Goal: Task Accomplishment & Management: Complete application form

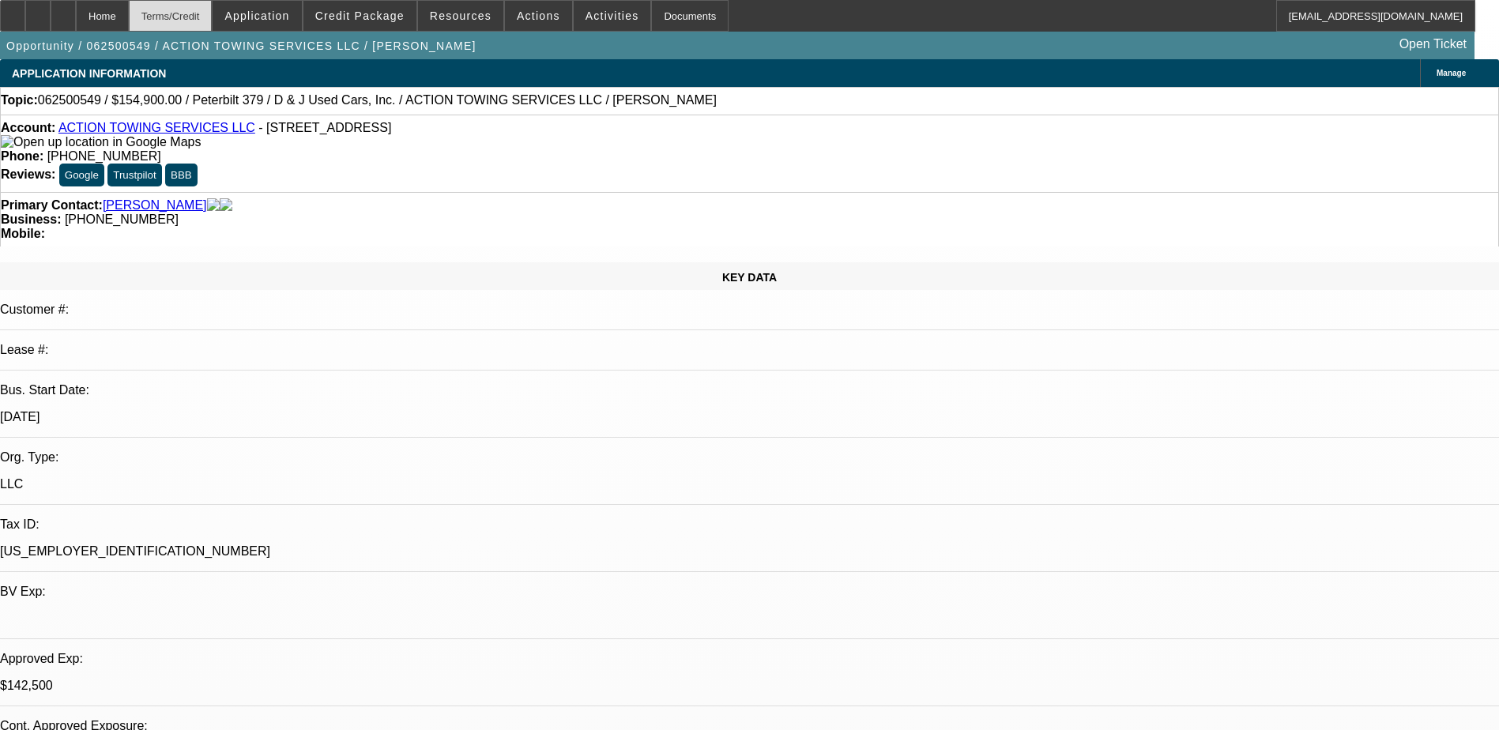
select select "0"
select select "0.1"
select select "0"
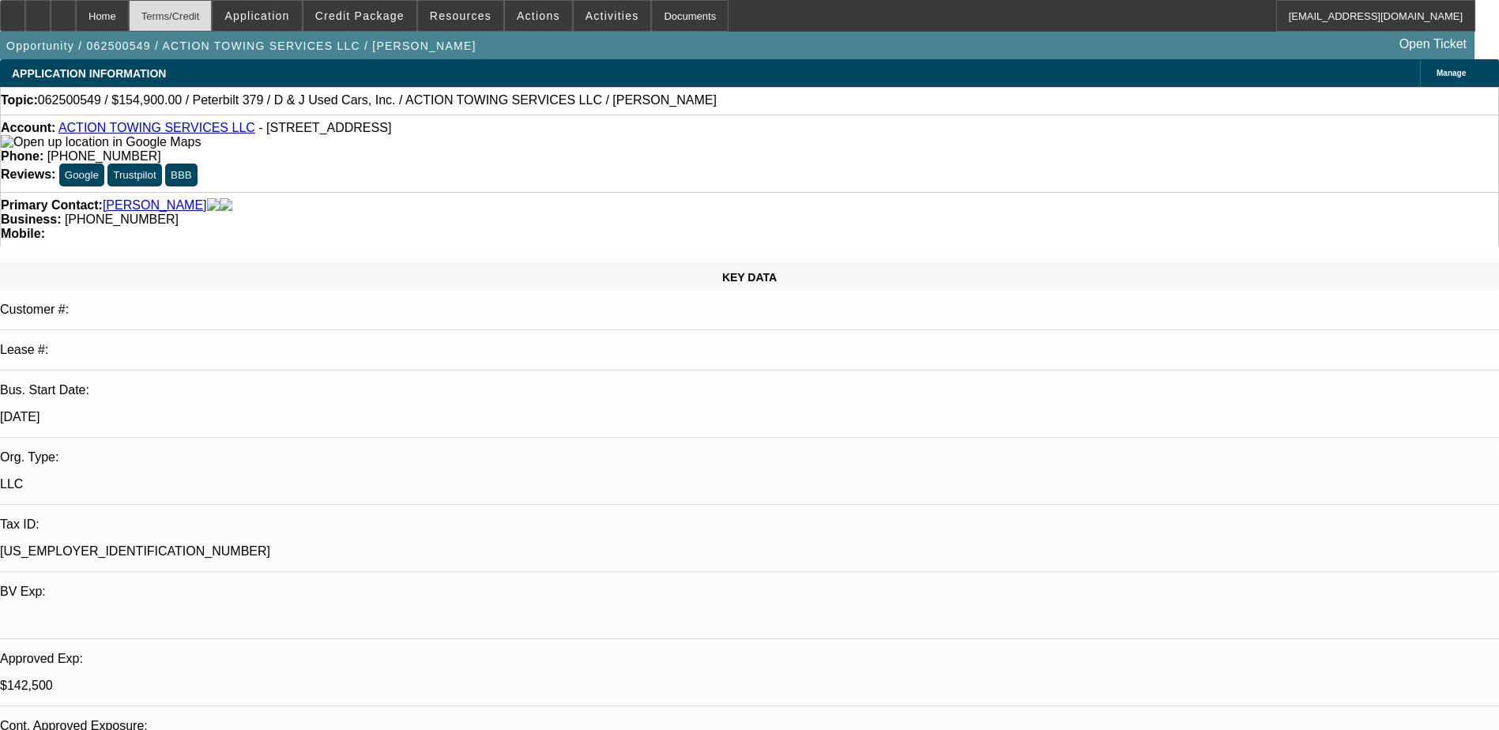
select select "0.1"
select select "0"
select select "0.1"
select select "0"
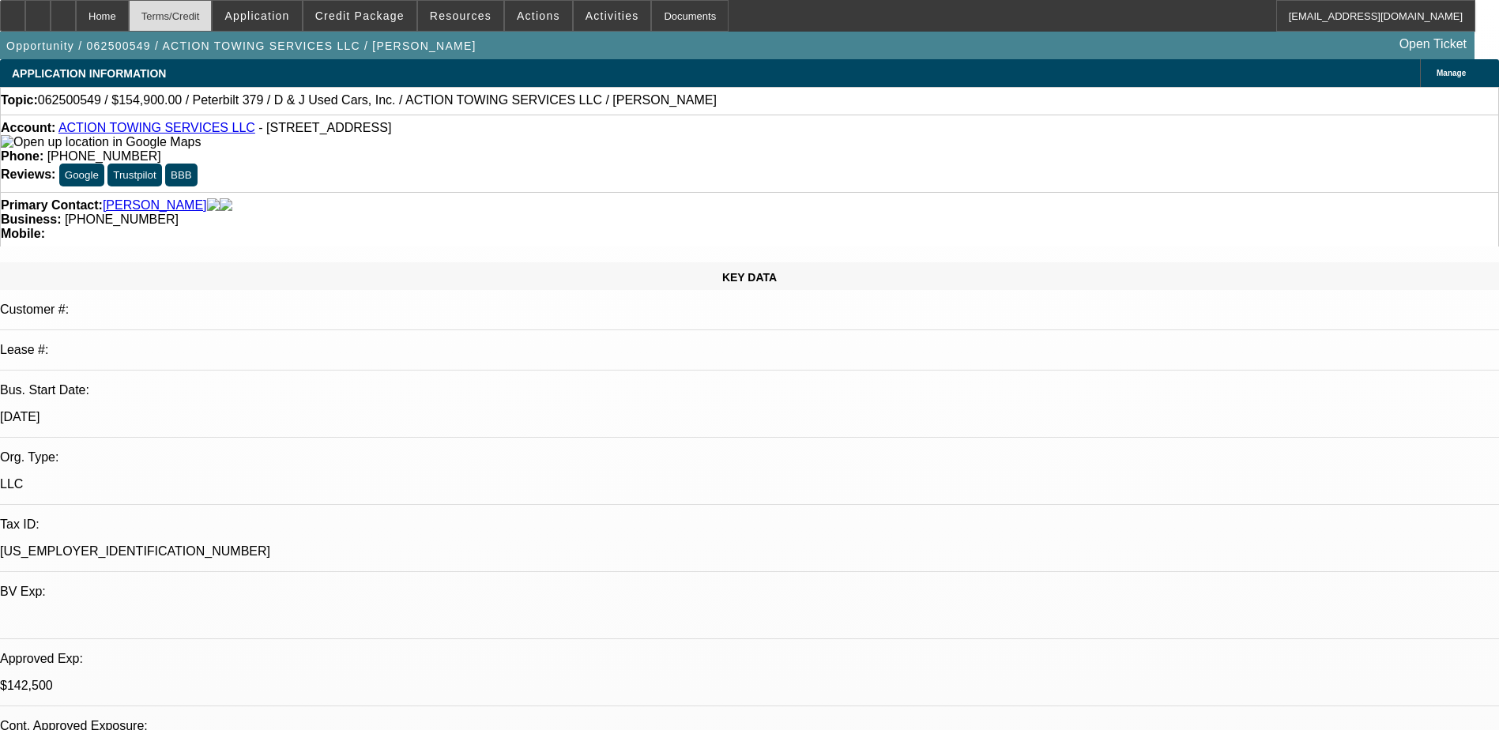
select select "2"
select select "0.1"
select select "1"
select select "3"
select select "4"
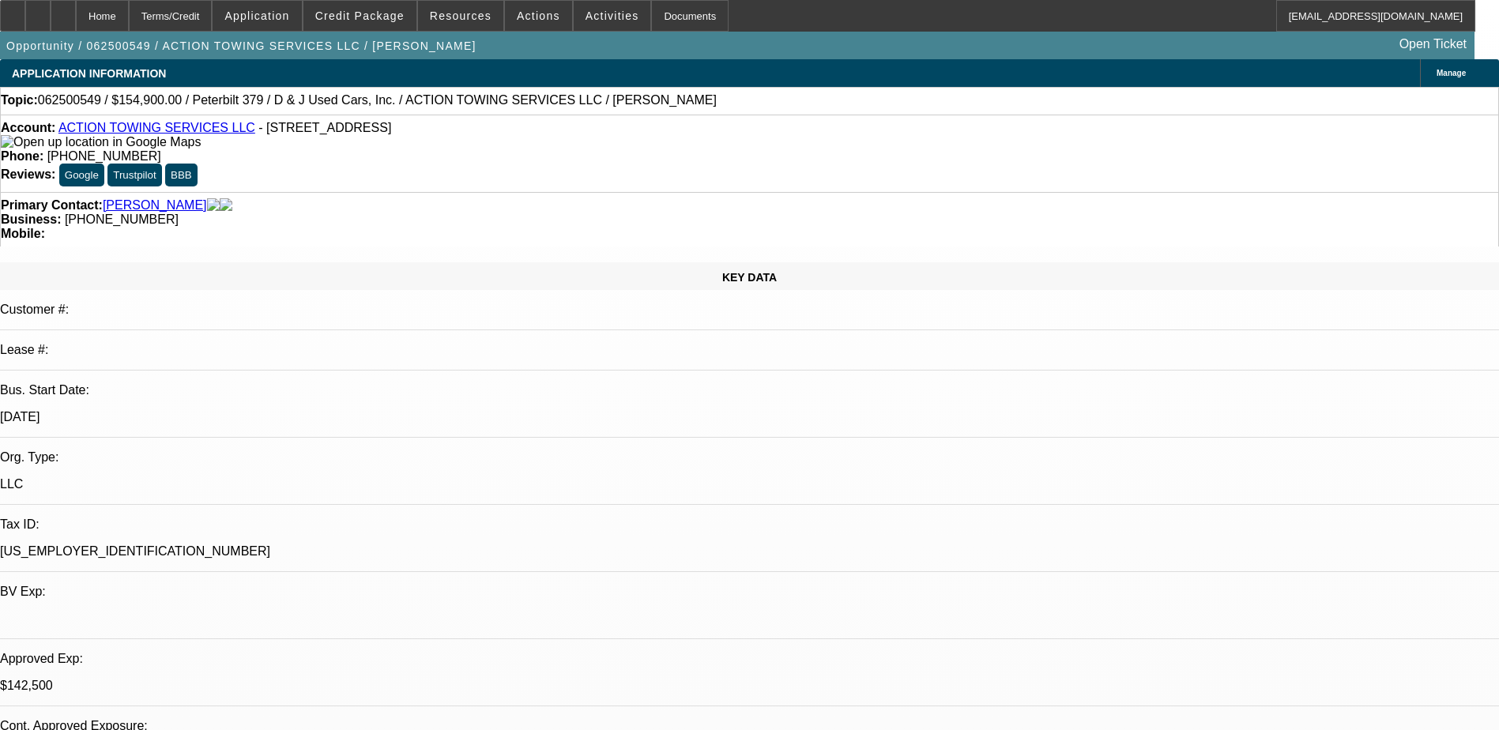
select select "1"
select select "3"
select select "4"
select select "1"
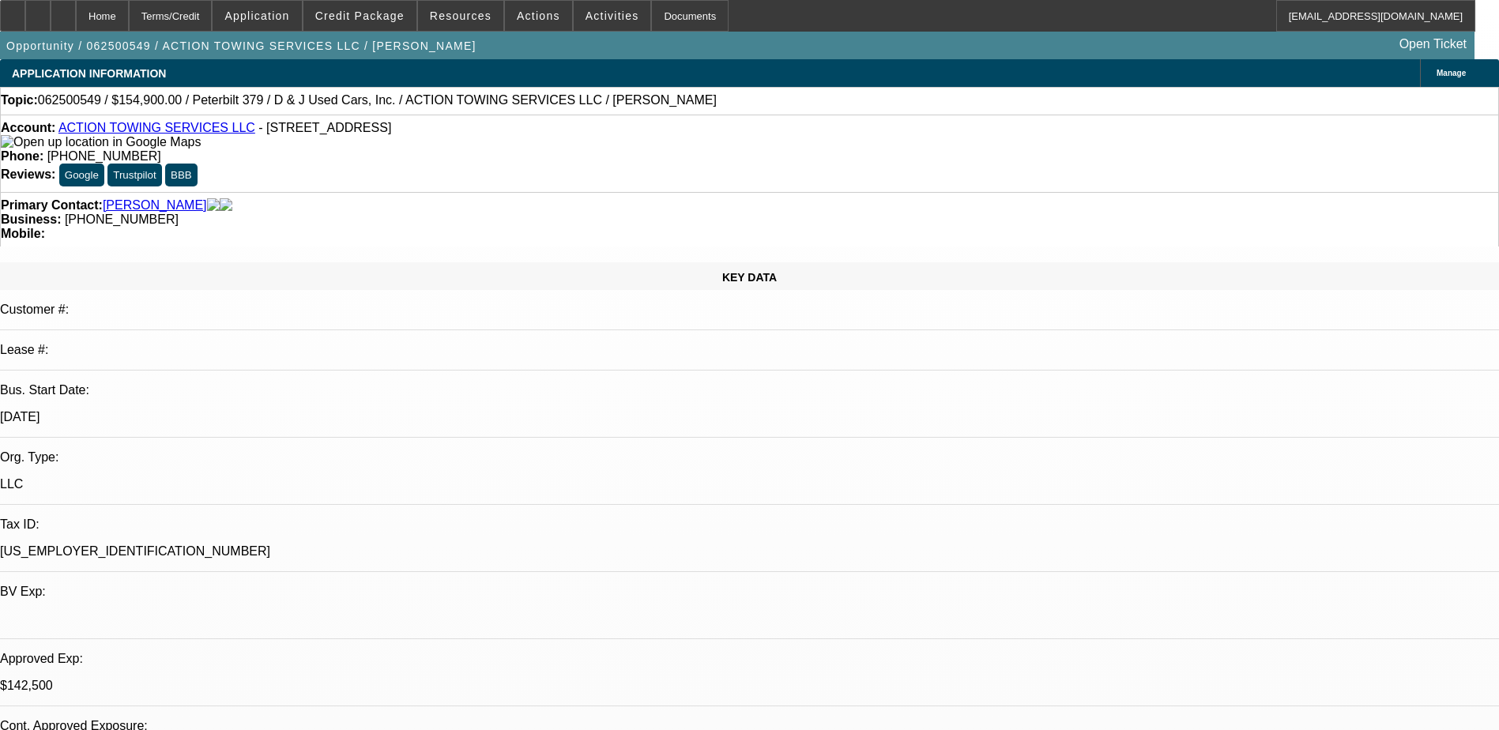
select select "4"
select select "1"
select select "2"
select select "4"
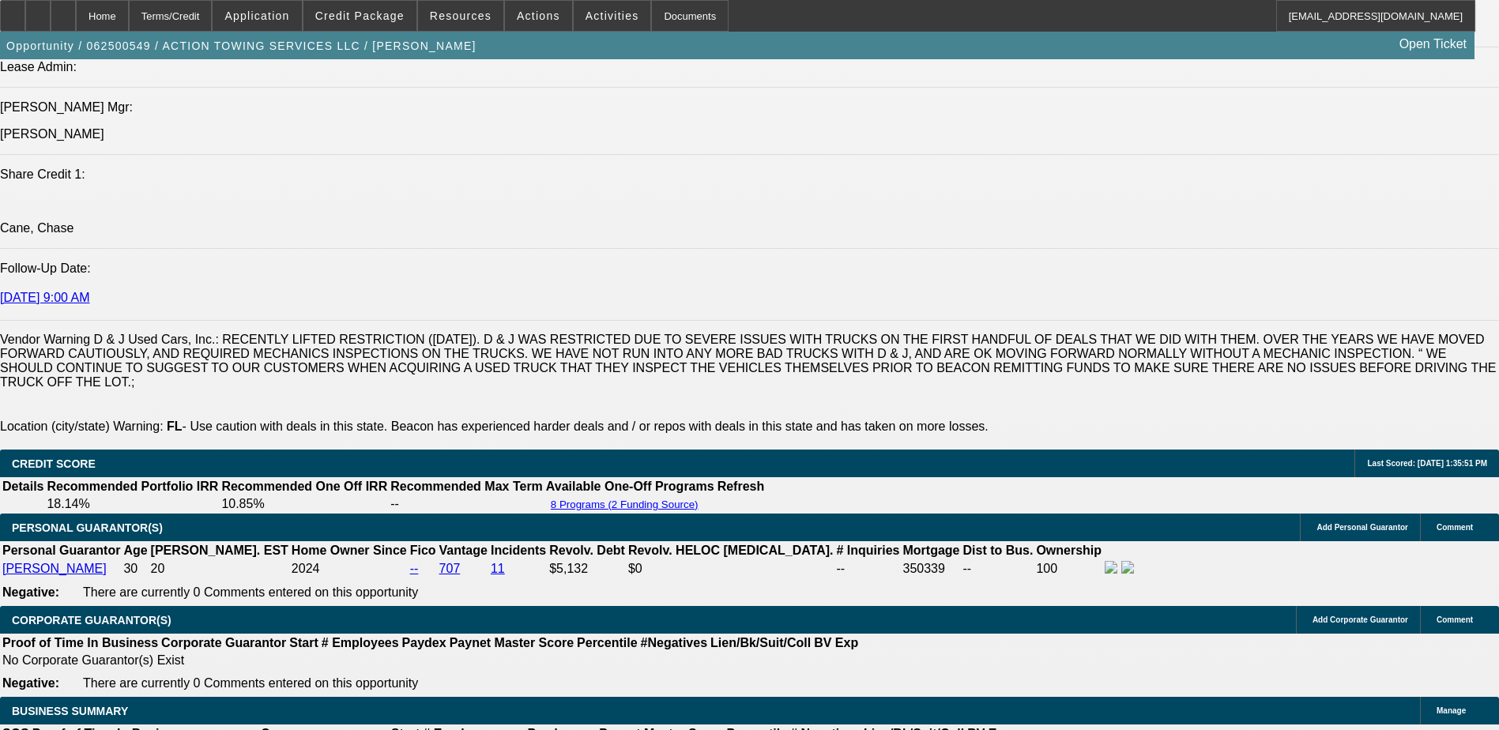
scroll to position [2134, 0]
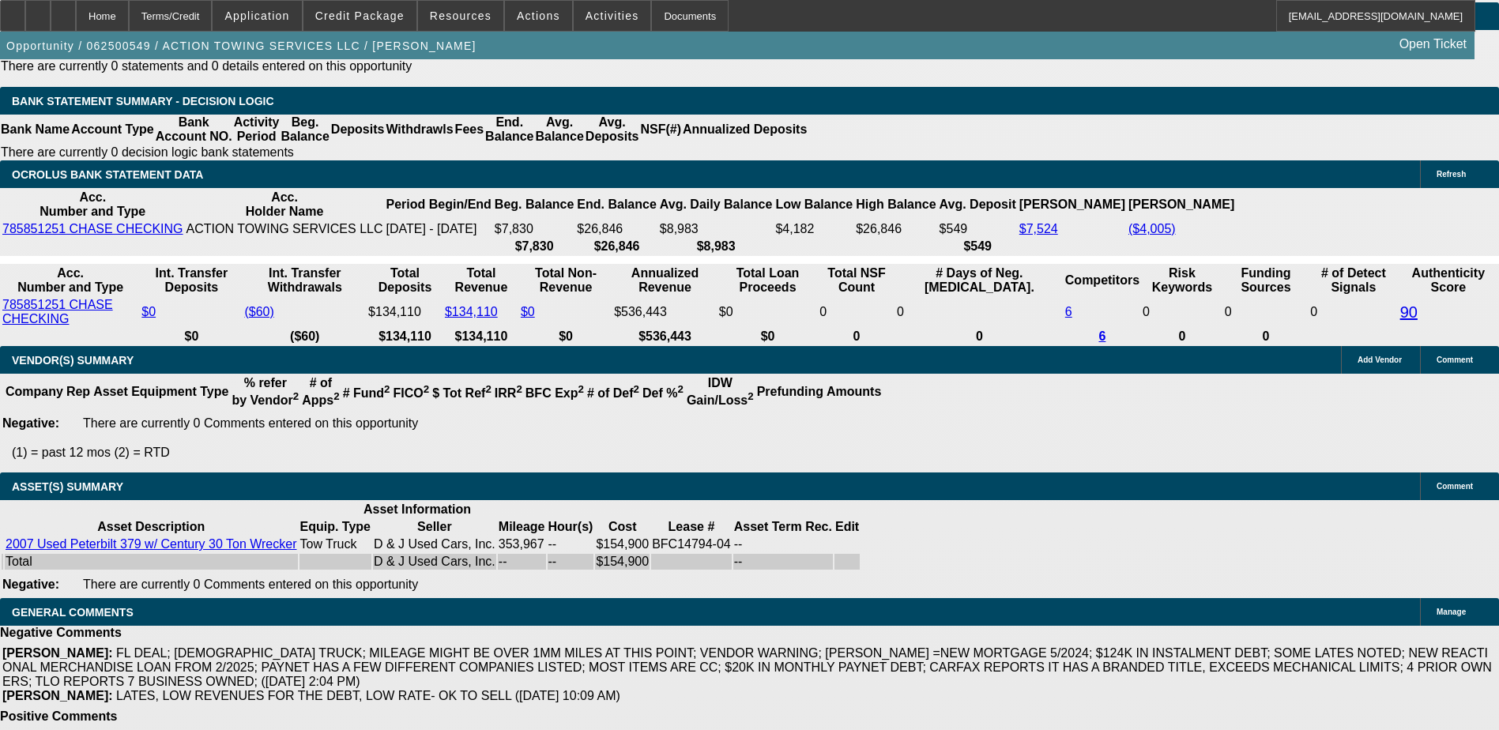
select select "0"
select select "0.1"
select select "0"
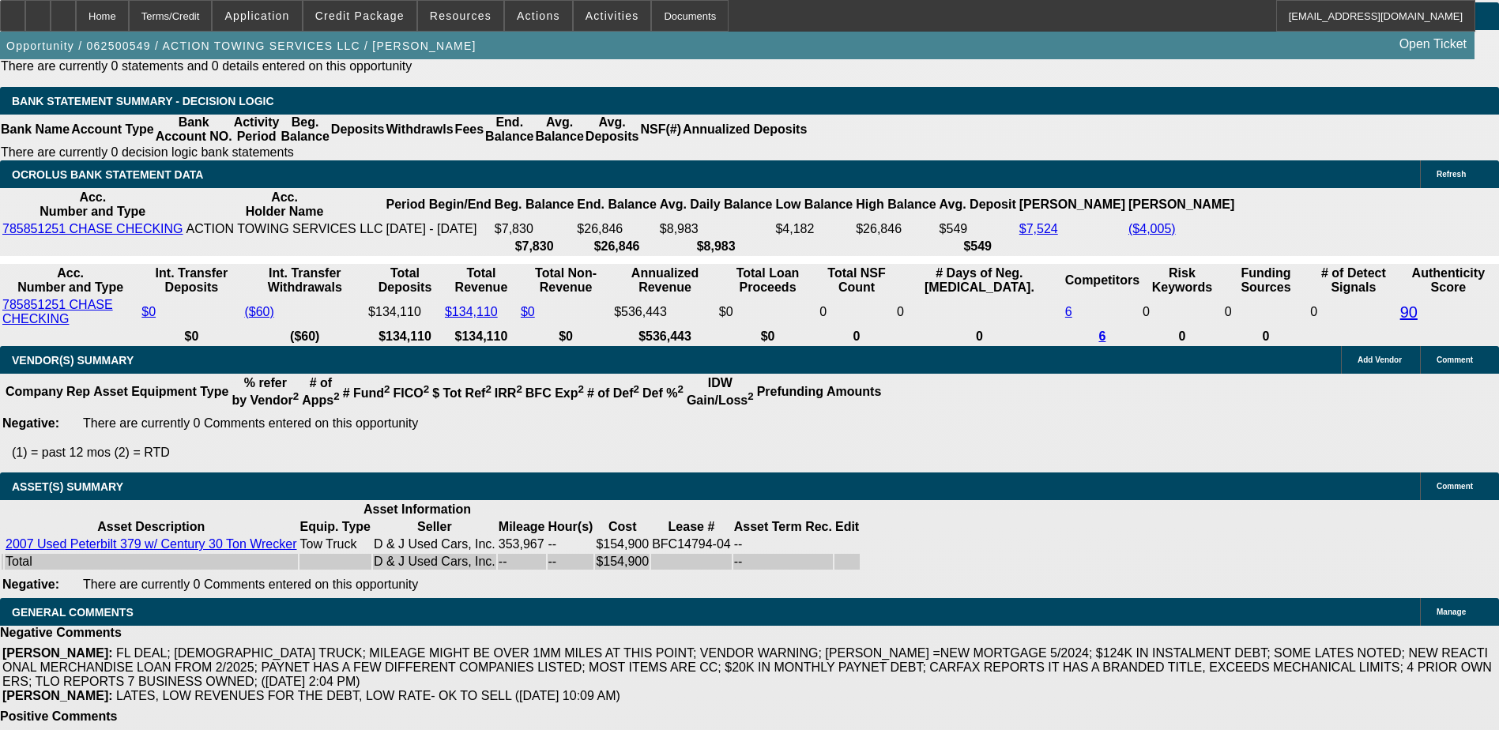
select select "0.1"
select select "0"
select select "0.1"
select select "0"
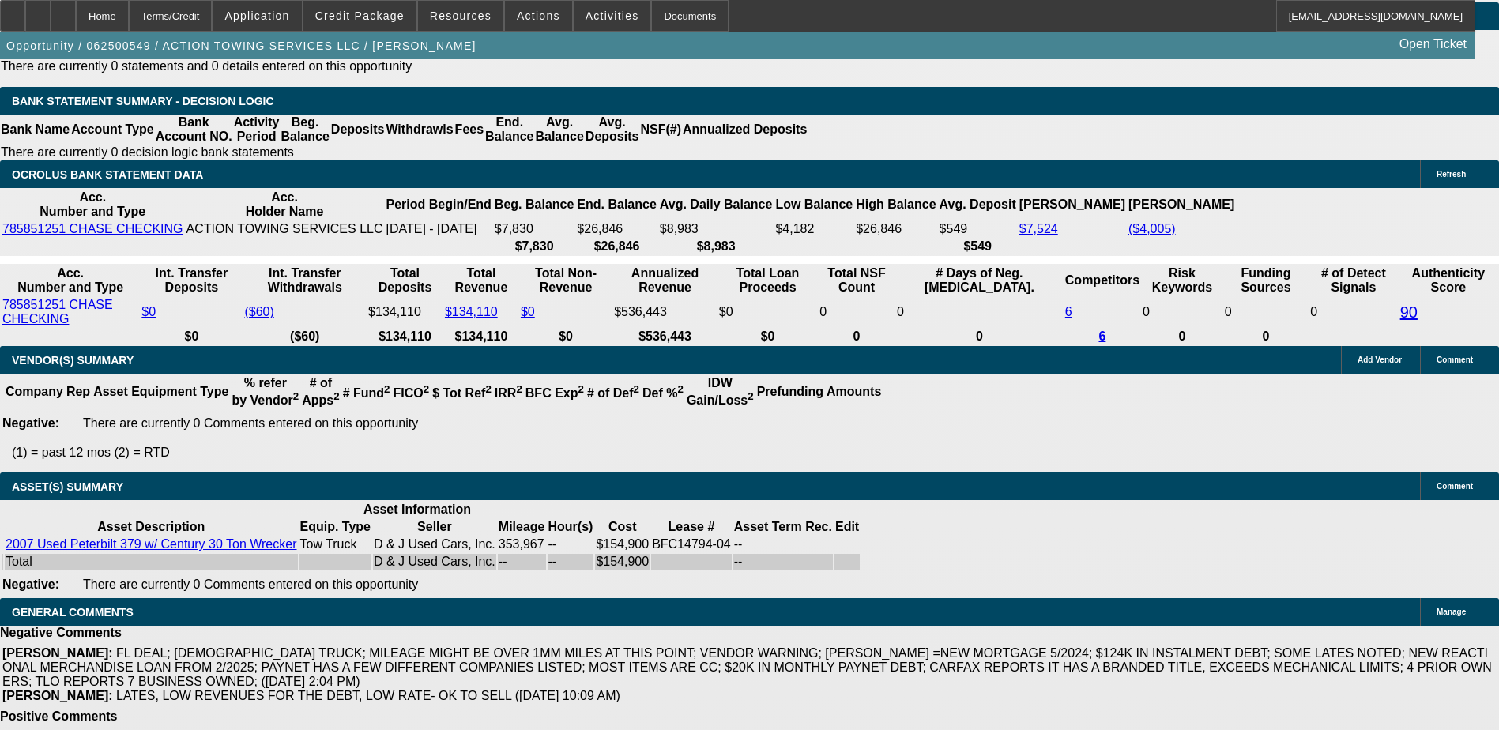
select select "2"
select select "0.1"
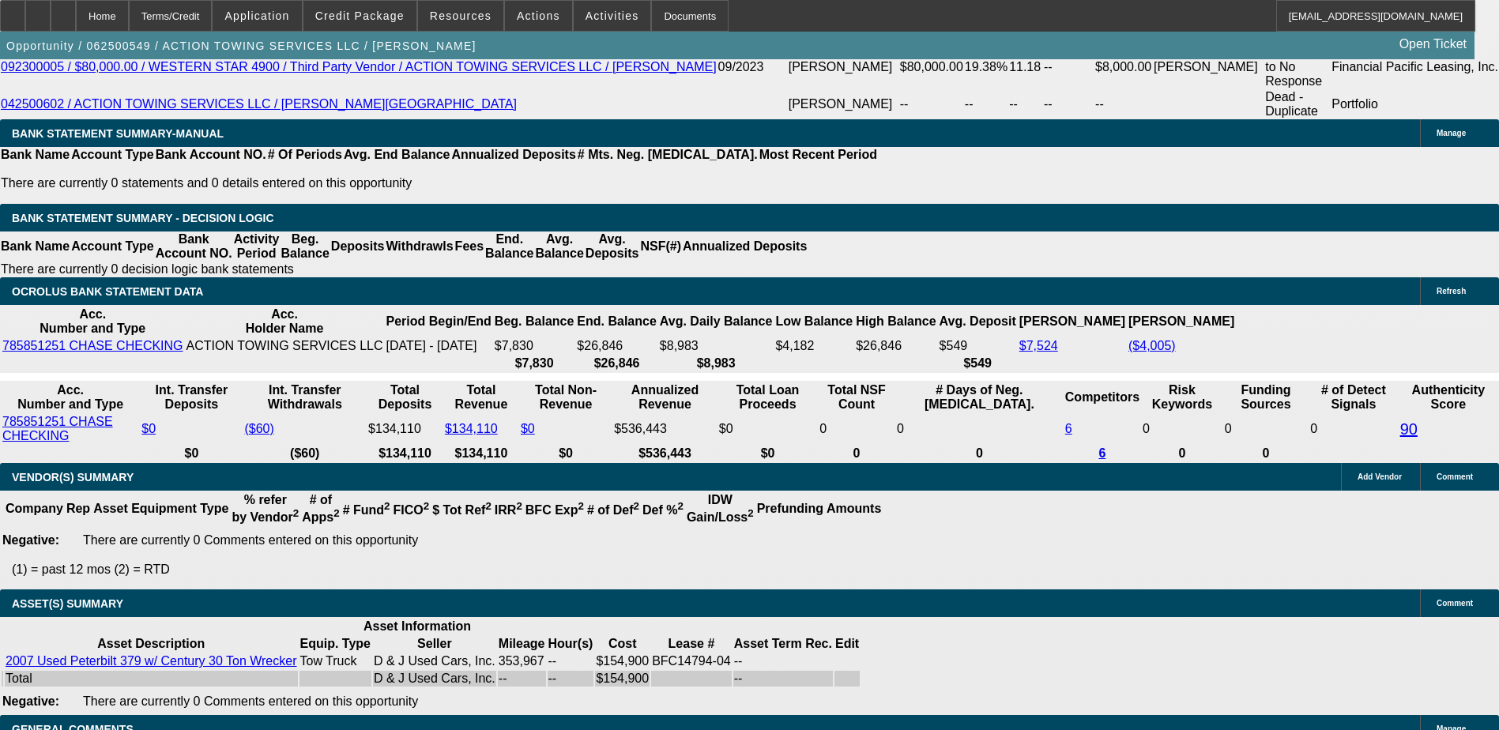
select select "1"
select select "3"
select select "4"
select select "1"
select select "3"
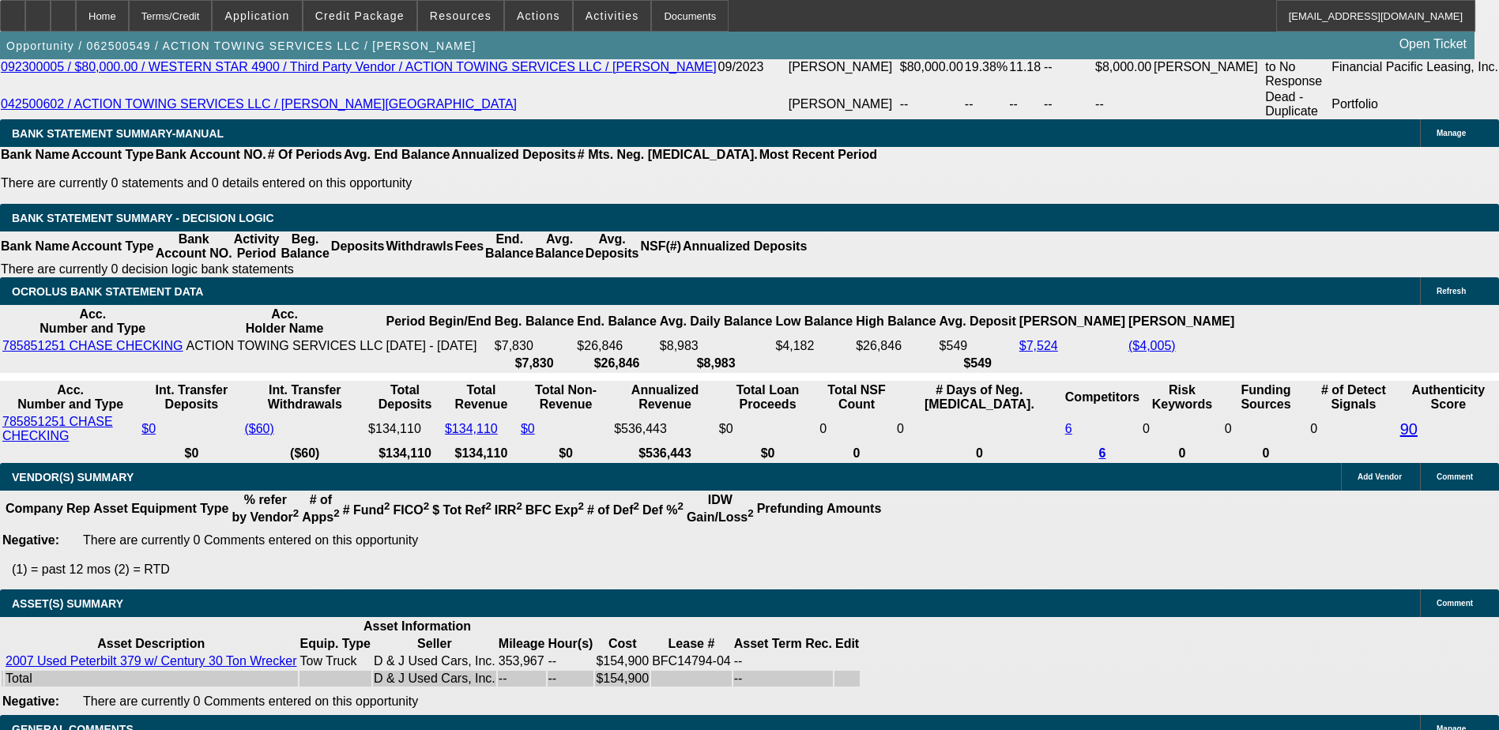
select select "4"
select select "1"
select select "4"
select select "1"
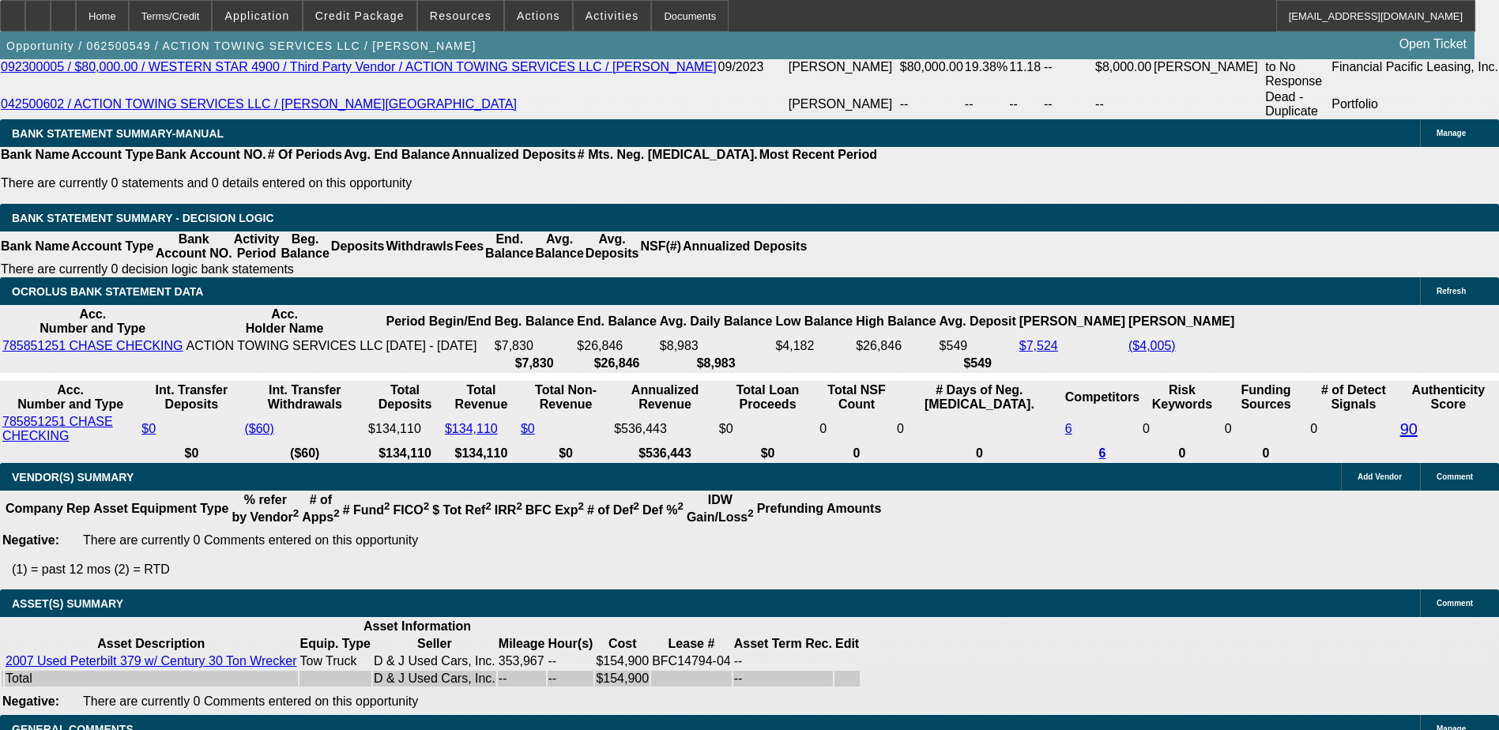
select select "2"
select select "4"
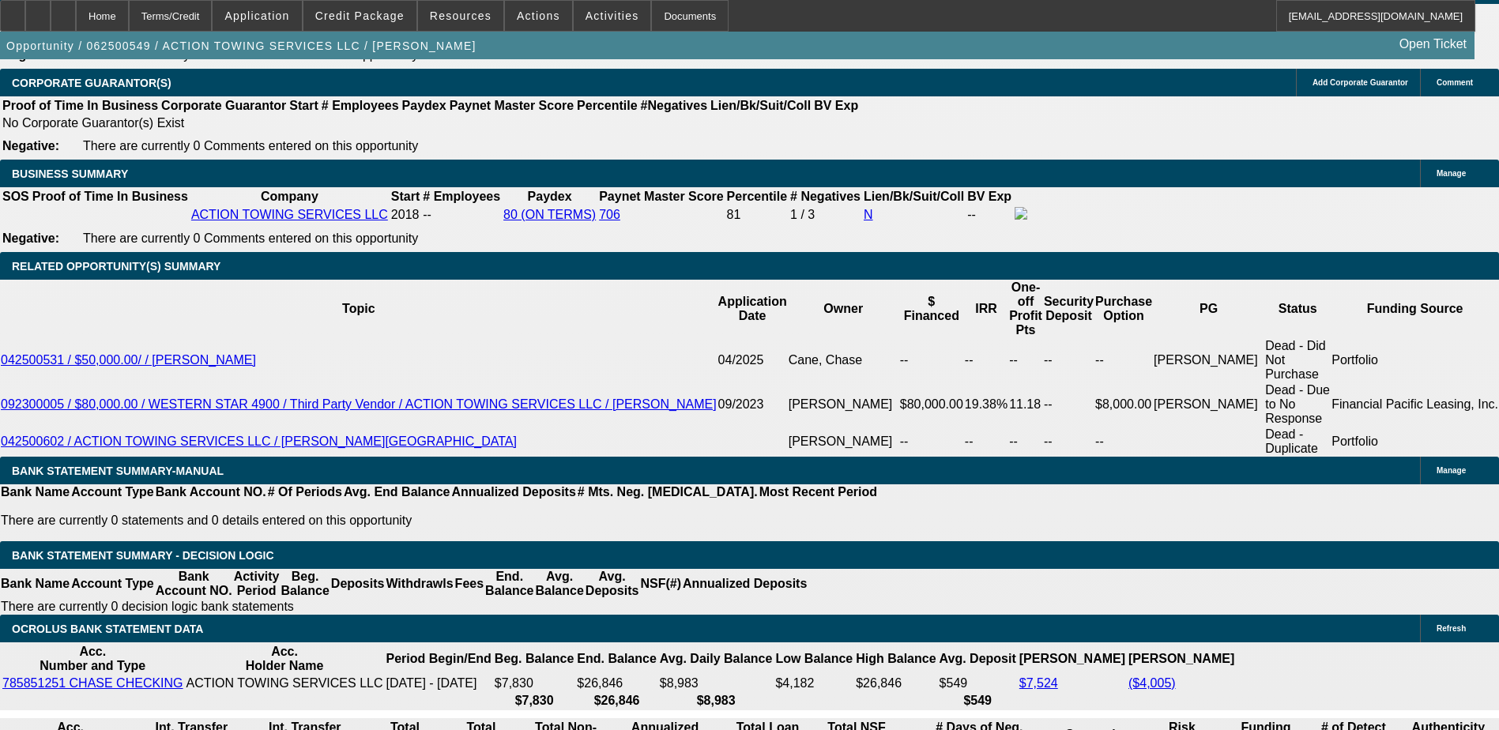
scroll to position [2590, 0]
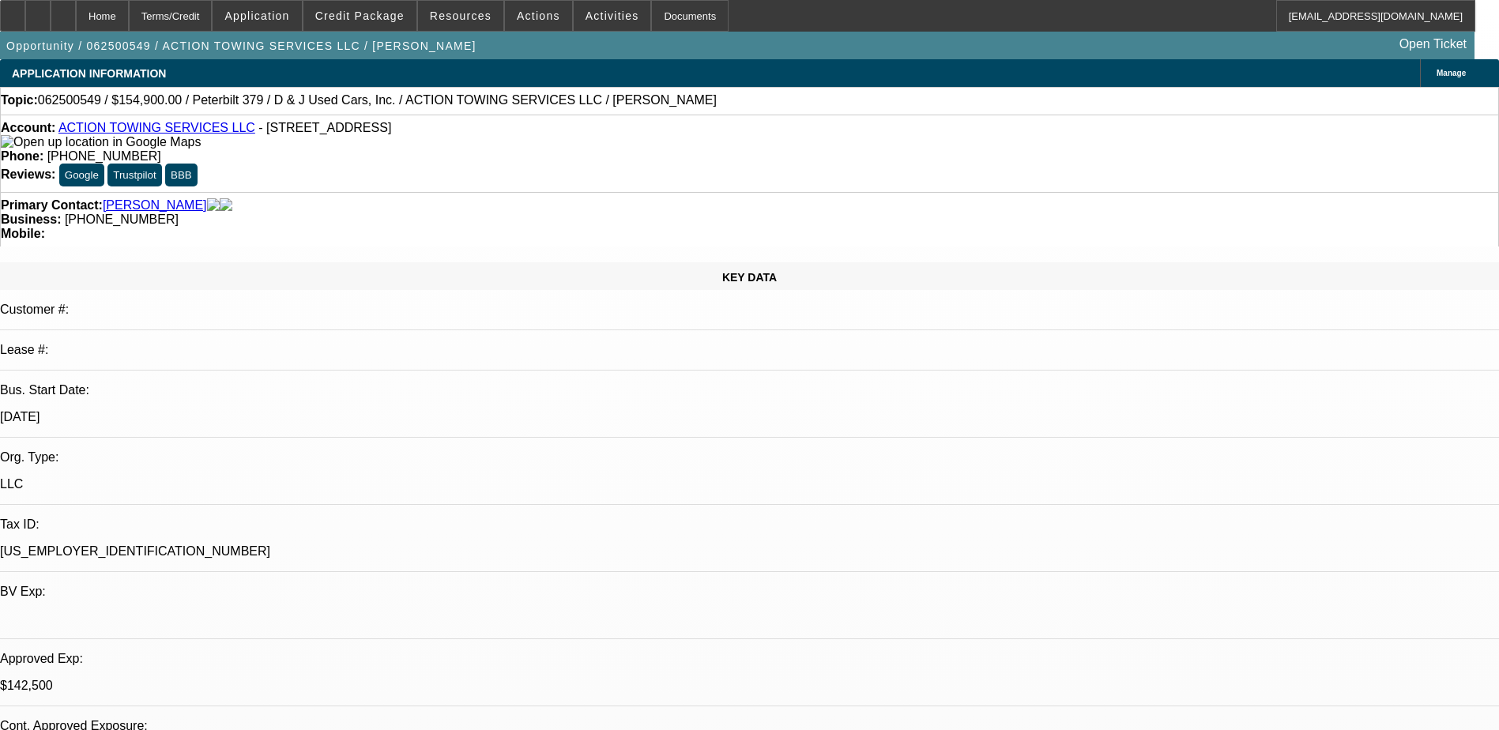
select select "0"
select select "0.1"
select select "0"
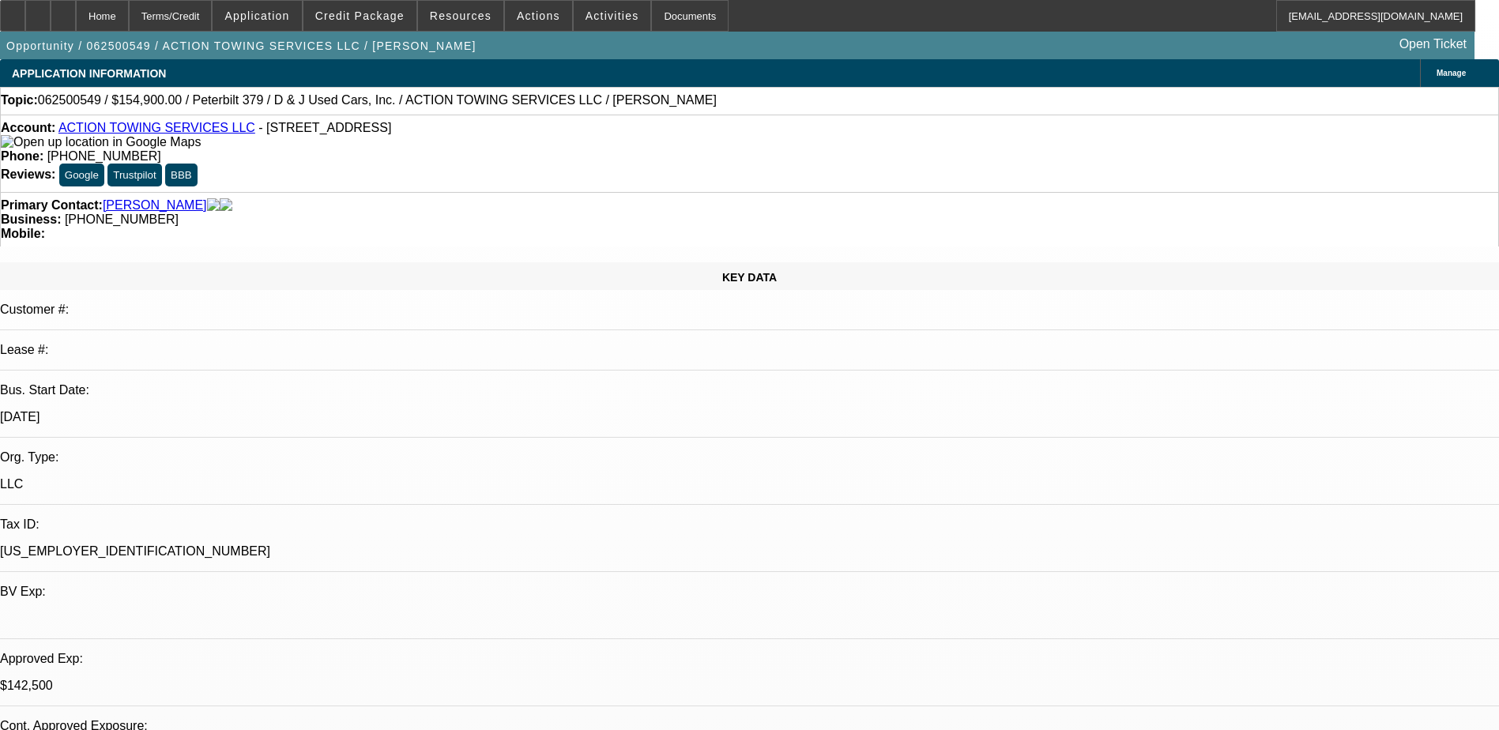
select select "0.1"
select select "0"
select select "0.1"
select select "0"
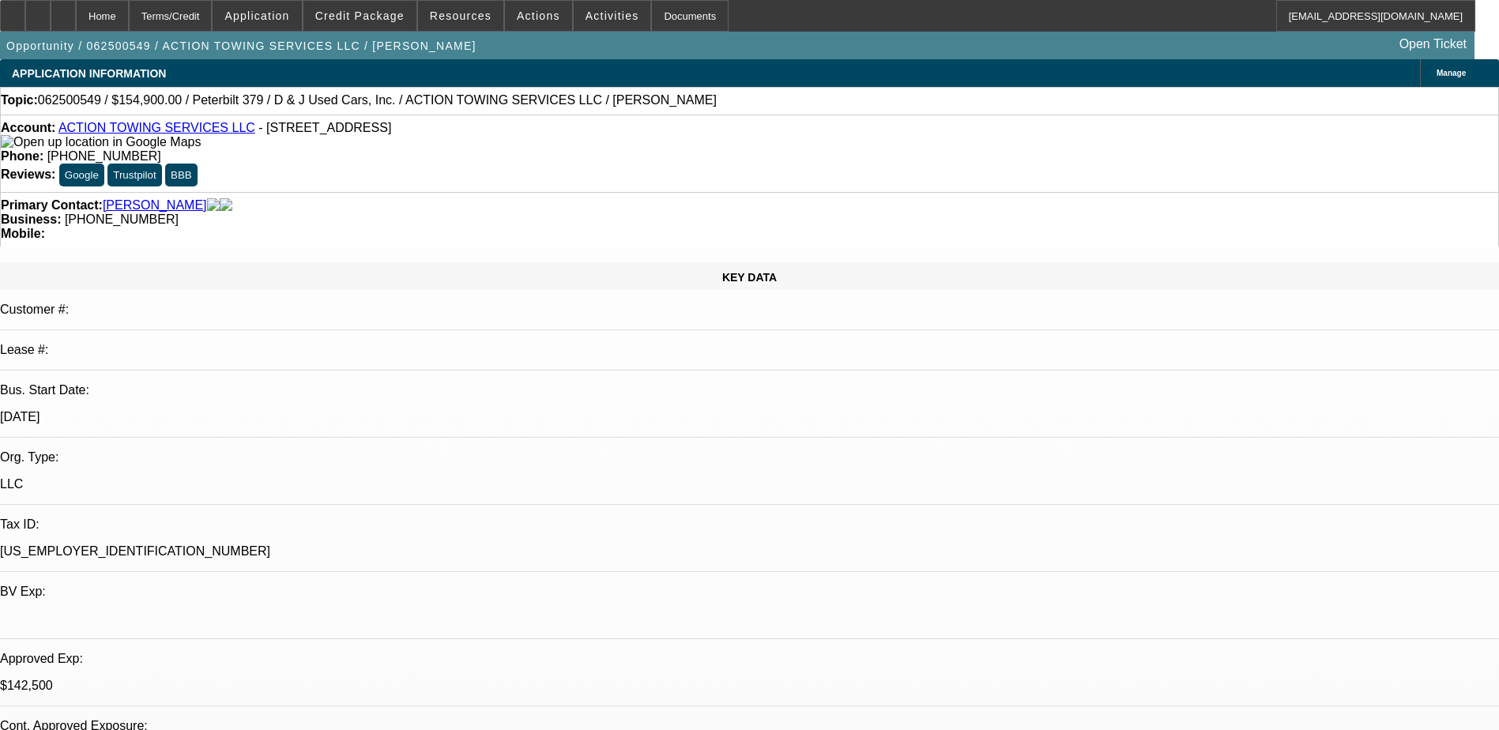
select select "2"
select select "0.1"
select select "1"
select select "3"
select select "4"
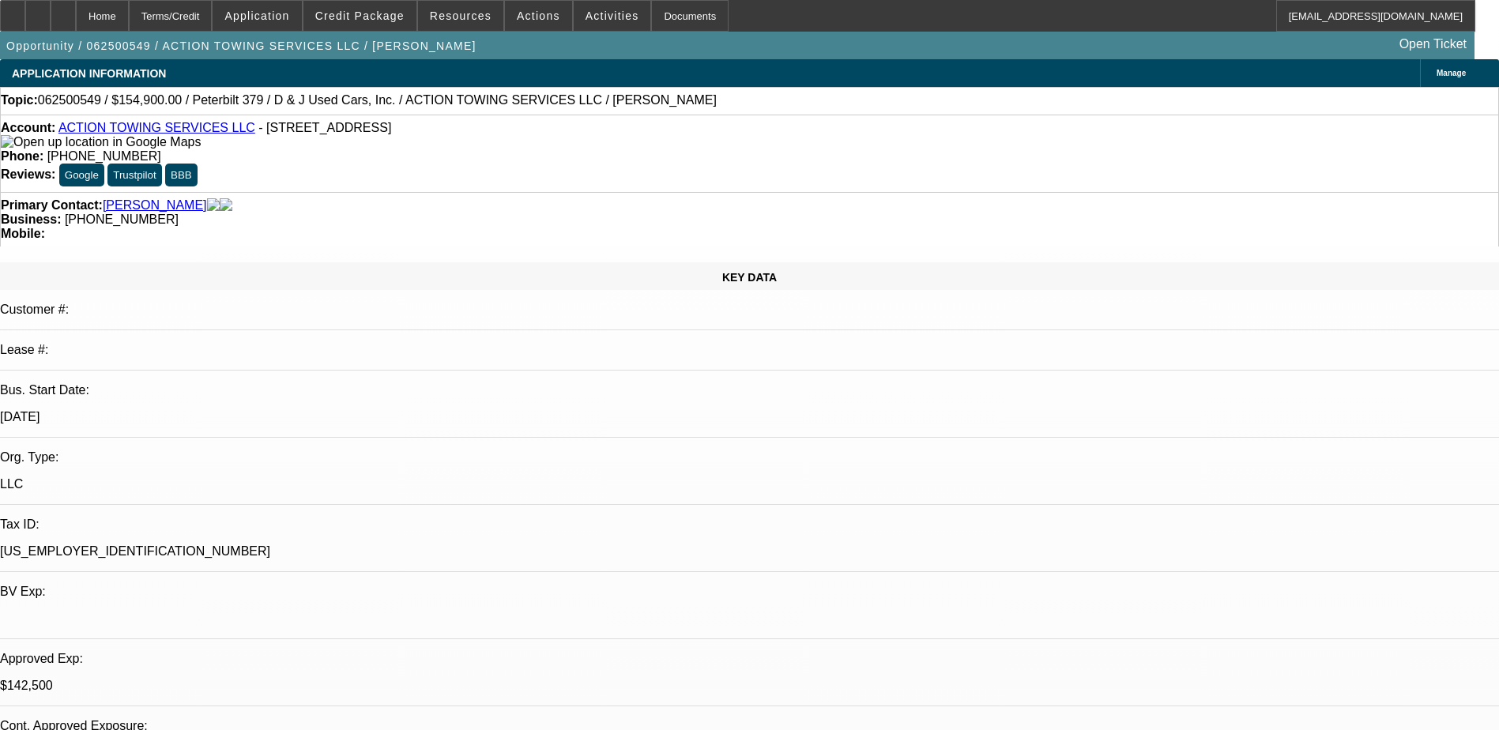
select select "1"
select select "3"
select select "4"
select select "1"
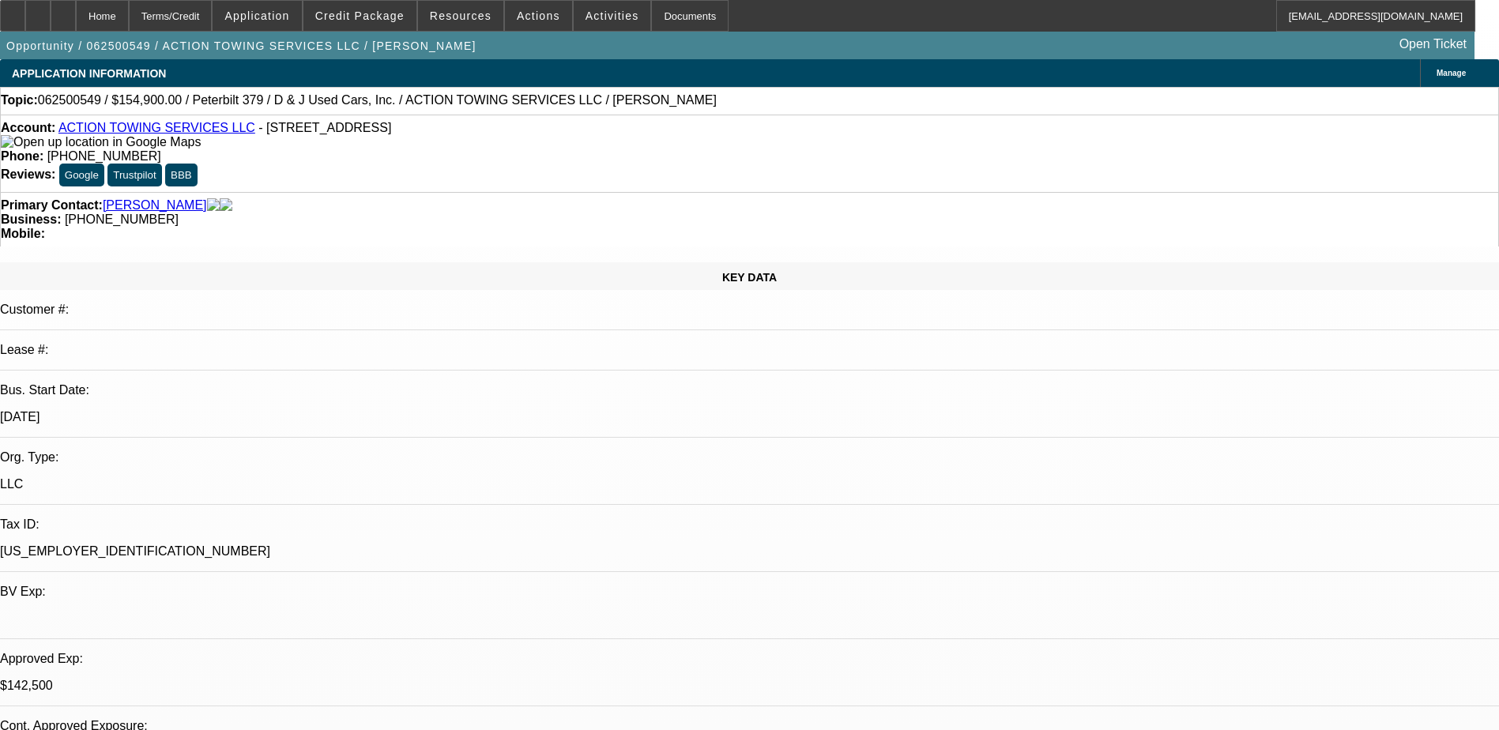
select select "4"
select select "1"
select select "2"
select select "4"
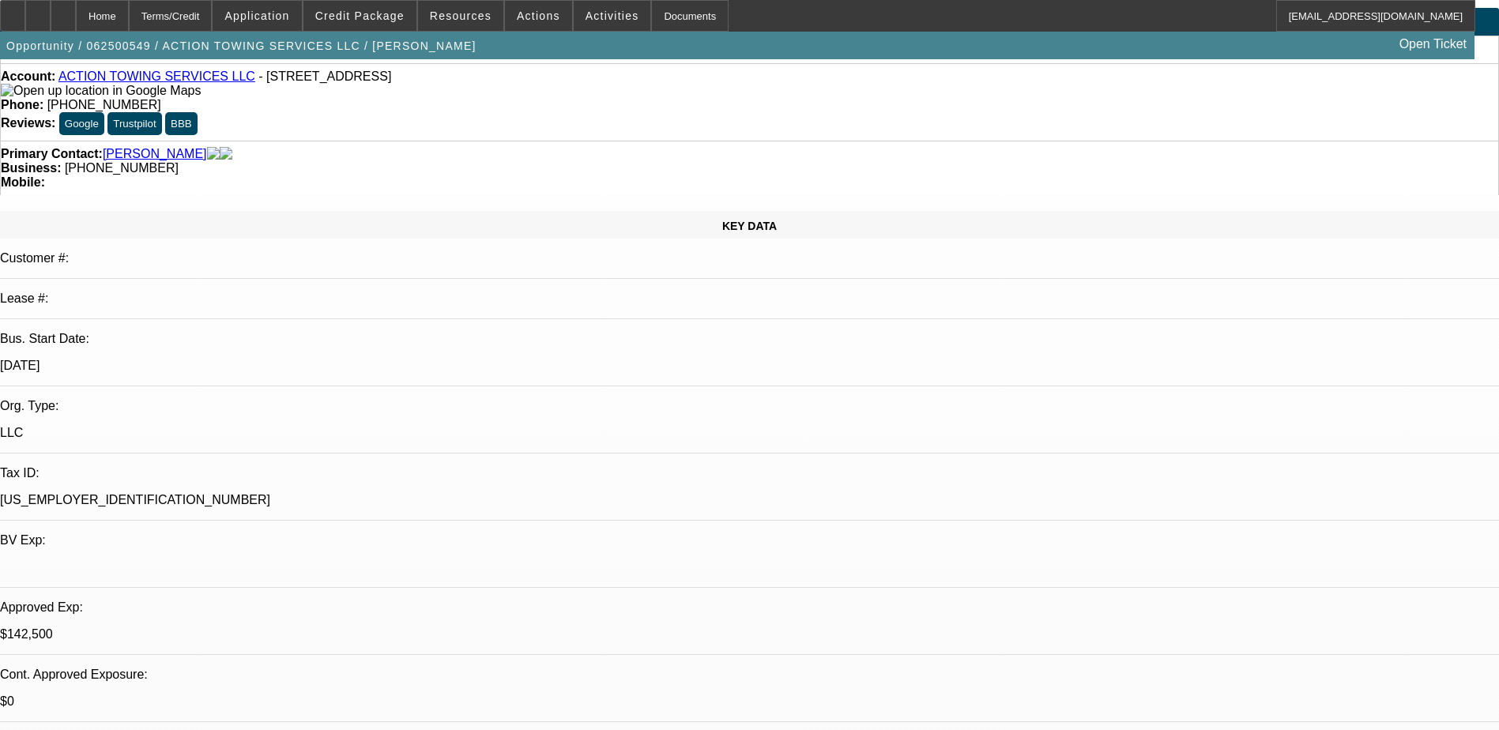
scroll to position [79, 0]
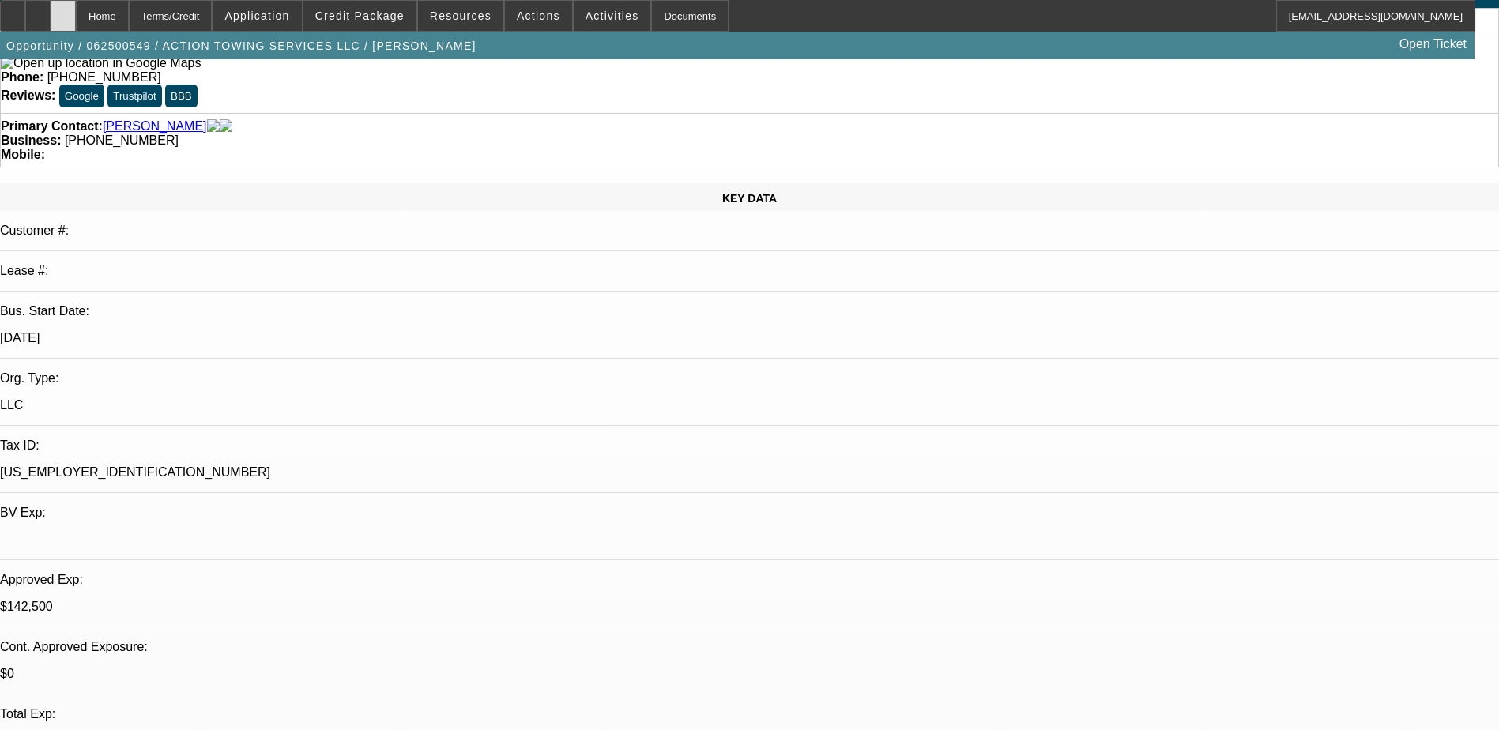
click at [63, 10] on icon at bounding box center [63, 10] width 0 height 0
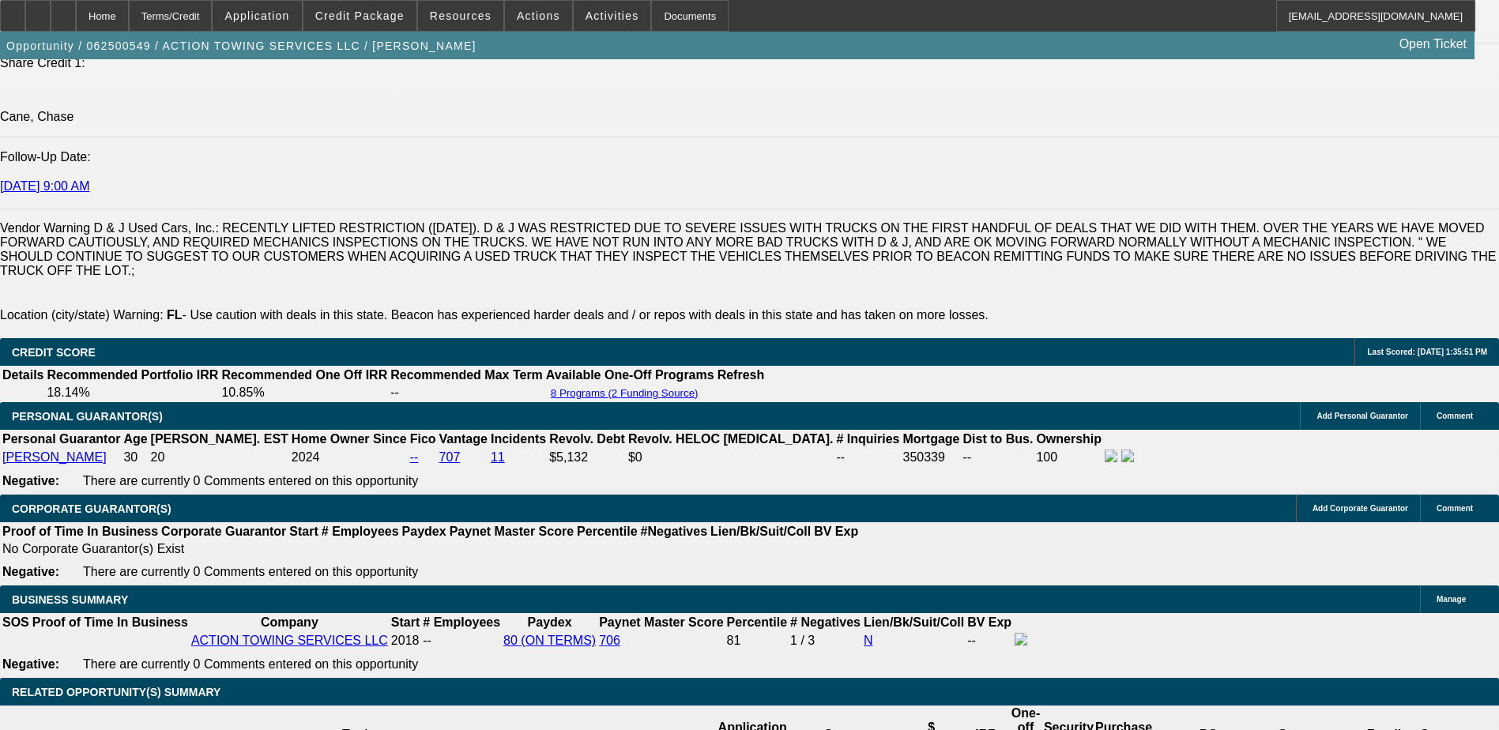
select select "0"
select select "0.1"
select select "0"
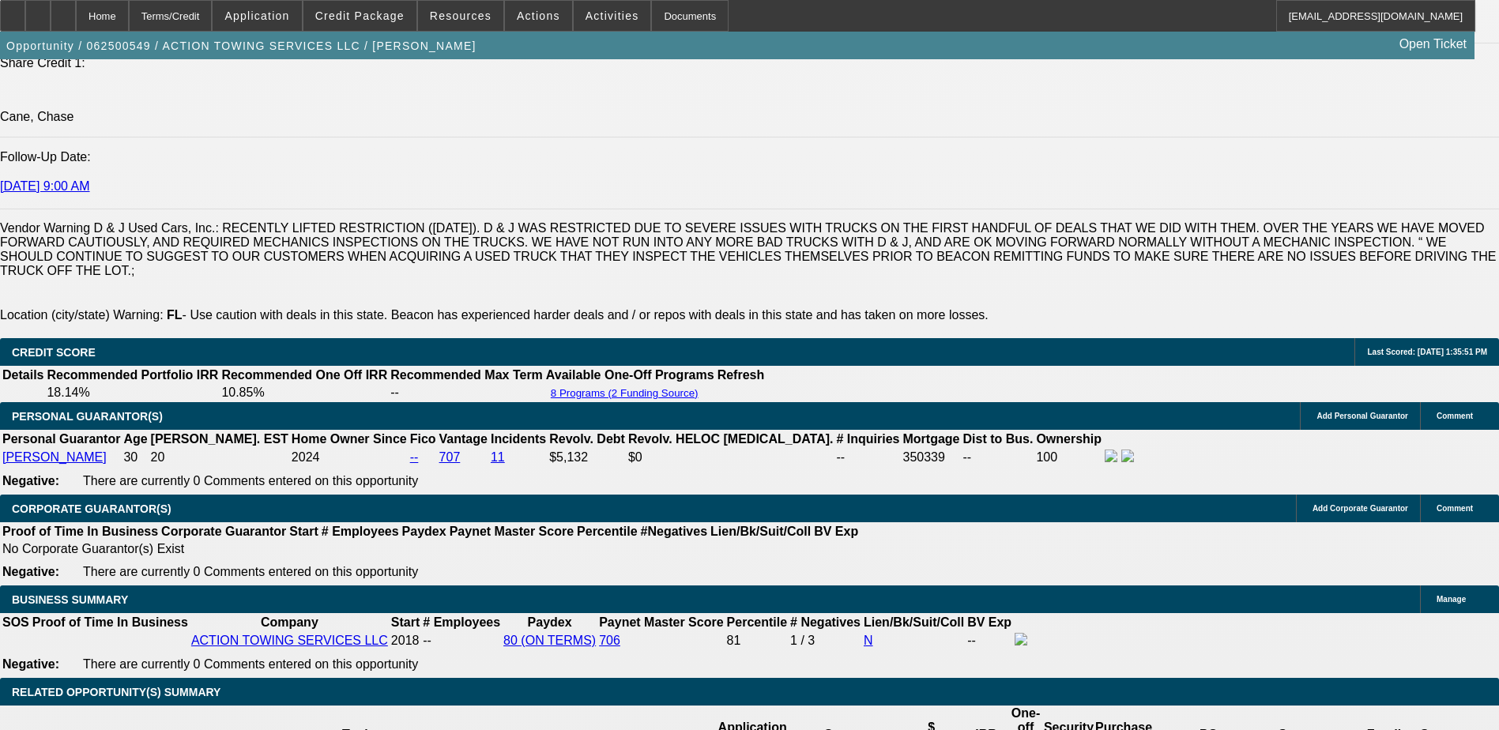
select select "0.1"
select select "0"
select select "0.1"
select select "0"
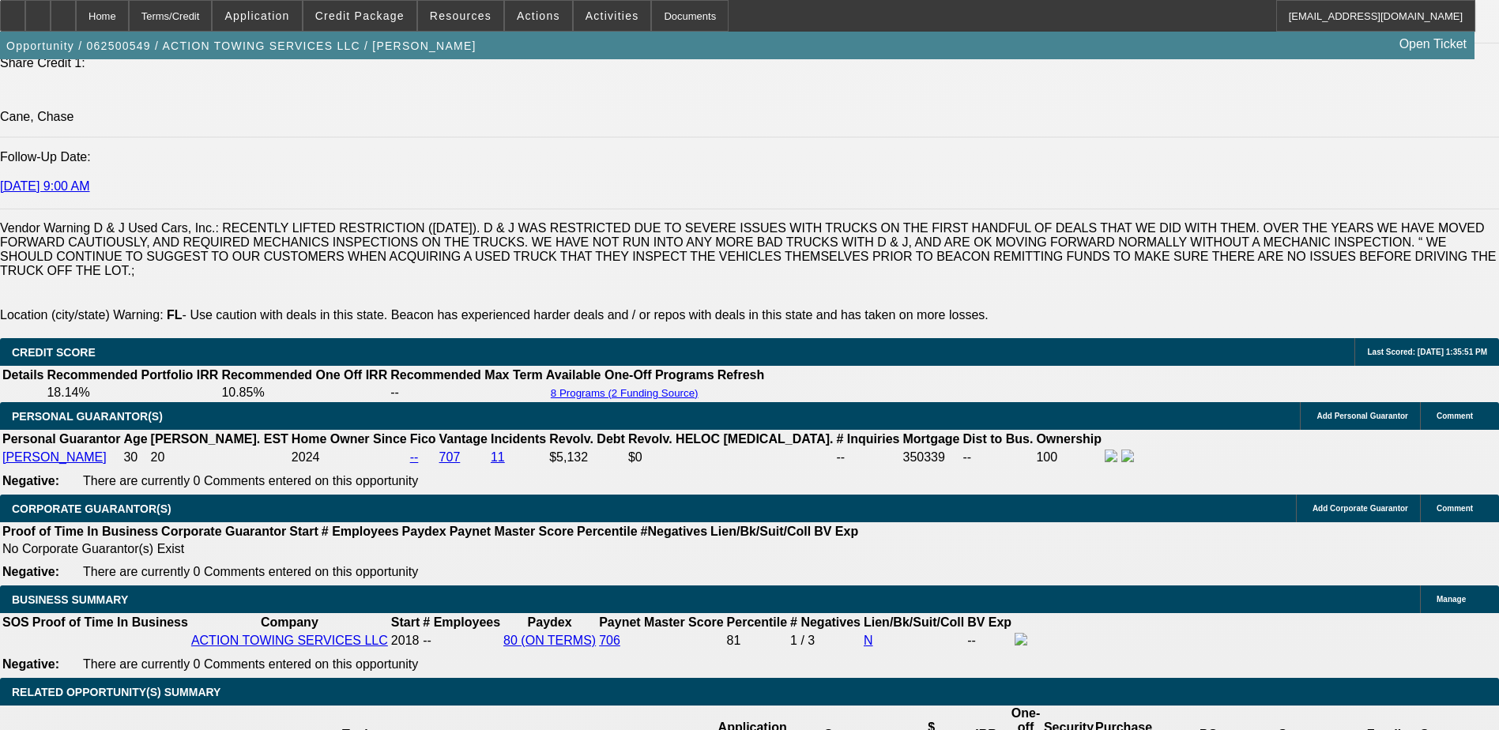
select select "2"
select select "0.1"
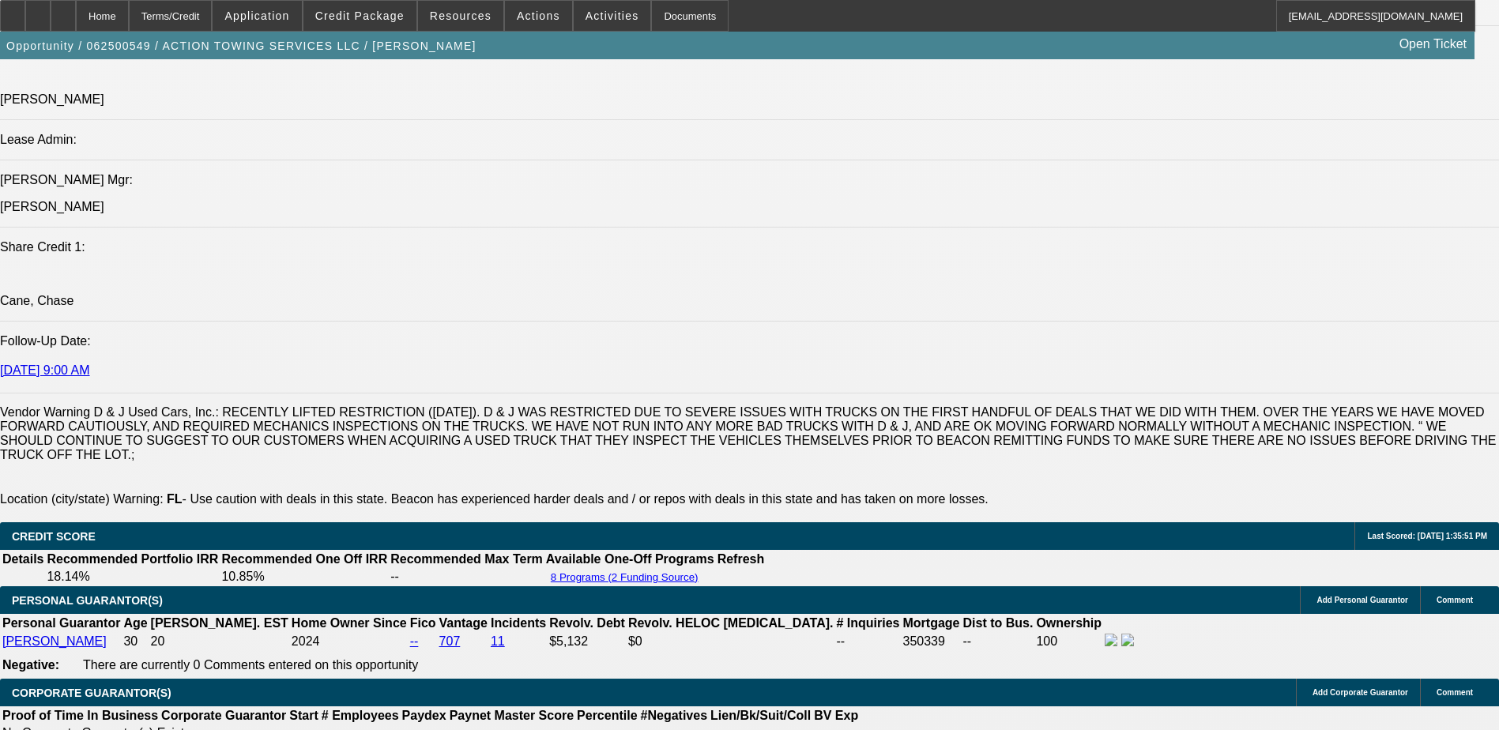
select select "1"
select select "3"
select select "4"
select select "1"
select select "3"
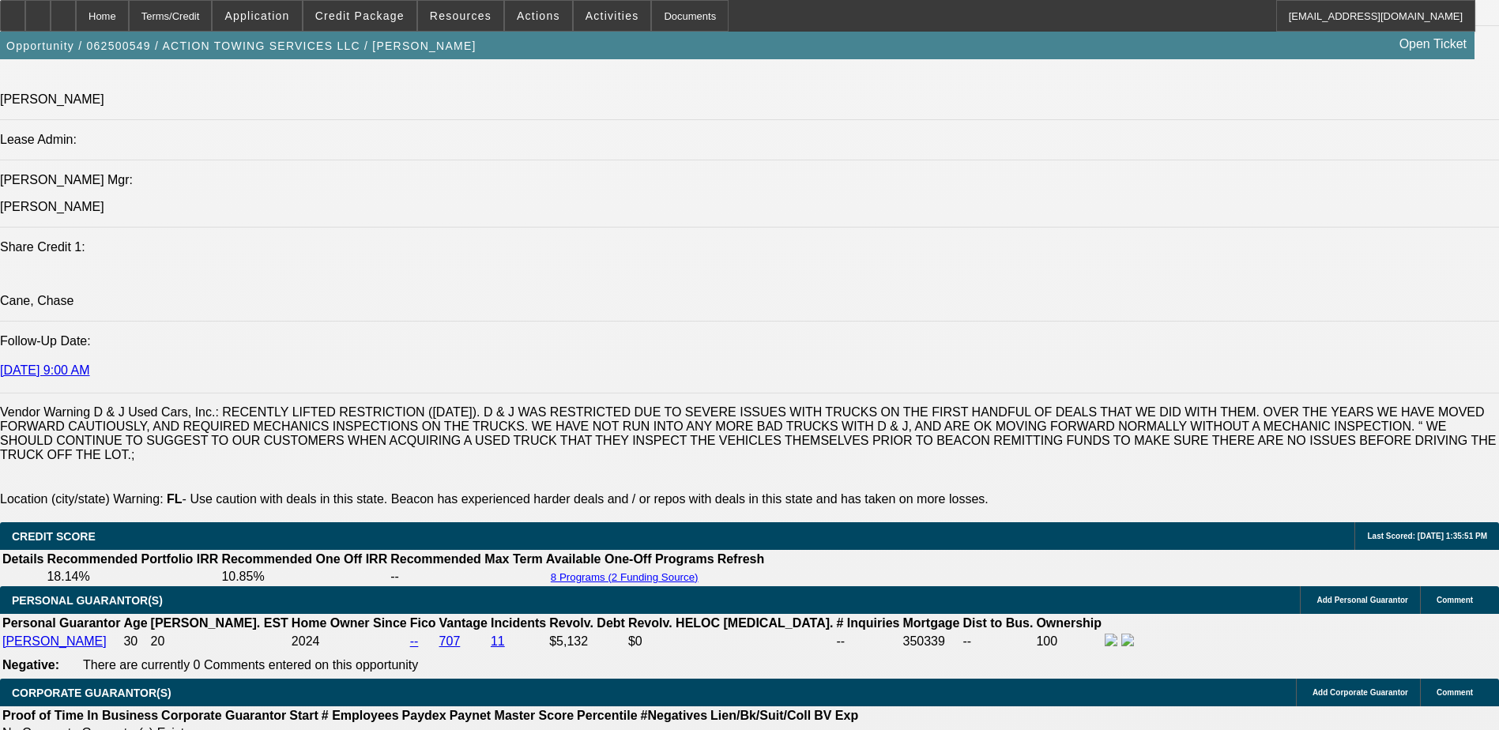
select select "4"
select select "1"
select select "4"
select select "1"
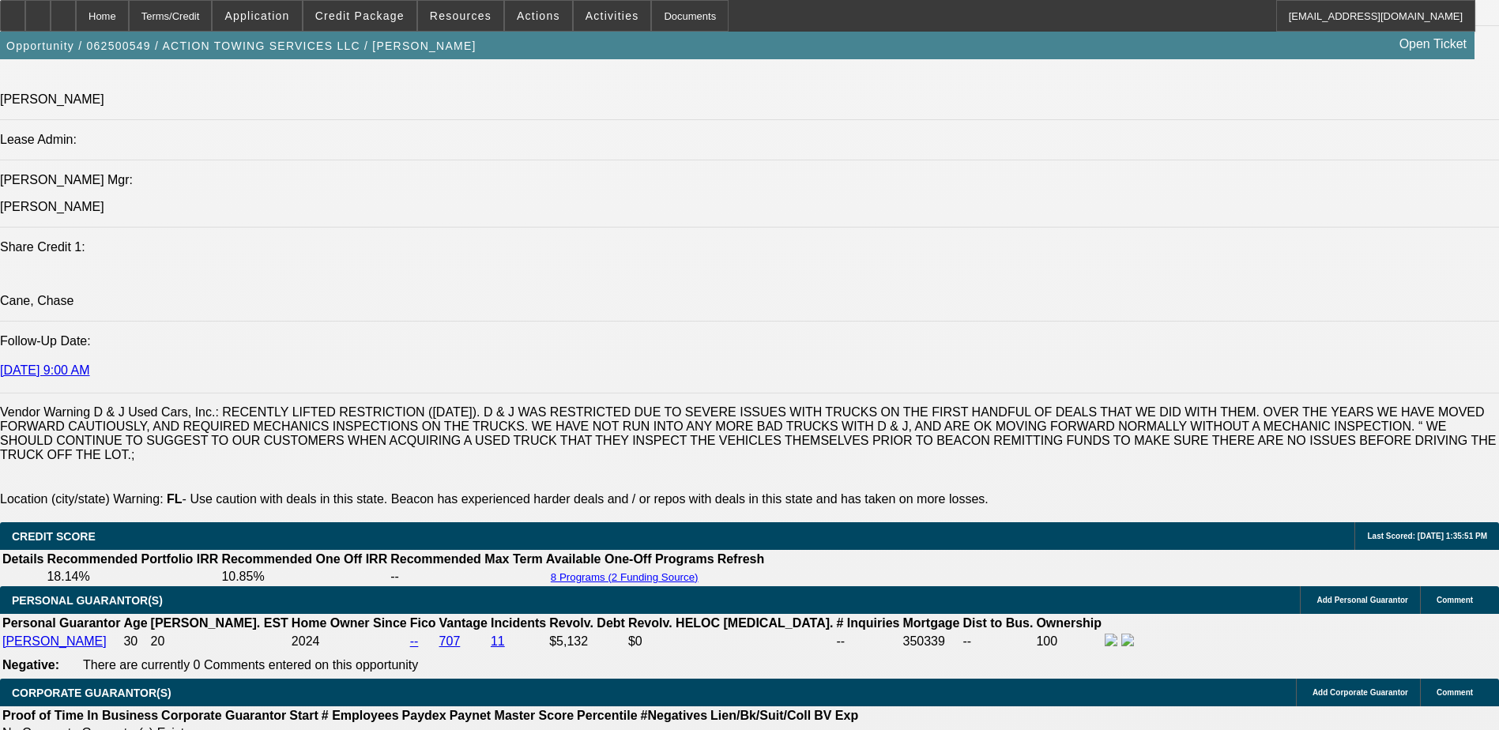
select select "2"
select select "4"
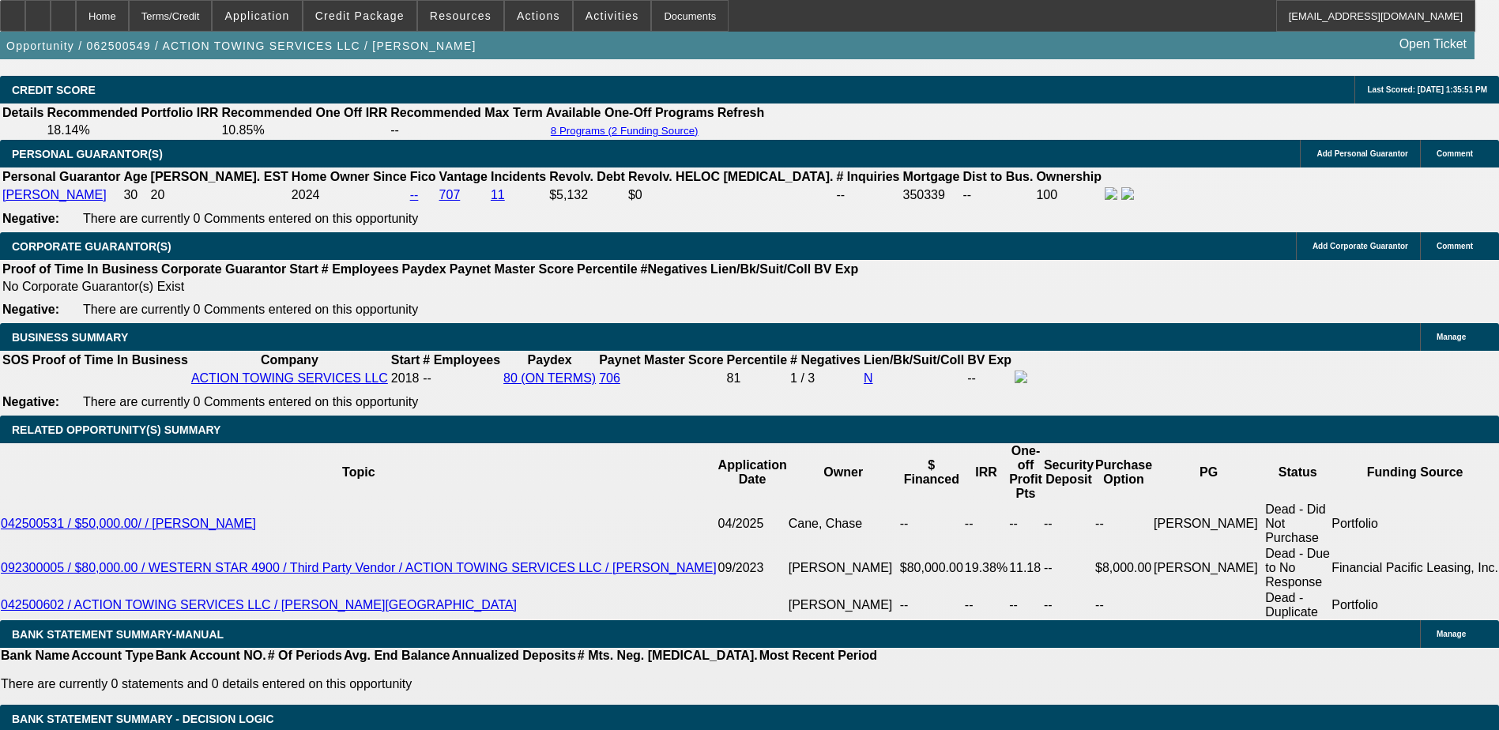
scroll to position [2443, 0]
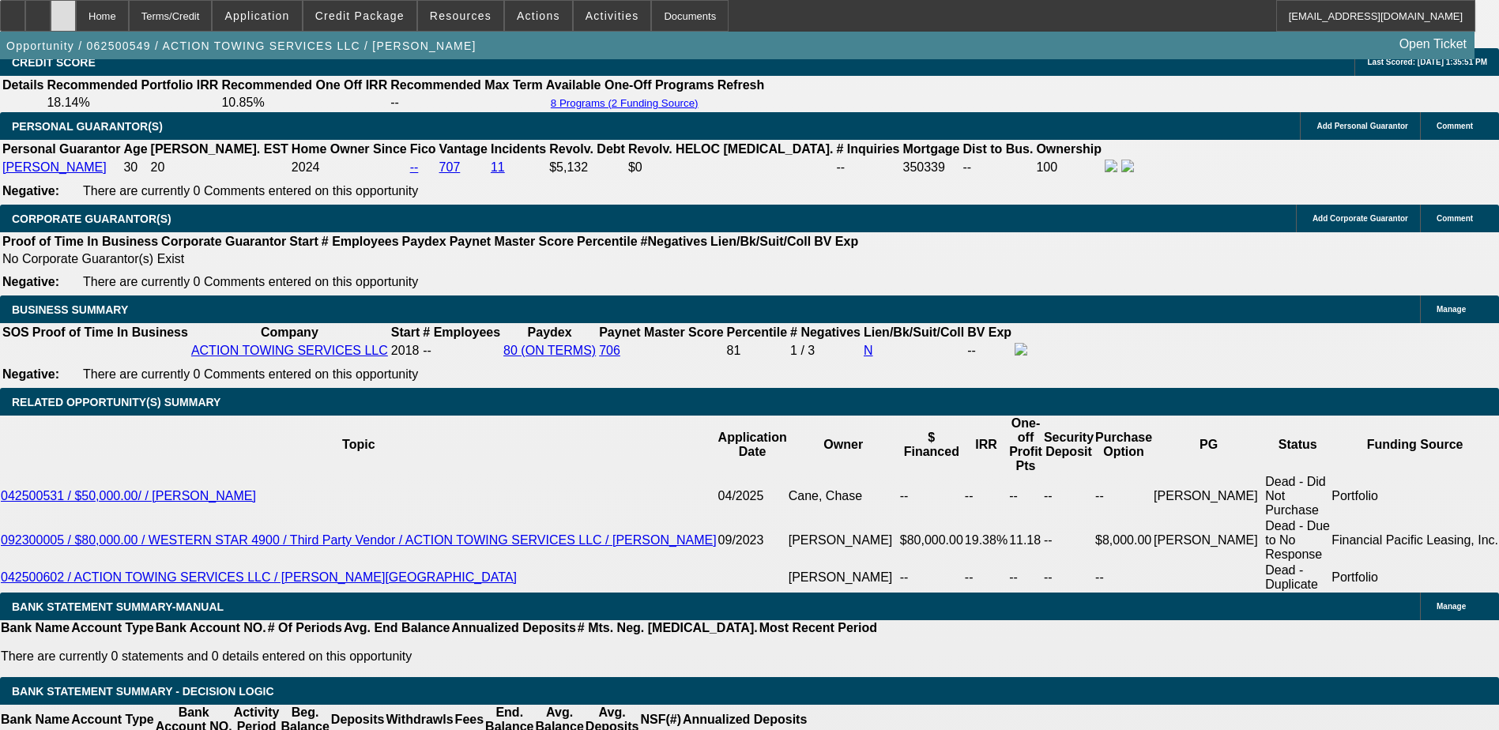
click at [76, 14] on div at bounding box center [63, 16] width 25 height 32
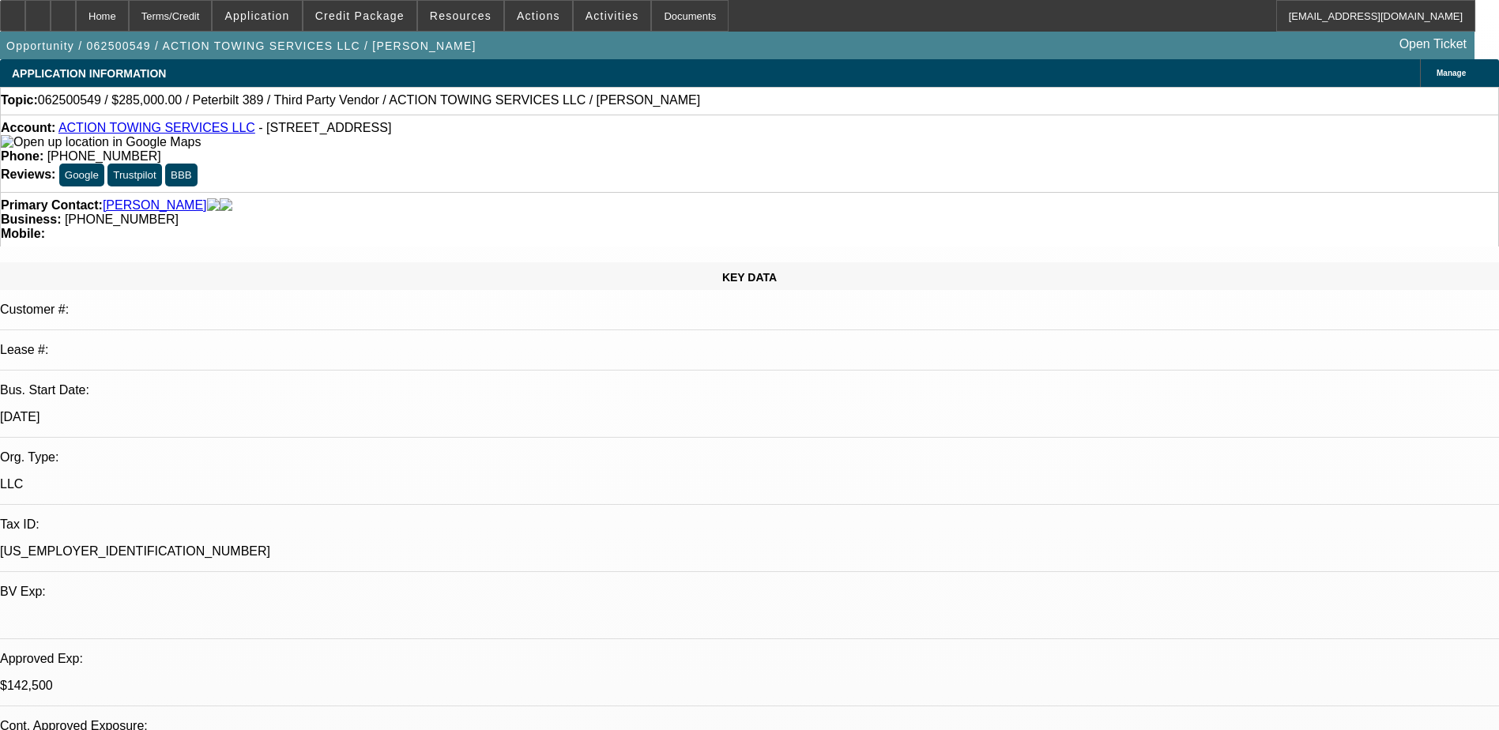
select select "0"
select select "0.1"
select select "0"
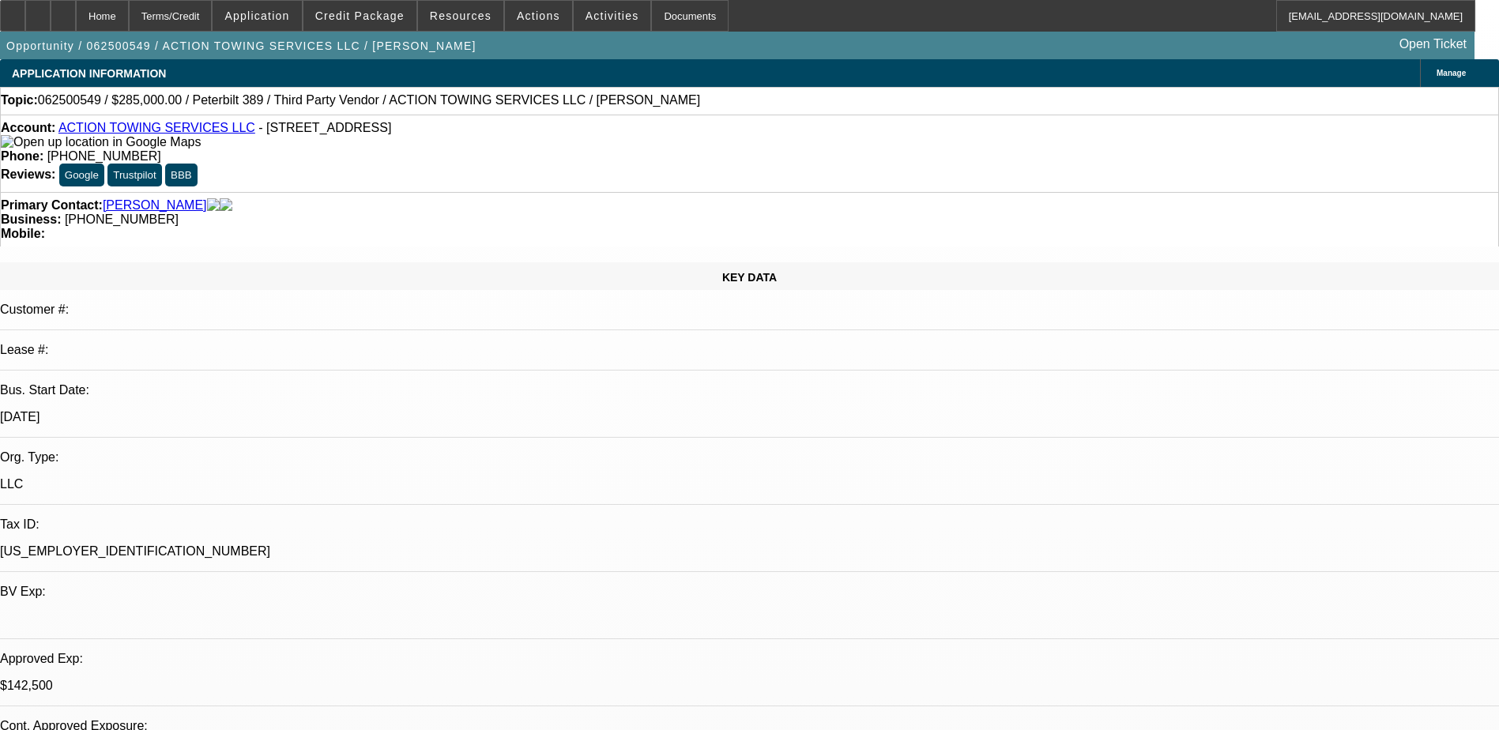
select select "0.1"
select select "0"
select select "0.1"
select select "0"
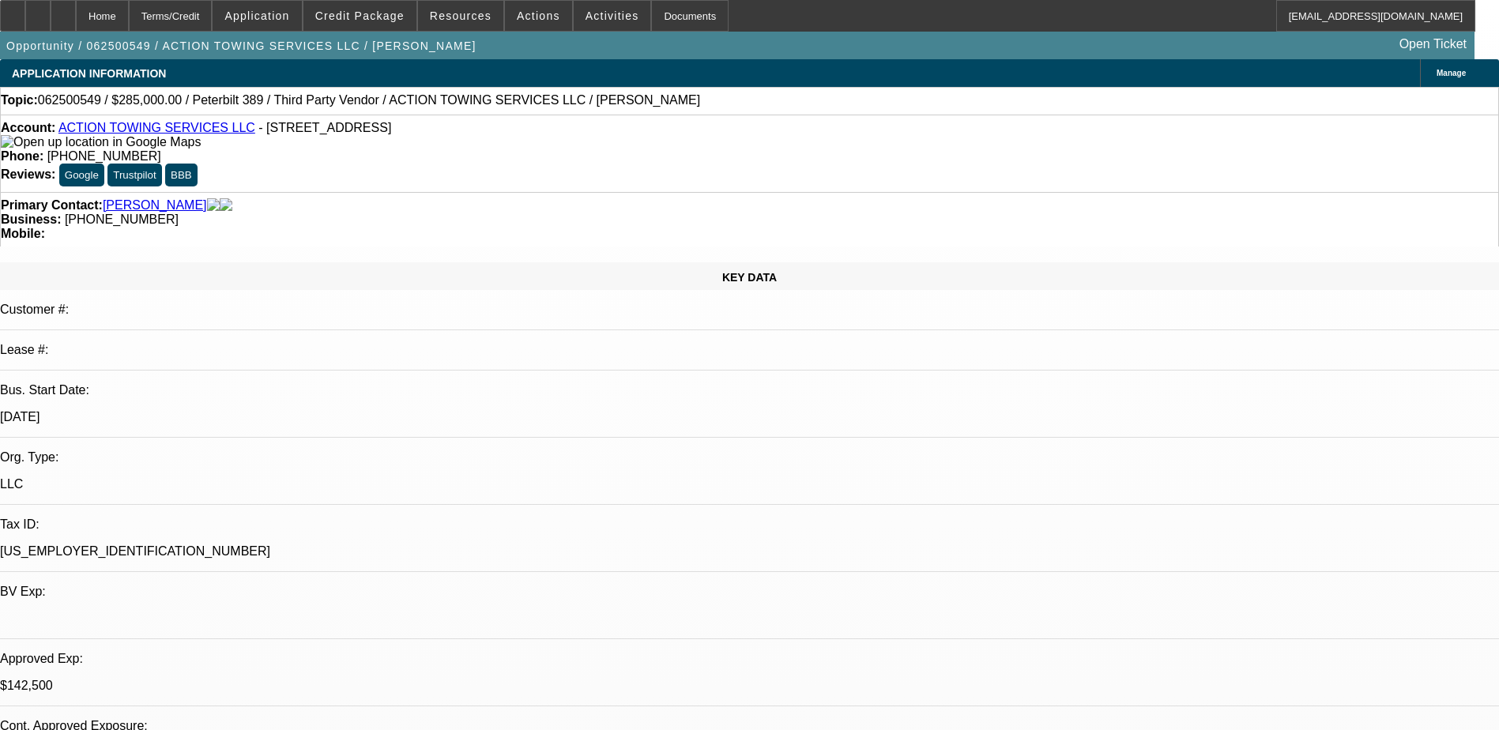
select select "0"
select select "0.1"
select select "1"
select select "3"
select select "4"
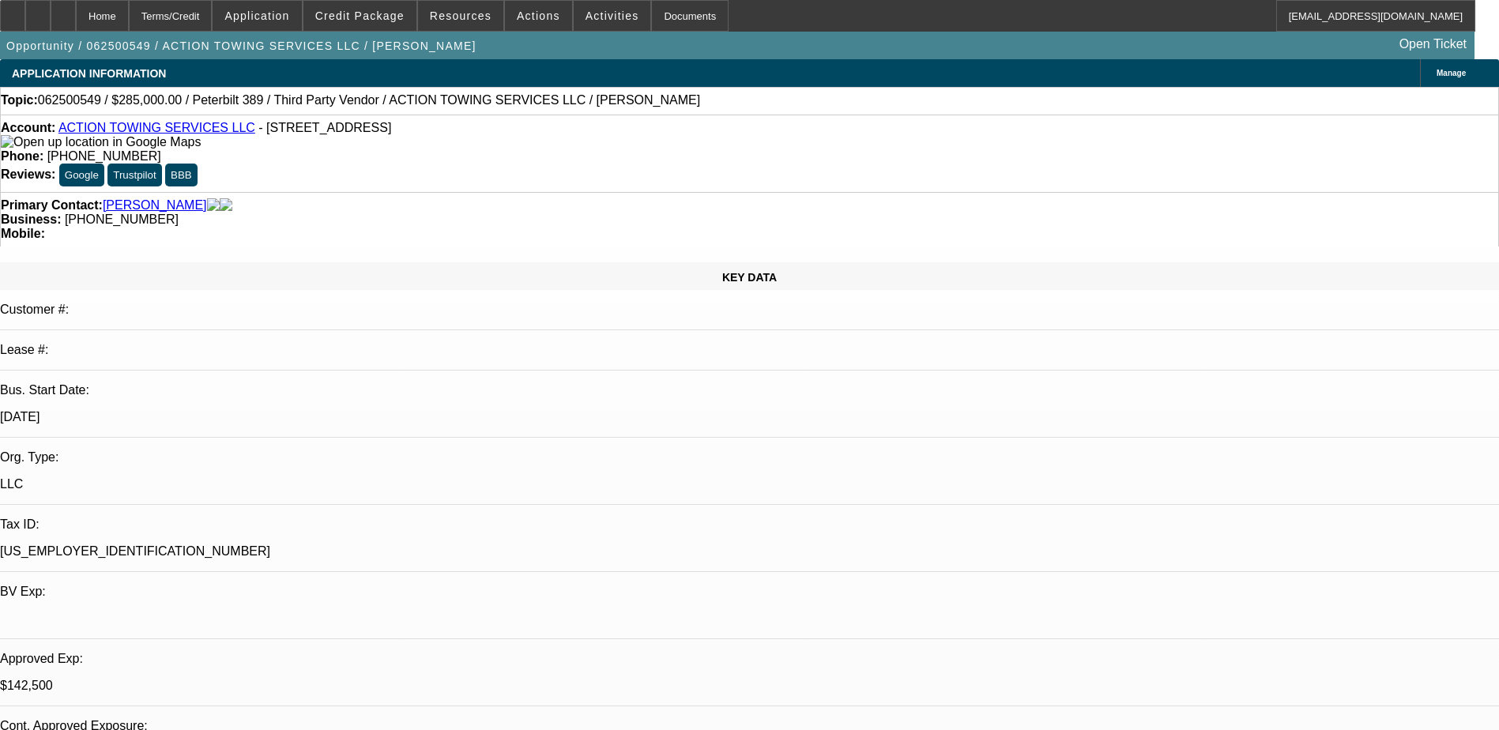
select select "1"
select select "3"
select select "4"
select select "1"
select select "3"
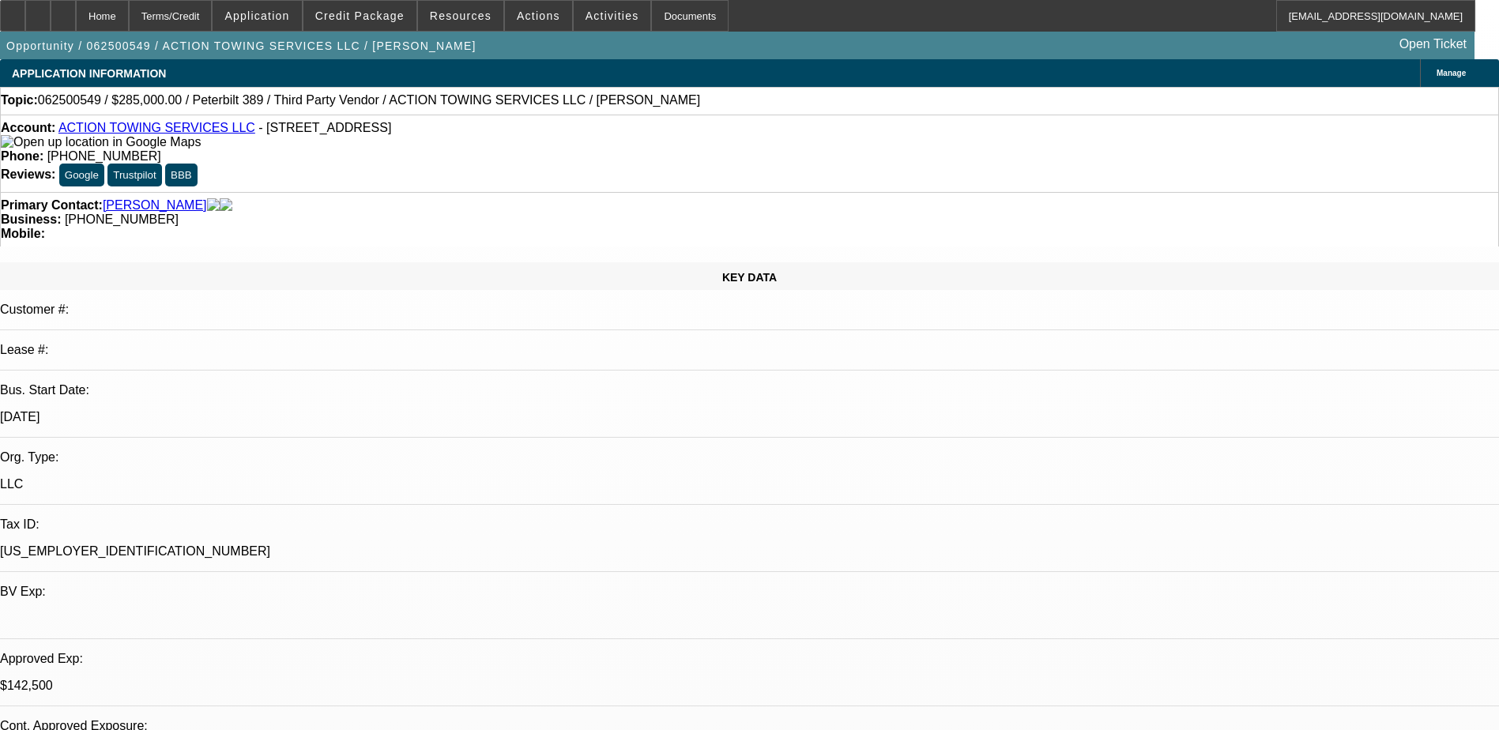
select select "4"
select select "1"
select select "4"
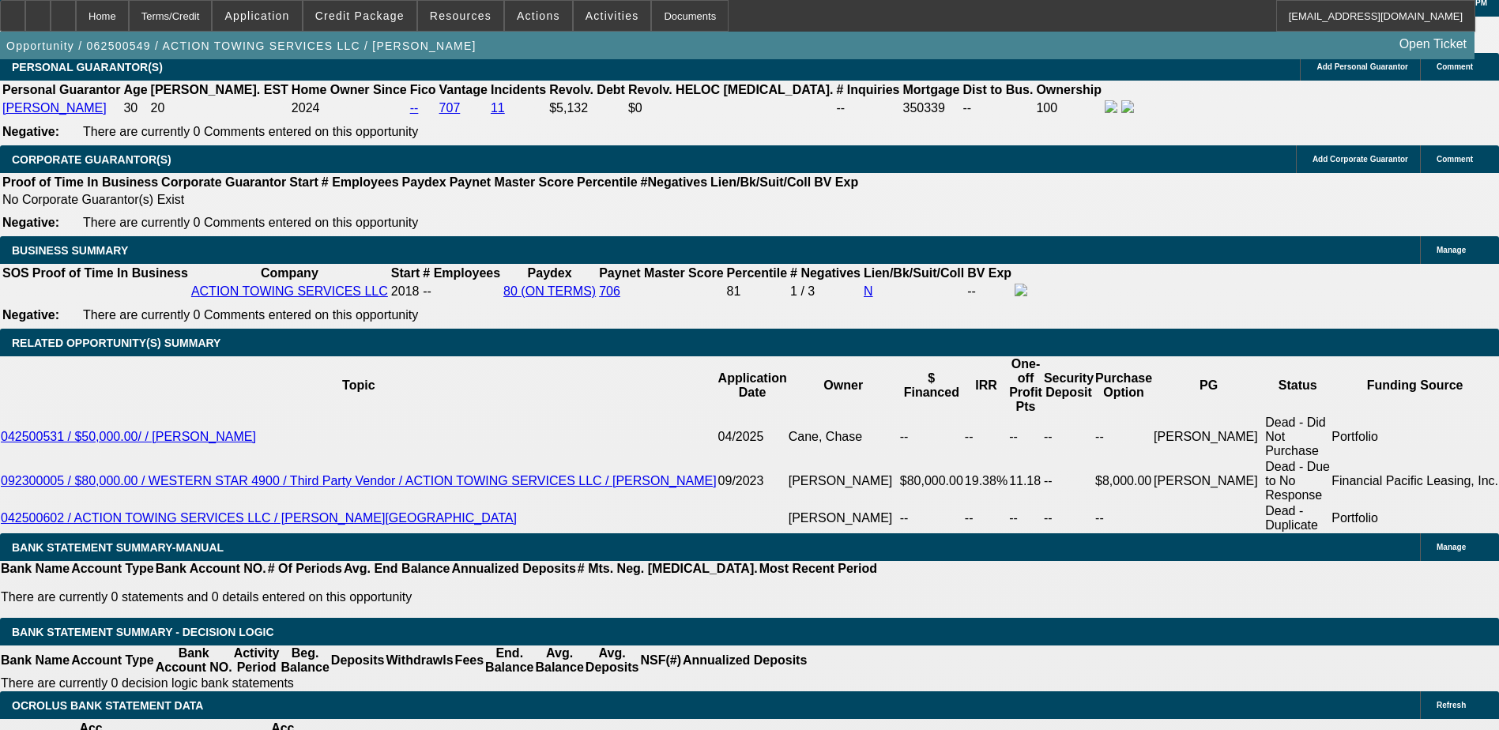
scroll to position [2450, 0]
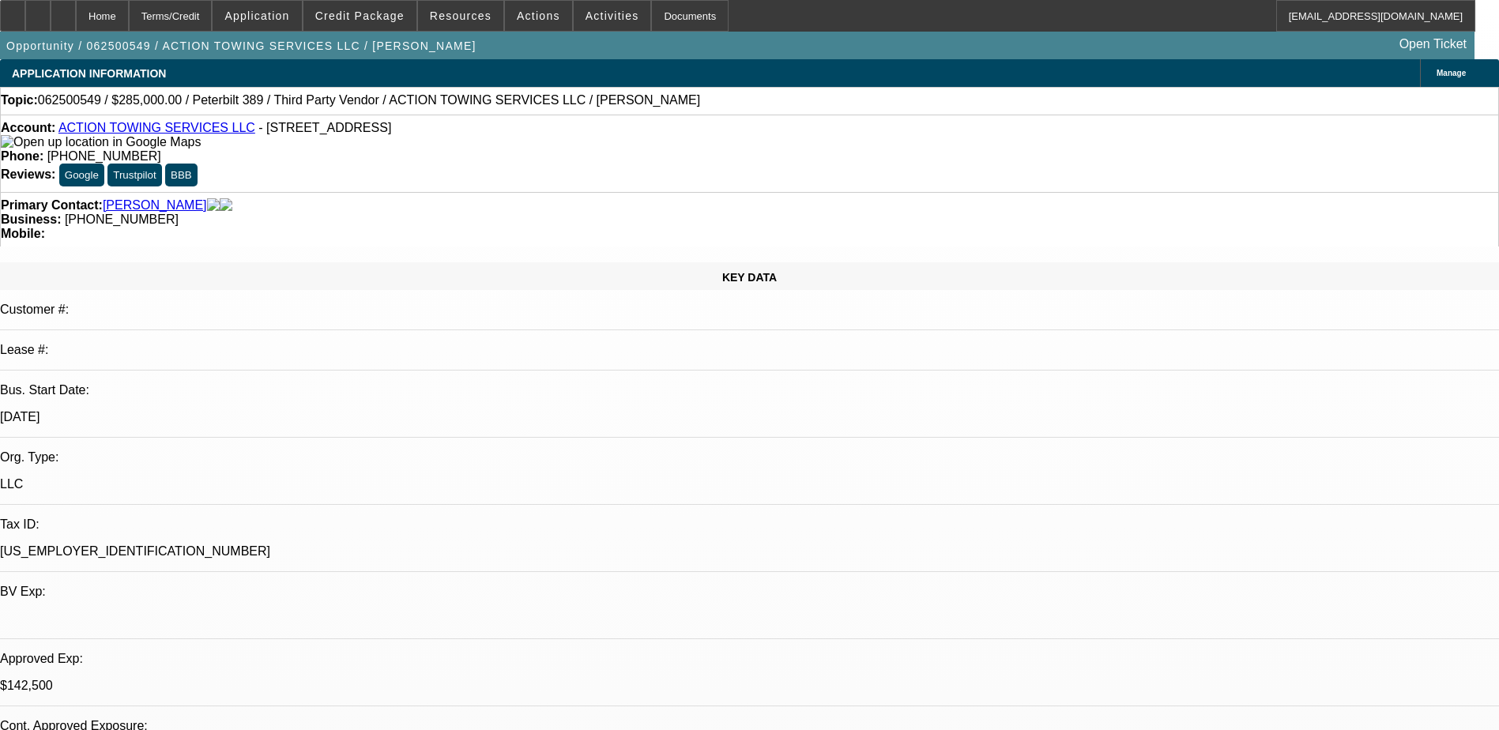
select select "0"
select select "0.1"
select select "0"
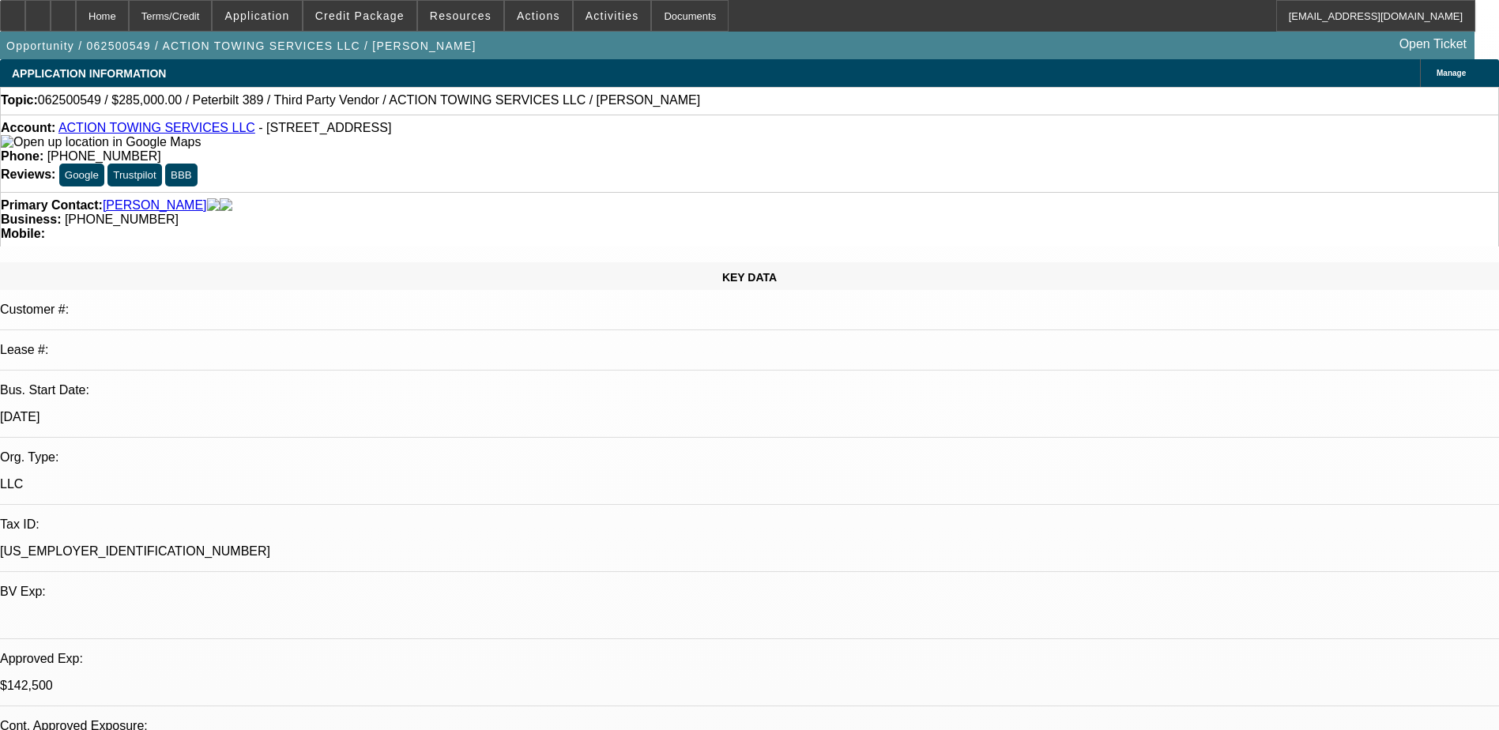
select select "0.1"
select select "0"
select select "0.1"
select select "0"
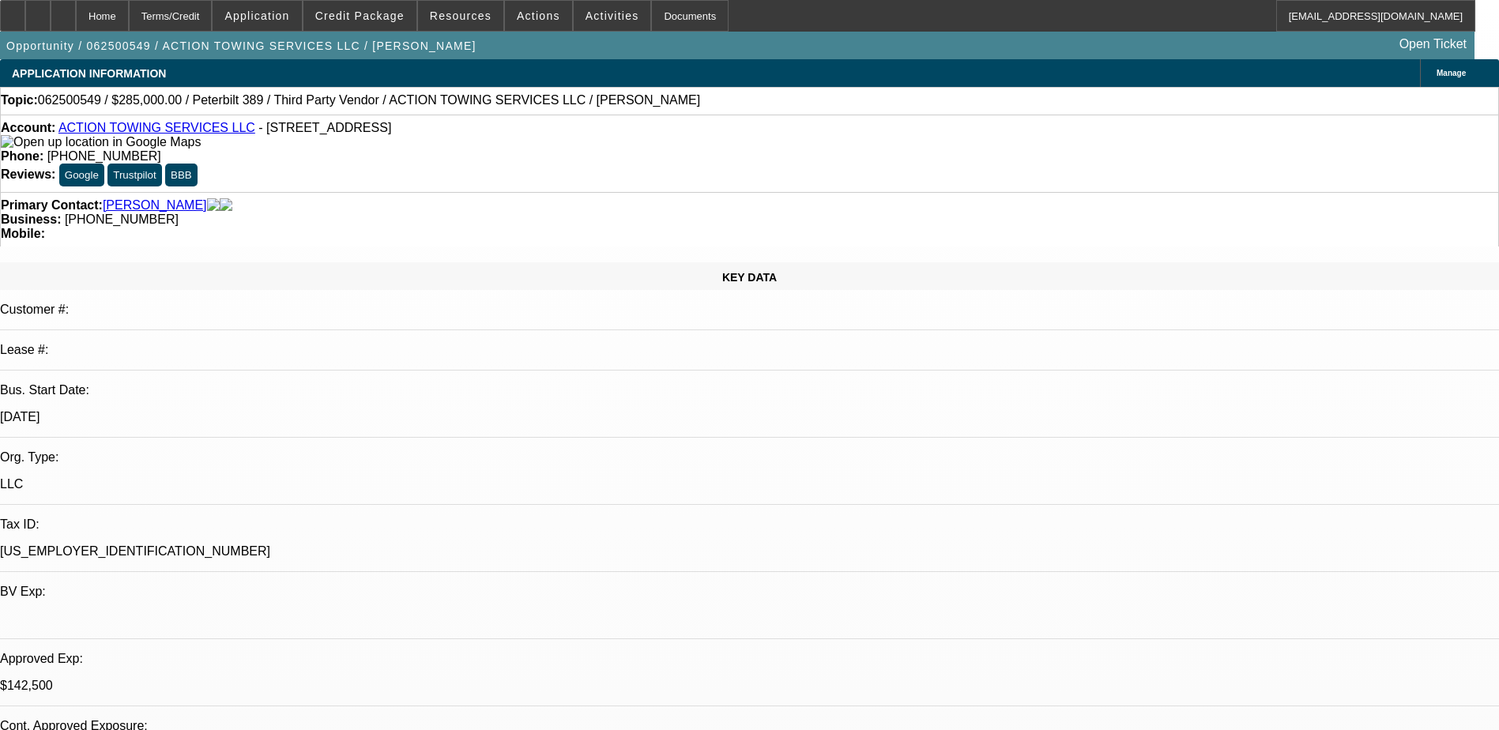
select select "0"
select select "0.1"
select select "1"
select select "3"
select select "4"
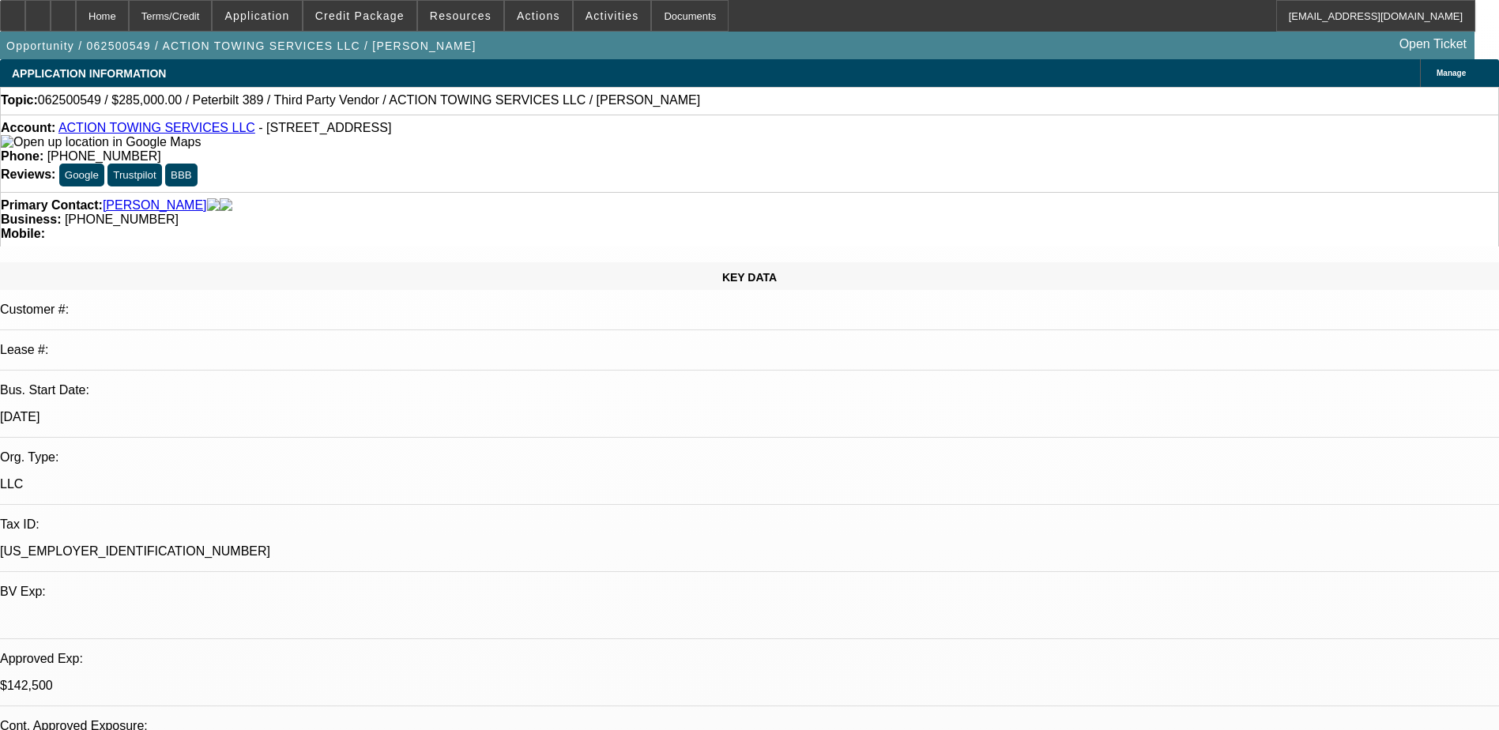
select select "1"
select select "3"
select select "4"
select select "1"
select select "3"
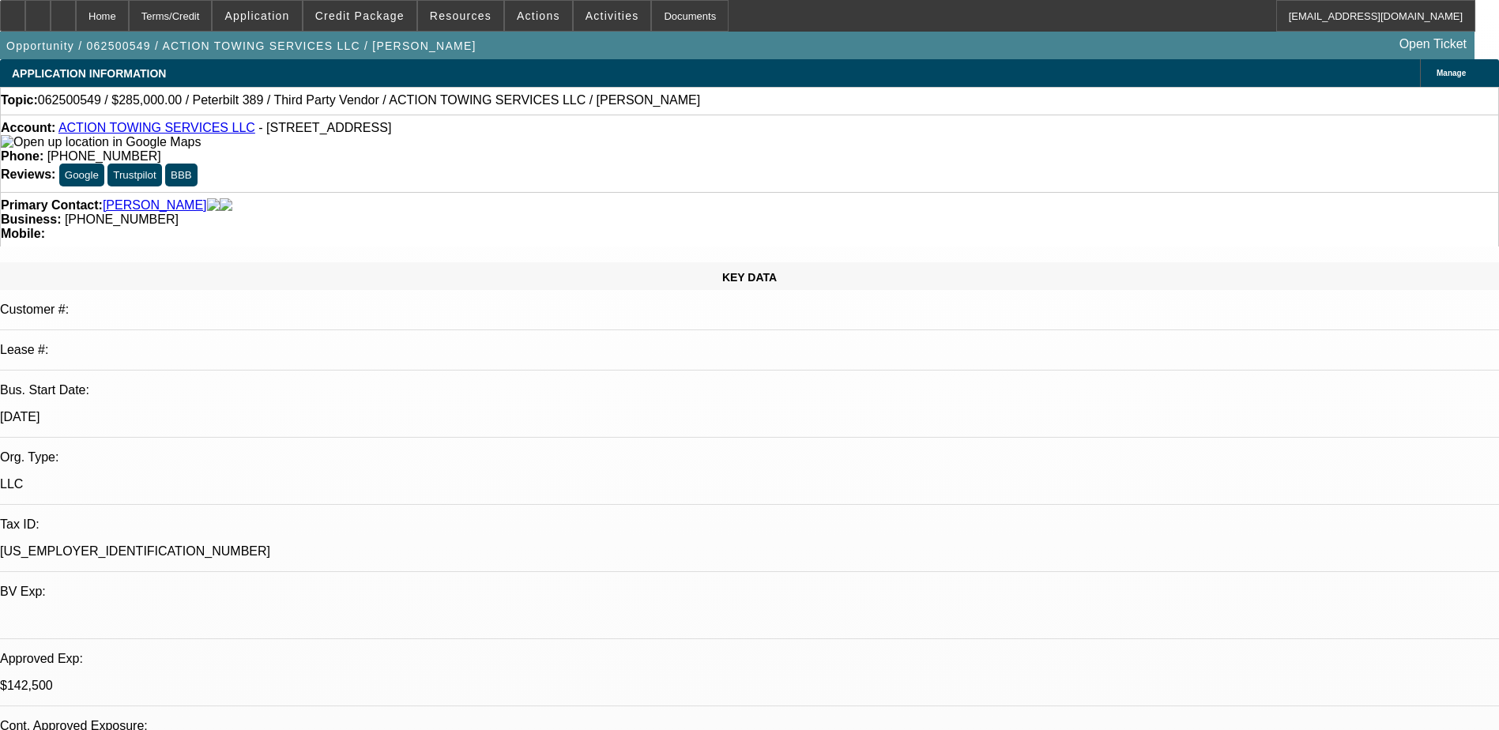
select select "4"
select select "1"
select select "4"
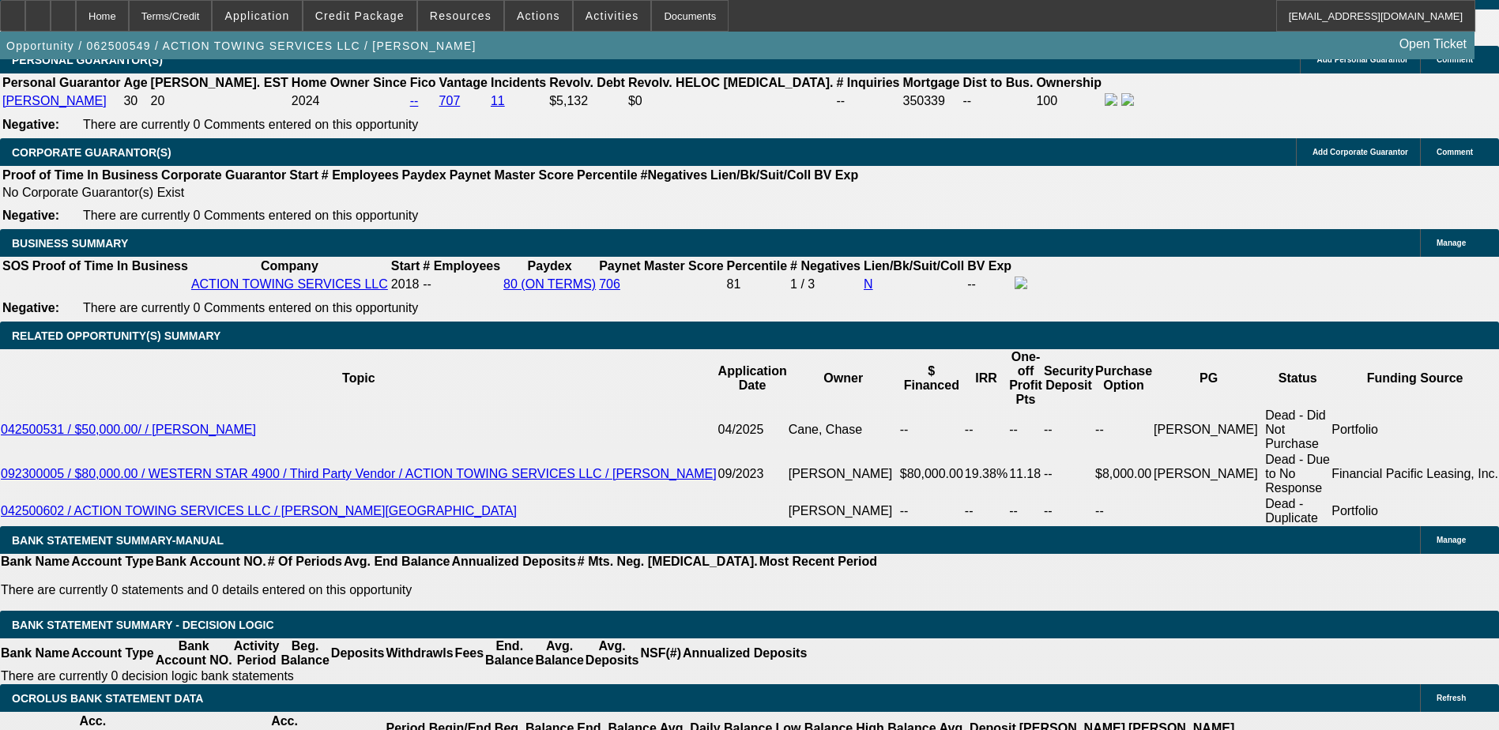
scroll to position [2450, 0]
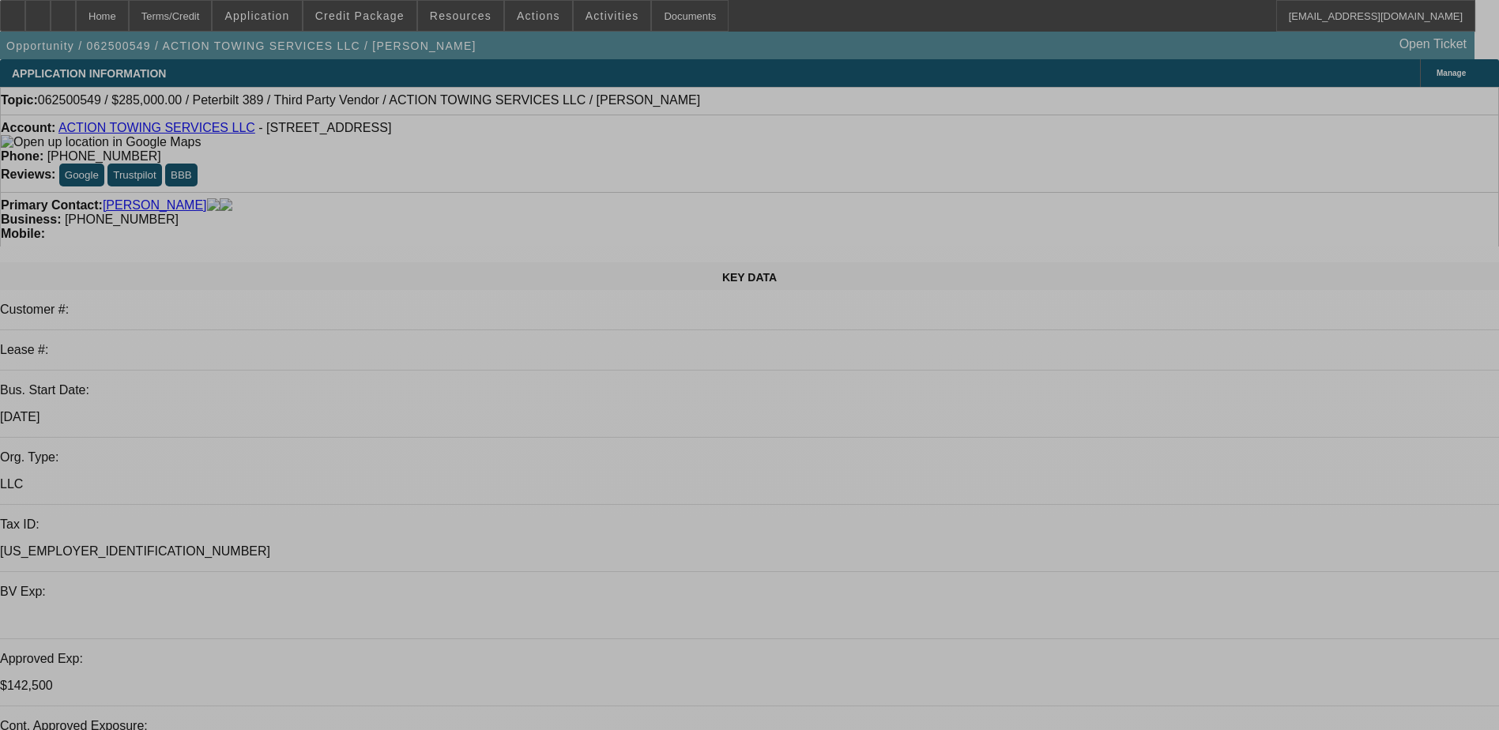
select select "0"
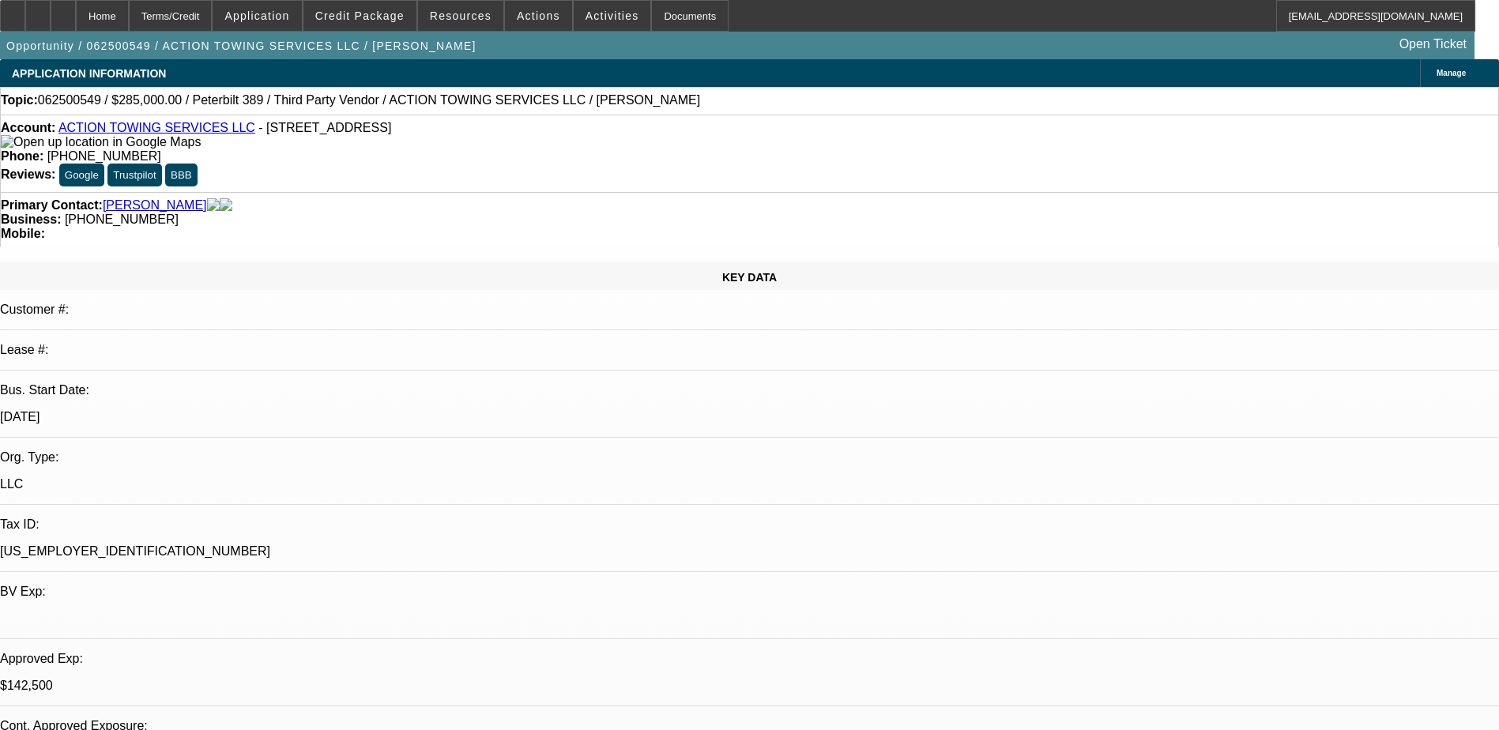
select select "0"
select select "0.1"
select select "0"
select select "0.1"
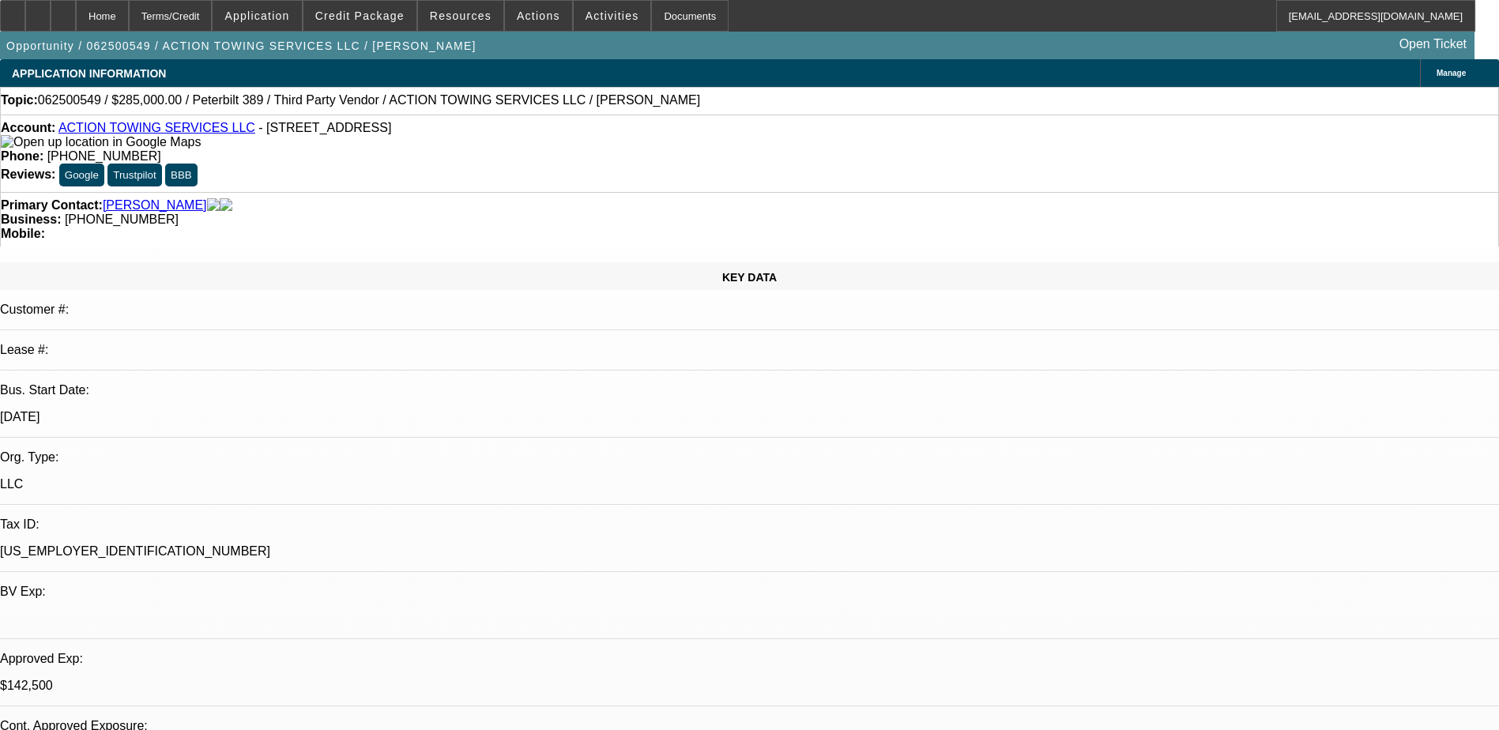
select select "0"
select select "0.1"
select select "0"
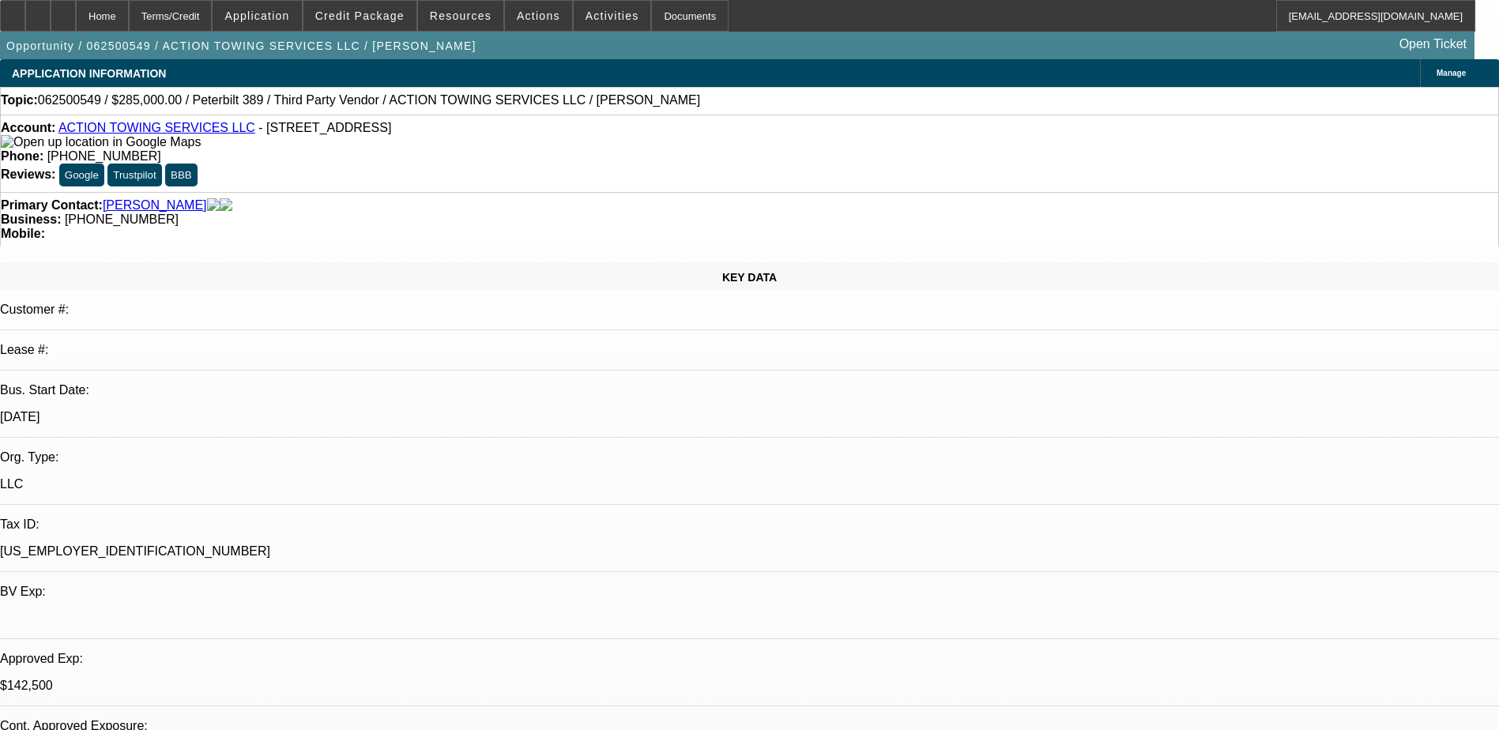
select select "0.1"
select select "1"
select select "3"
select select "4"
select select "1"
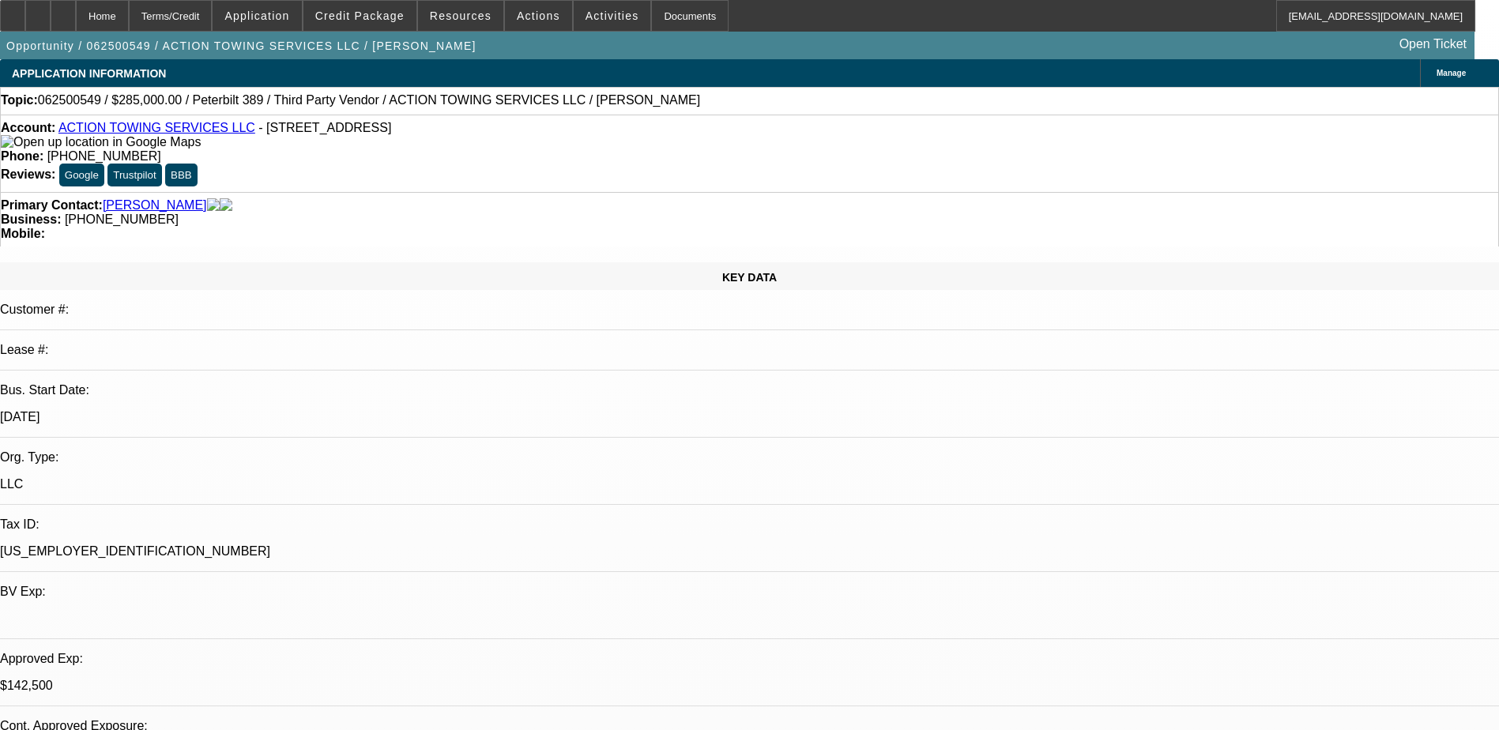
select select "3"
select select "4"
select select "1"
select select "3"
select select "4"
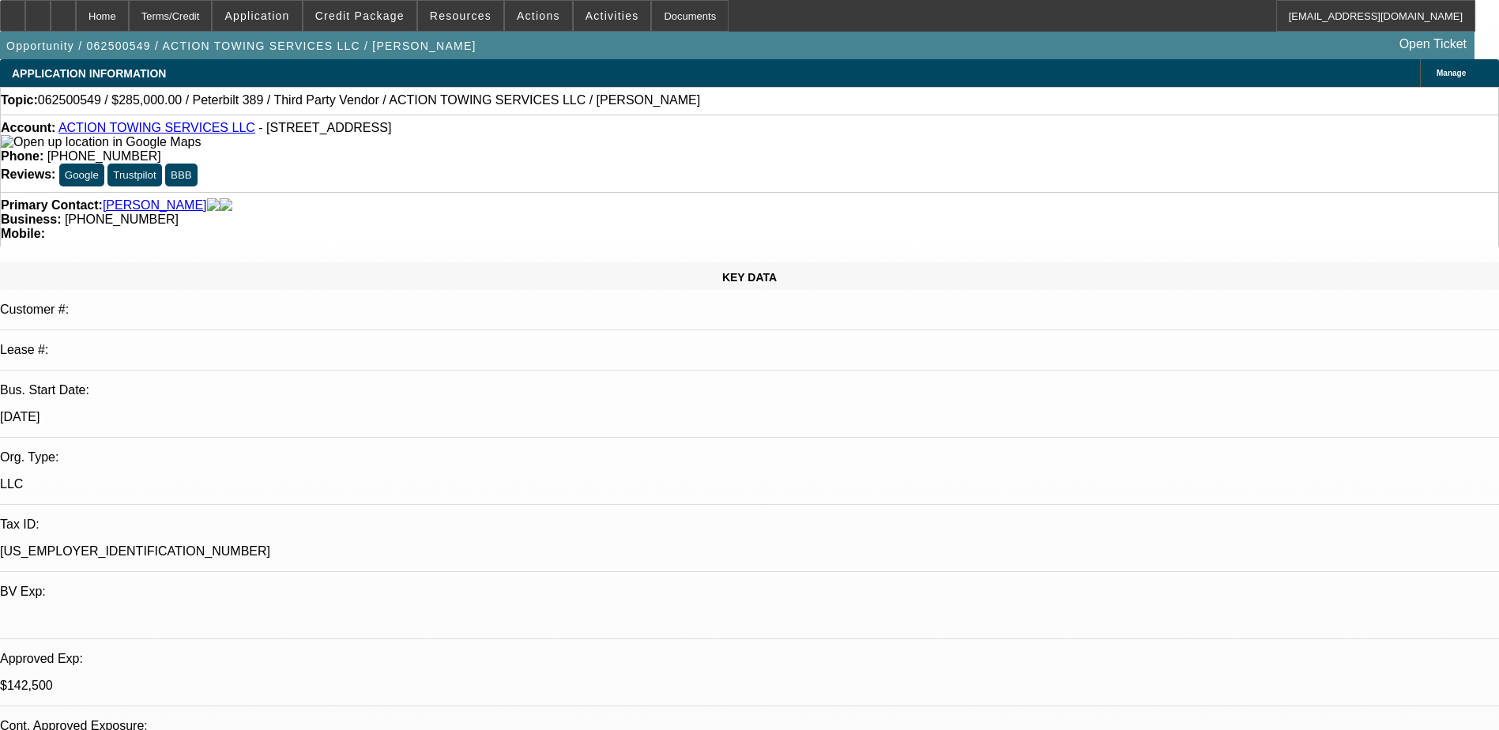
select select "1"
select select "4"
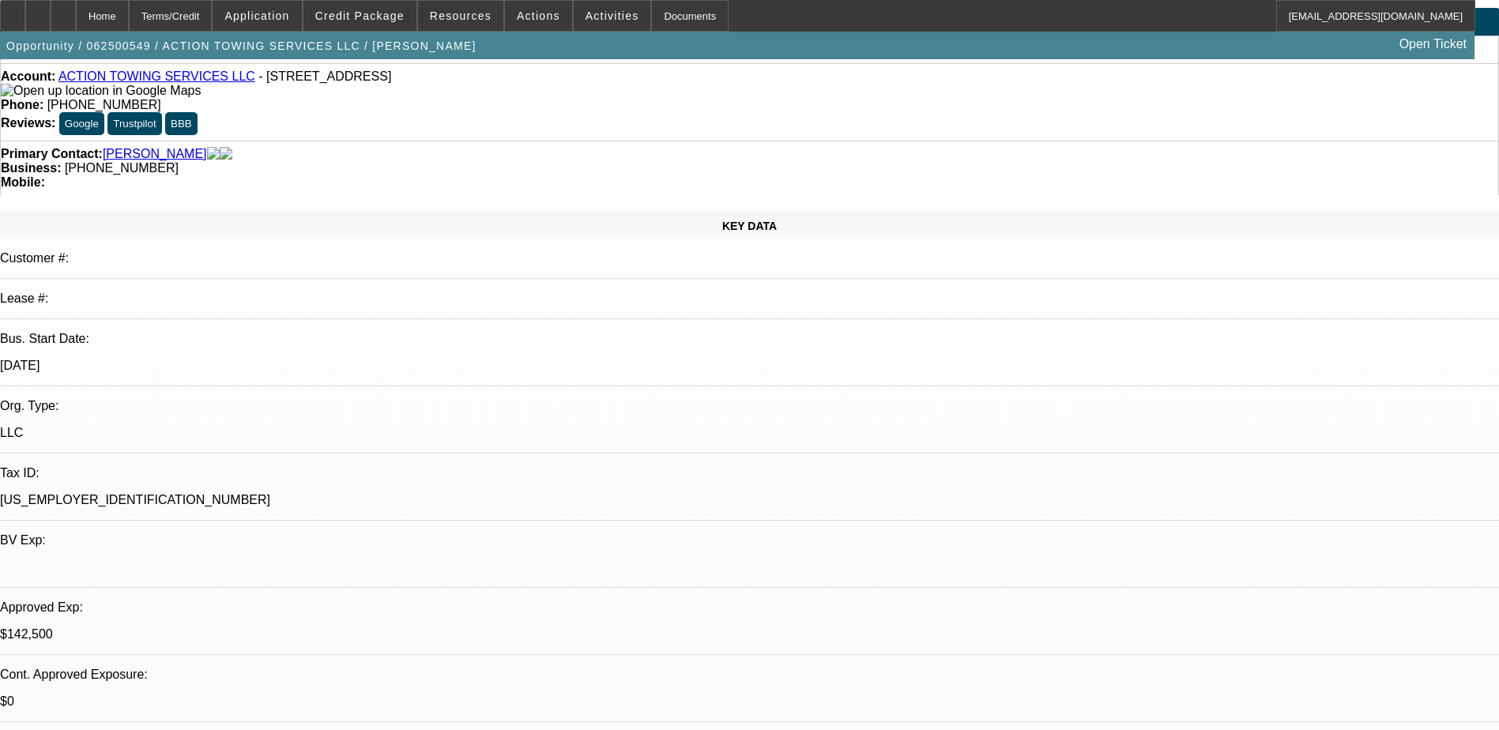
scroll to position [79, 0]
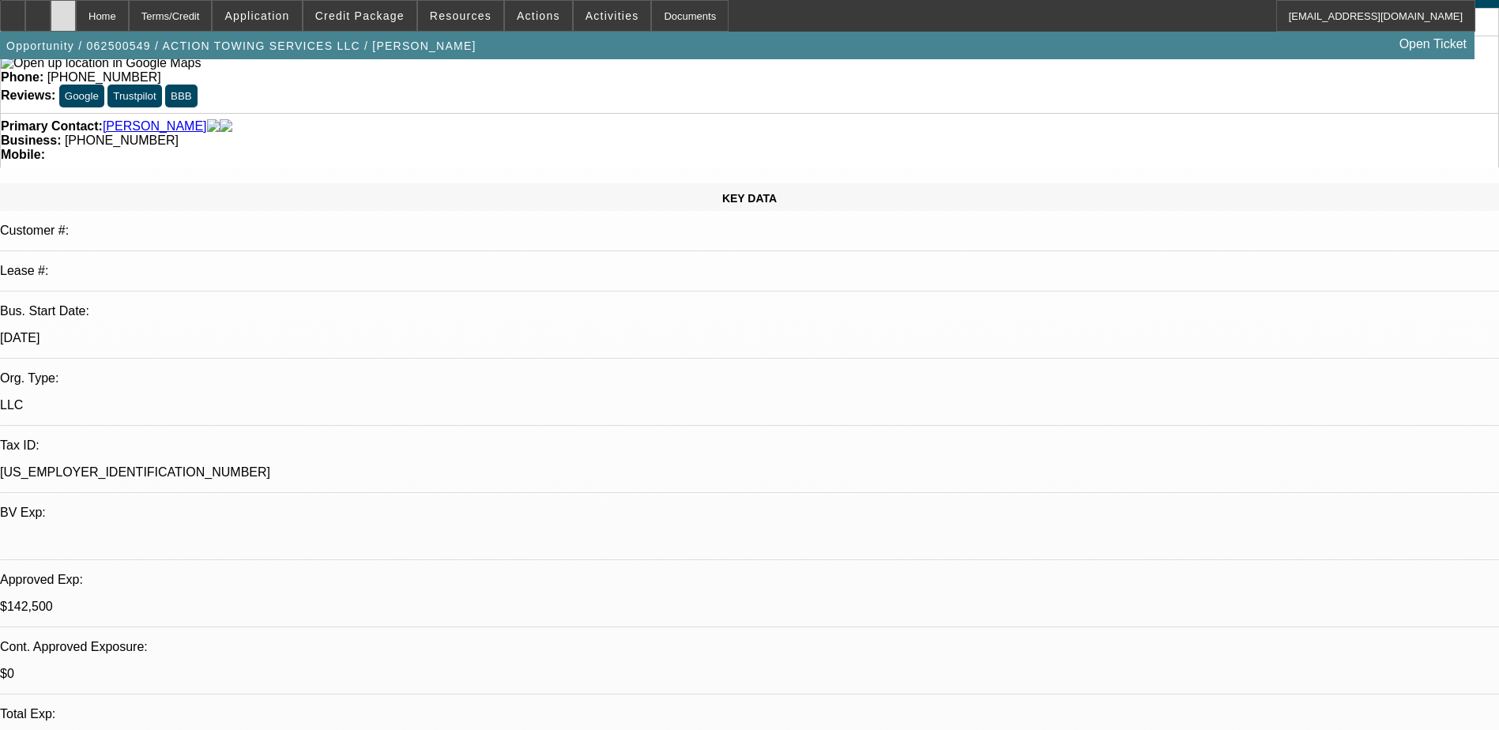
click at [76, 19] on div at bounding box center [63, 16] width 25 height 32
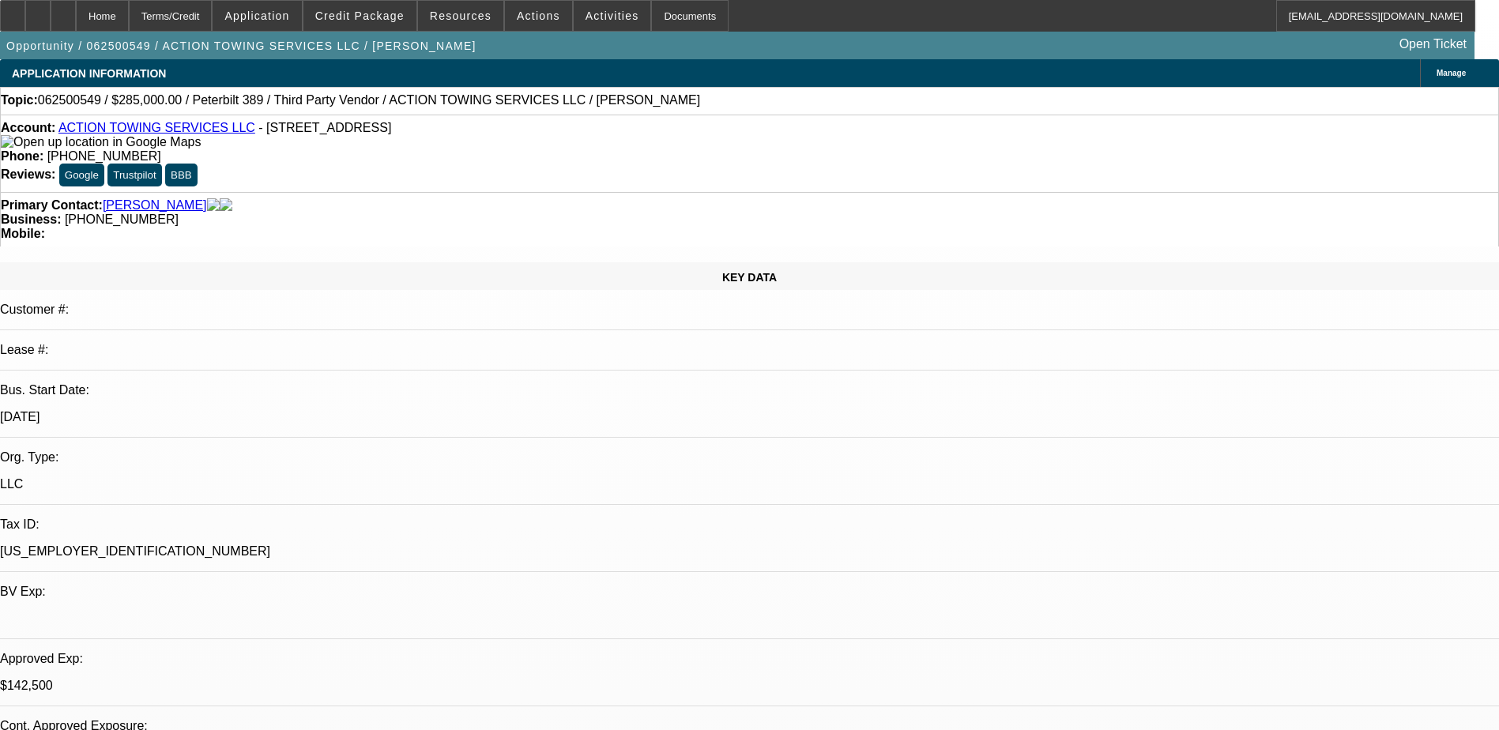
select select "0"
select select "0.1"
select select "0"
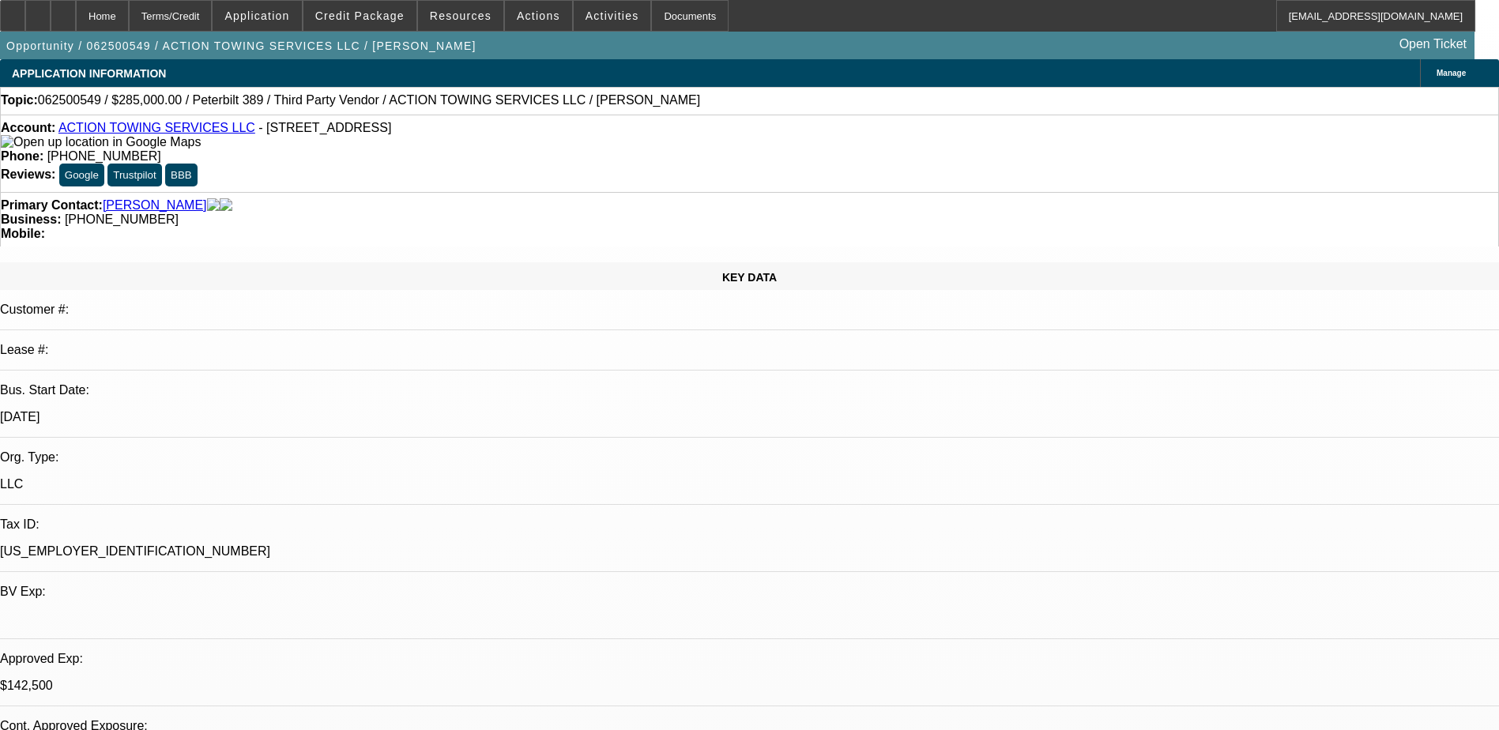
select select "0.1"
select select "0"
select select "0.1"
select select "0"
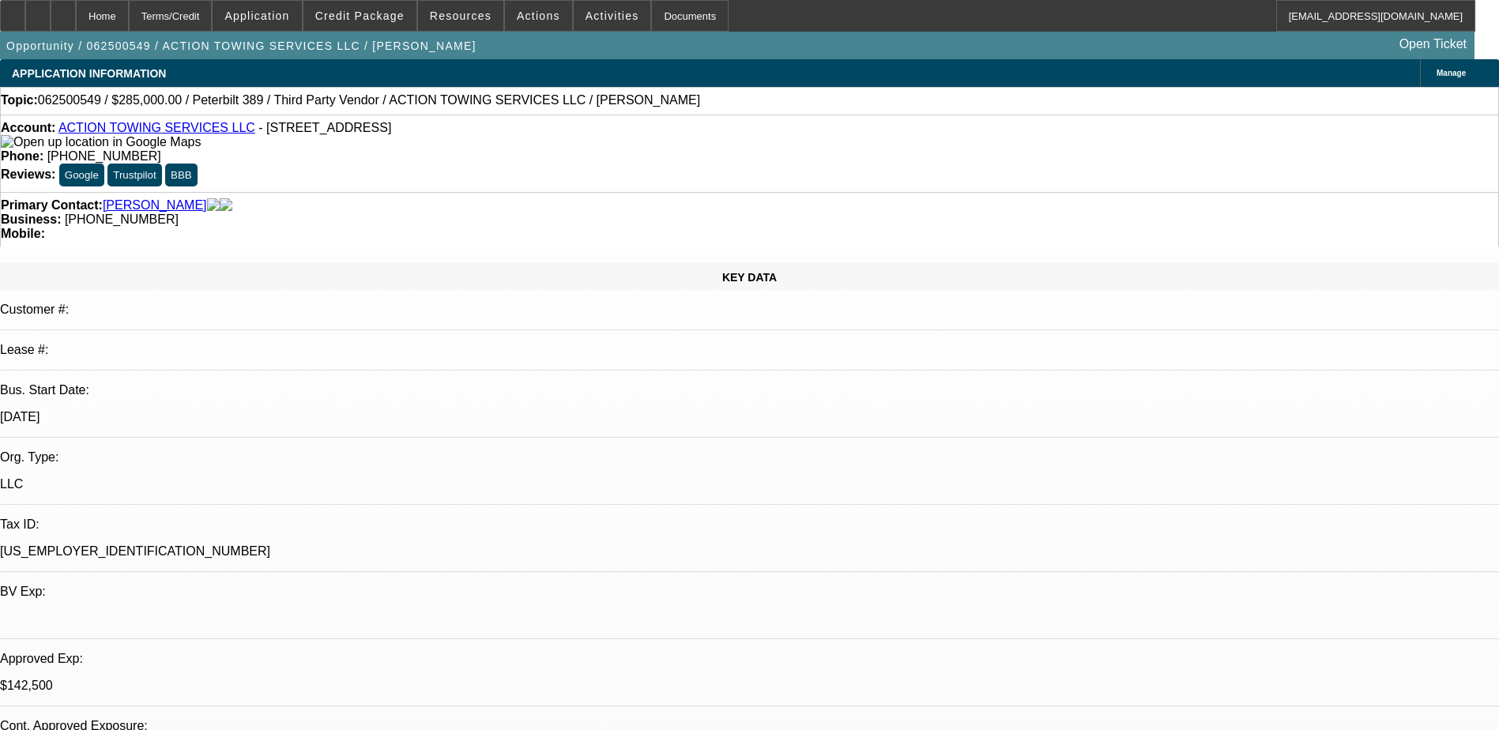
select select "0"
select select "0.1"
select select "1"
select select "3"
select select "4"
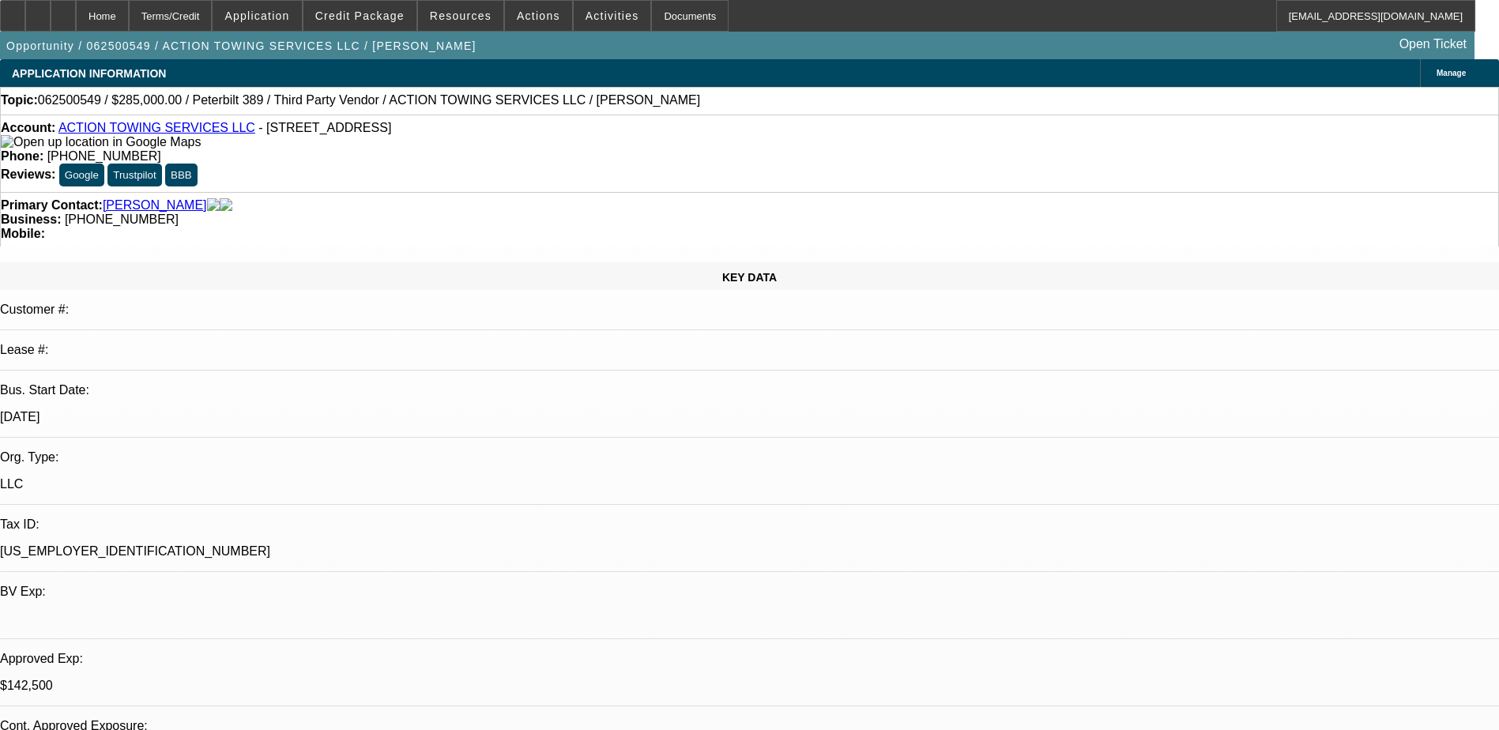
select select "1"
select select "3"
select select "4"
select select "1"
select select "3"
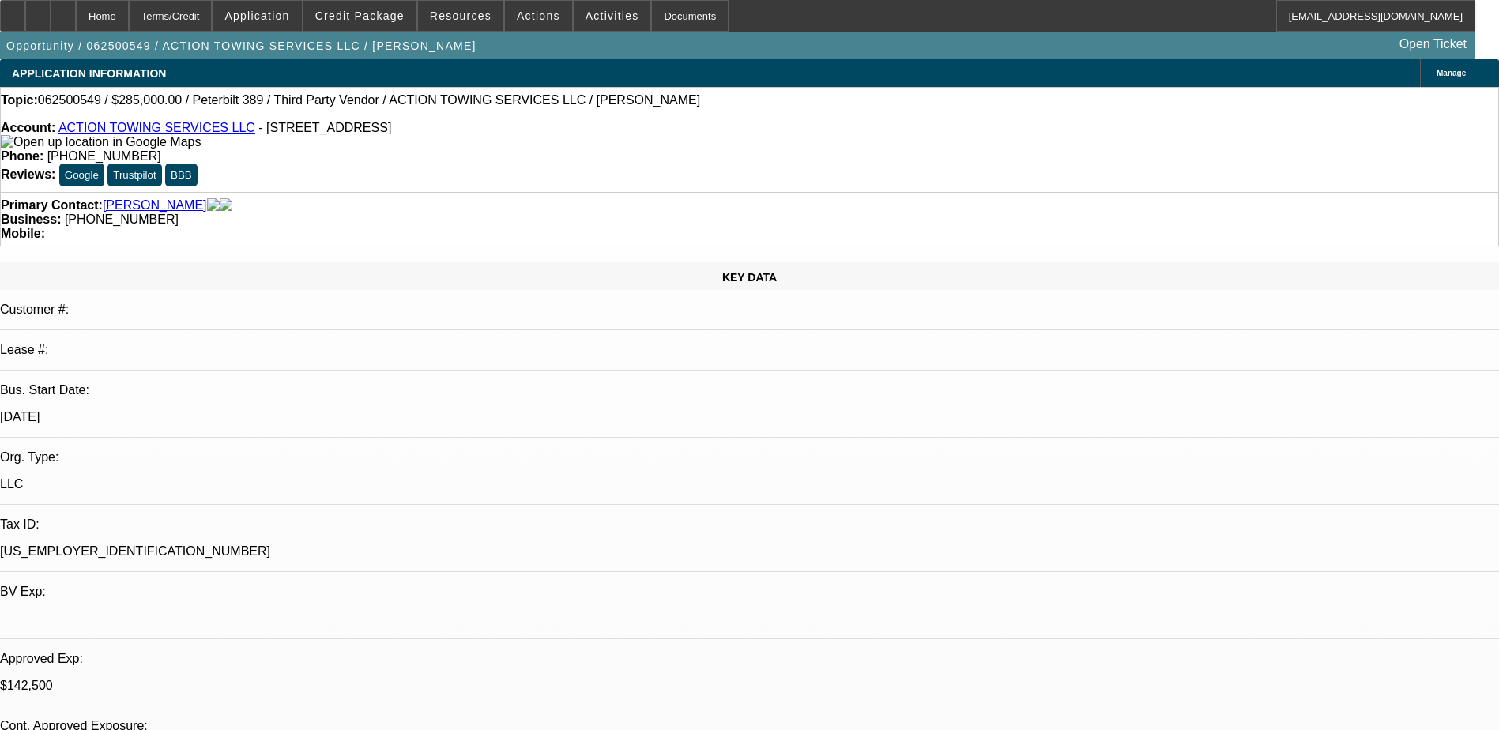
select select "4"
select select "1"
select select "4"
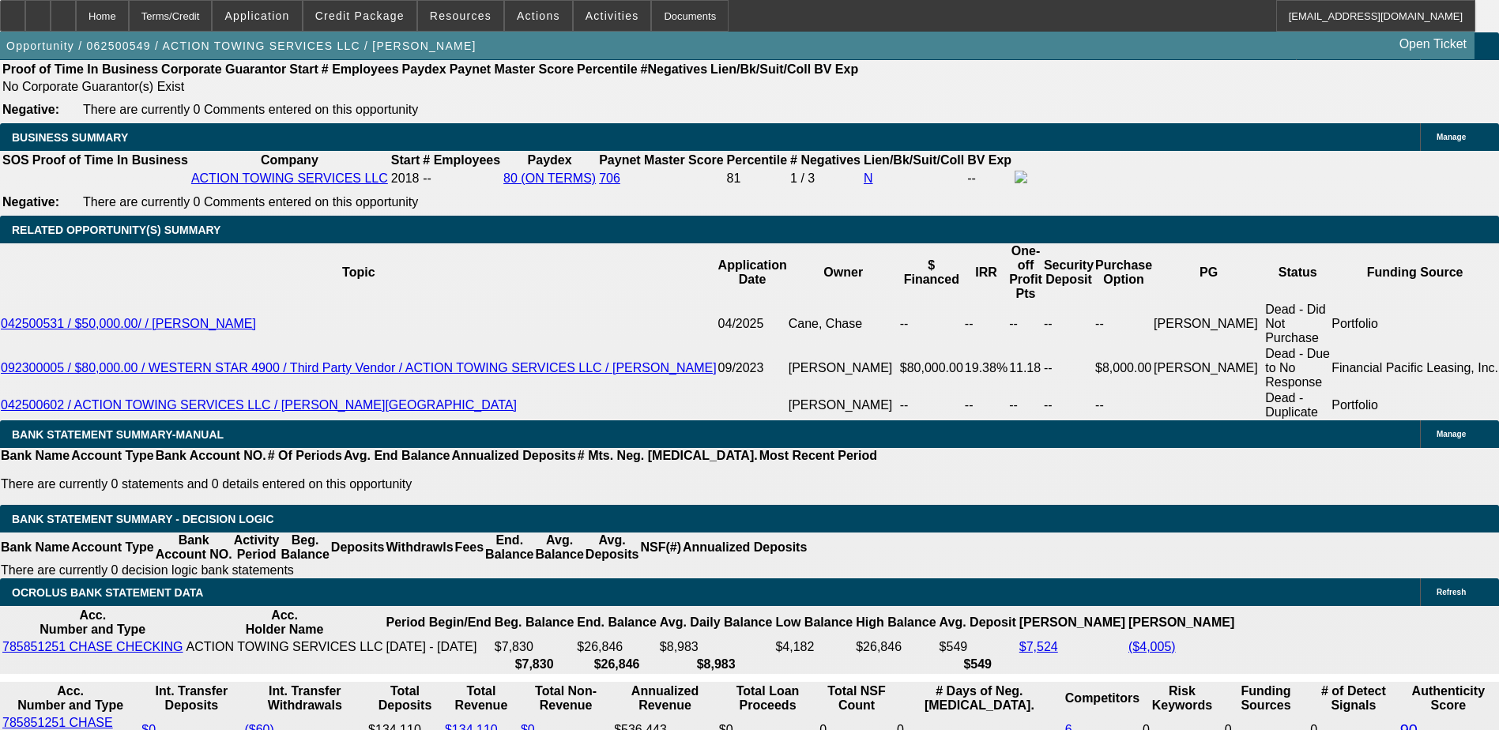
scroll to position [2450, 0]
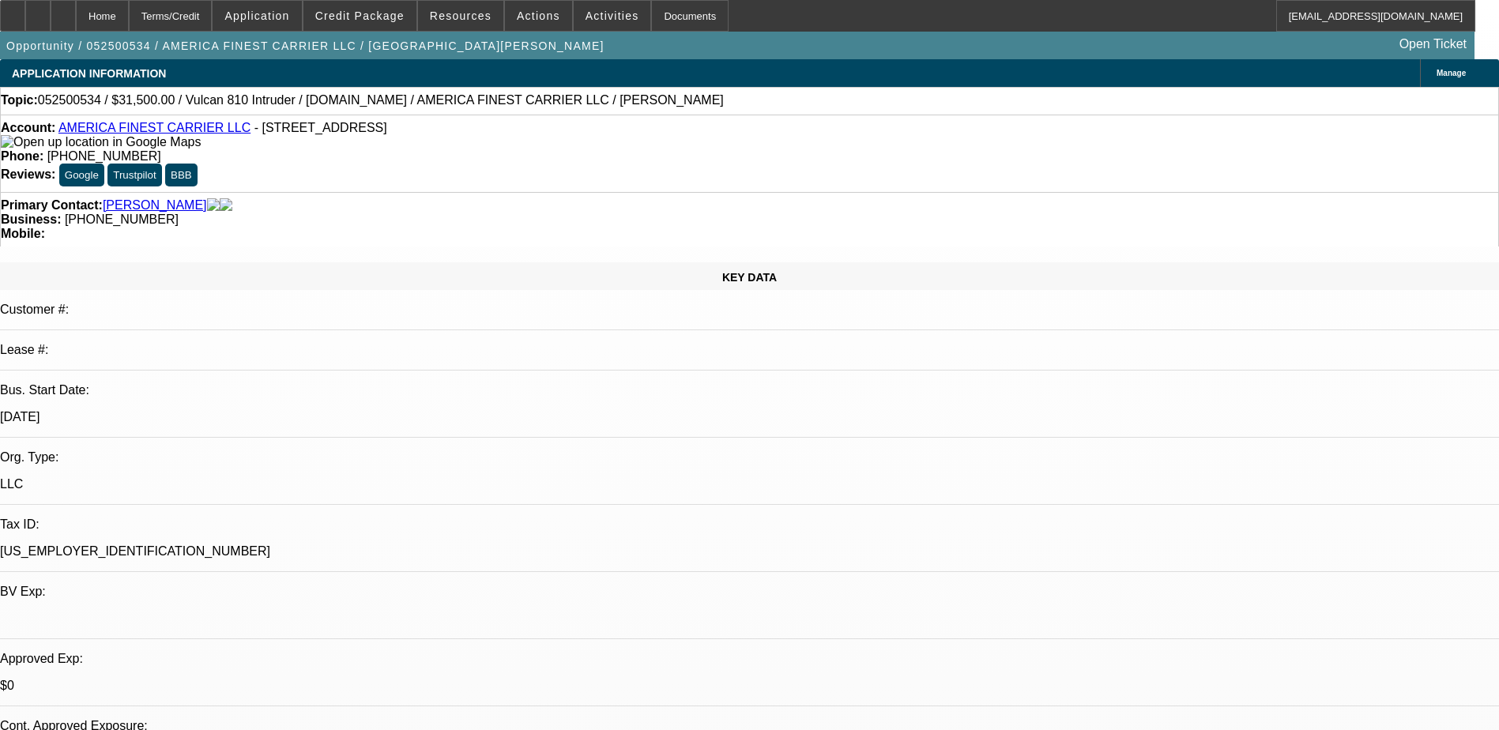
select select "0"
select select "0.1"
select select "0"
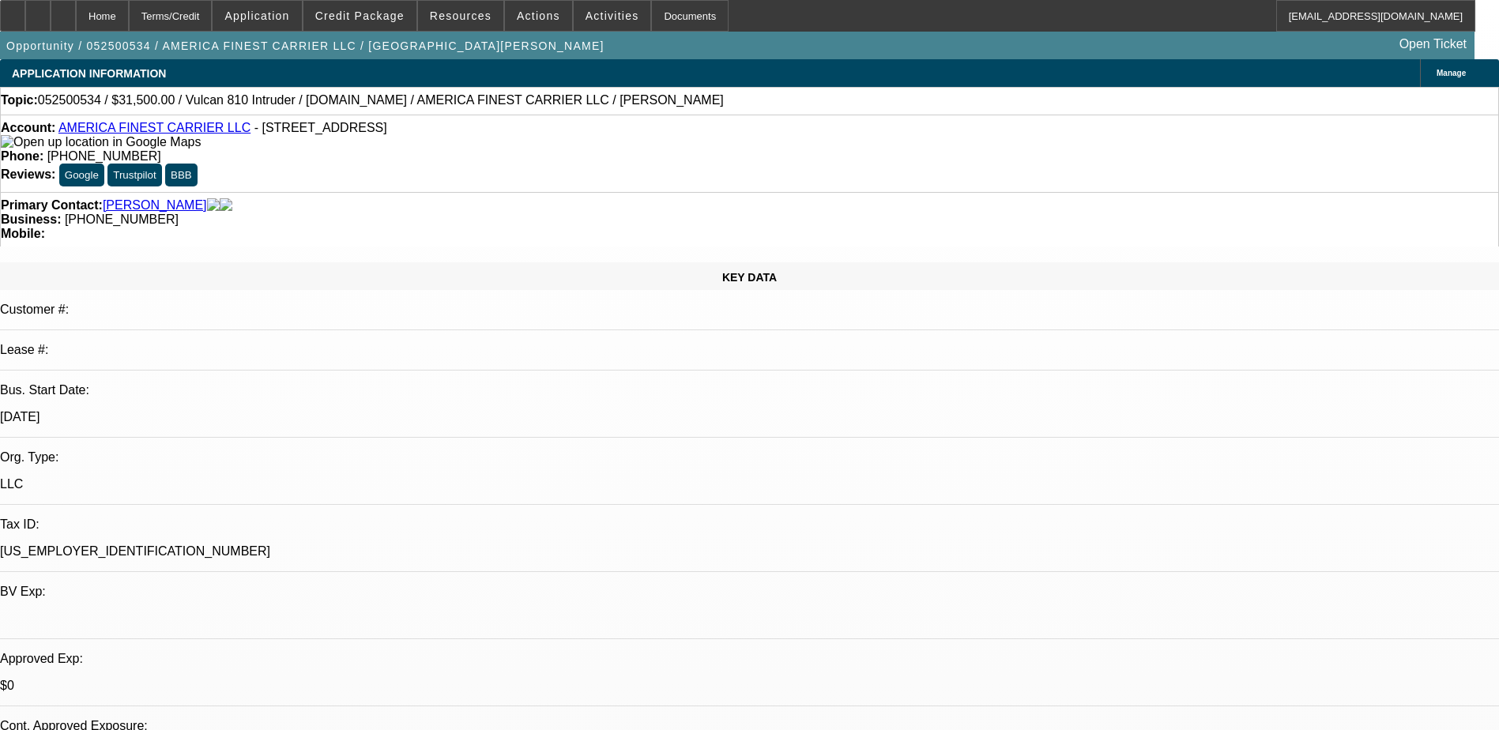
select select "0.1"
select select "0"
select select "0.1"
select select "0"
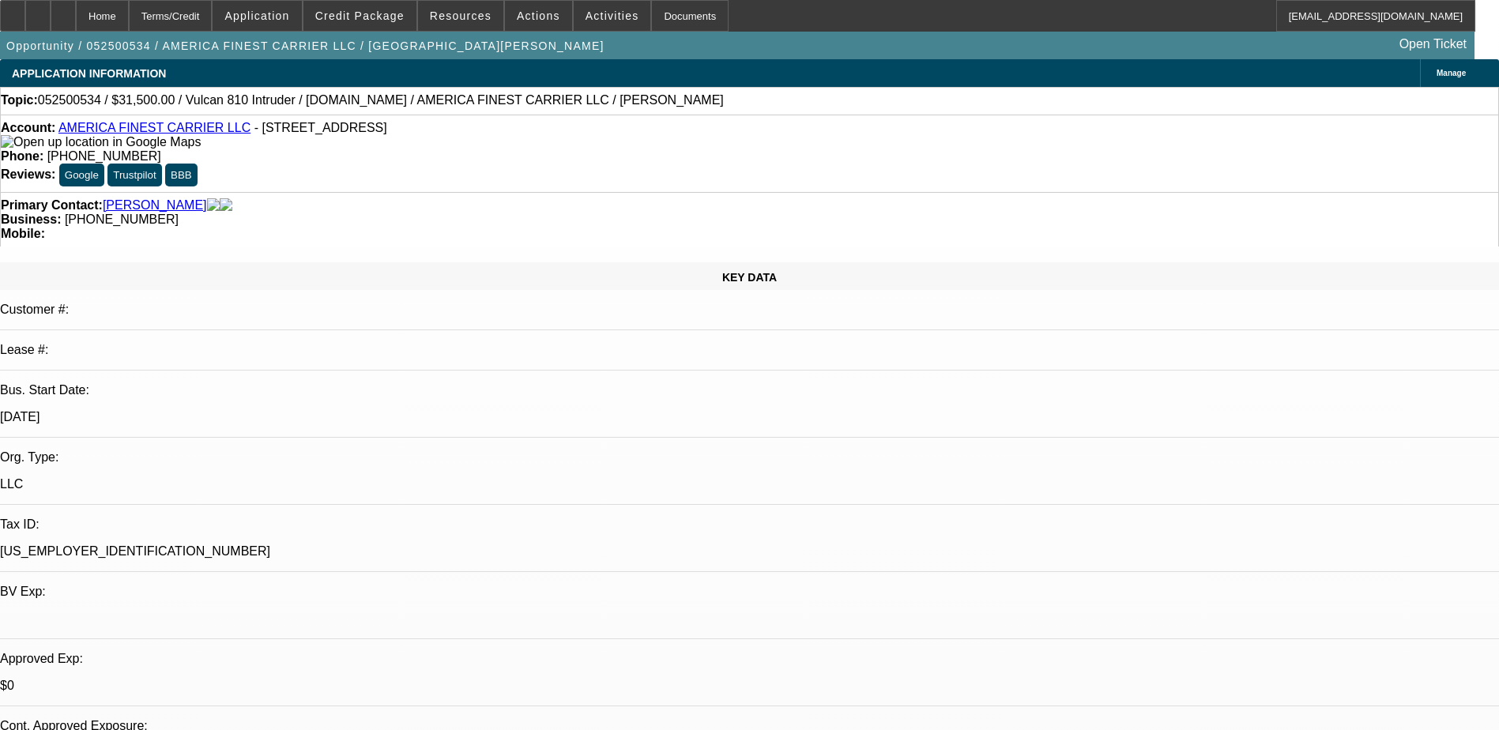
select select "0"
select select "0.1"
select select "1"
select select "4"
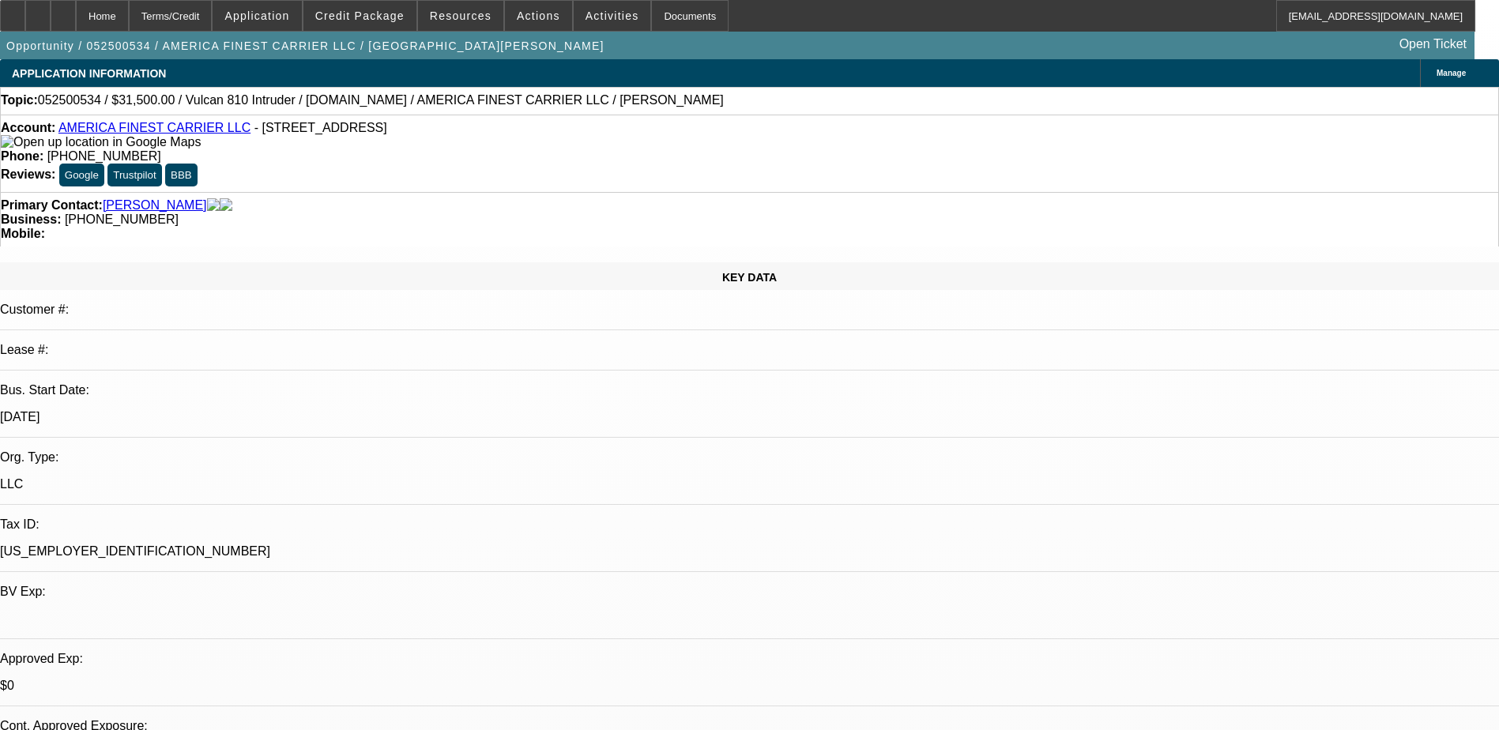
select select "1"
select select "4"
select select "1"
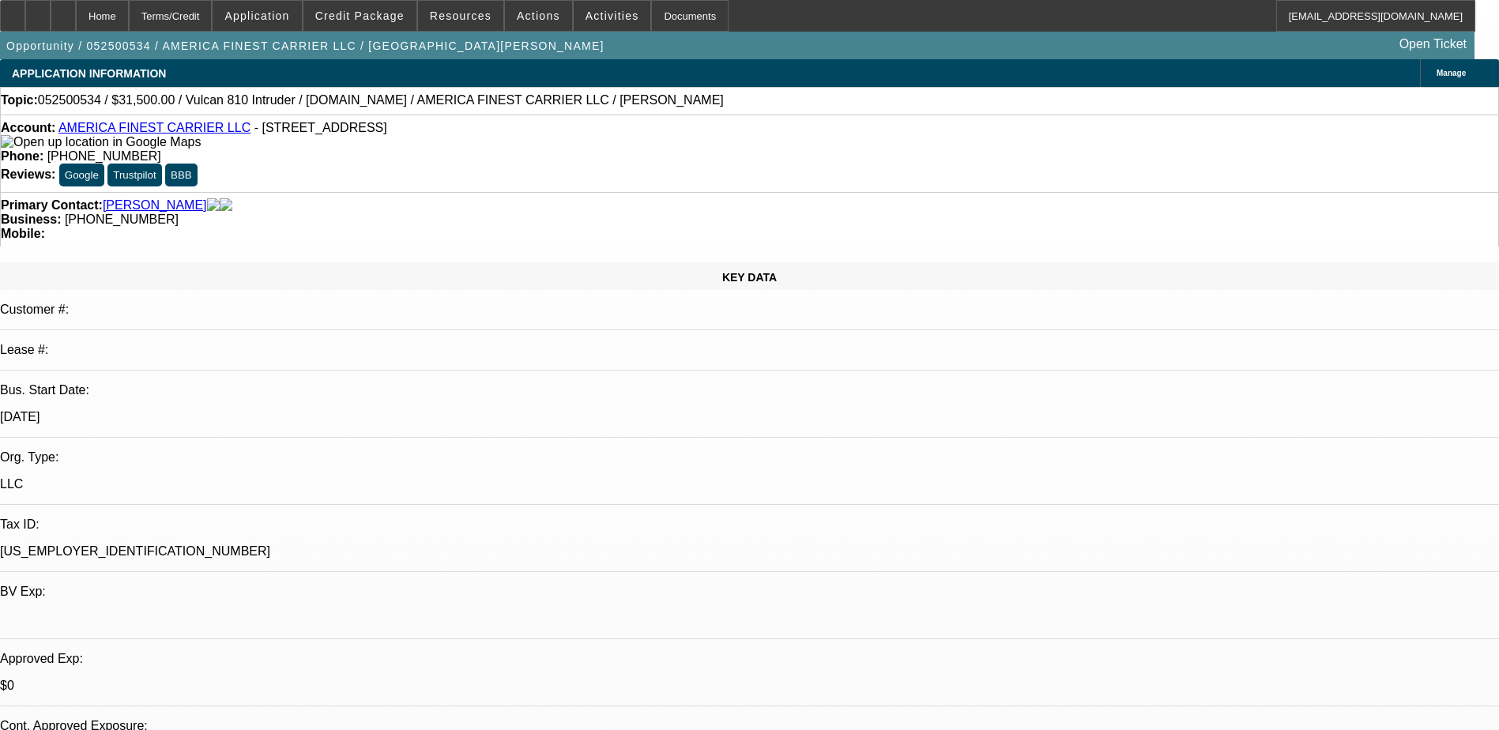
select select "4"
select select "1"
select select "4"
select select "0"
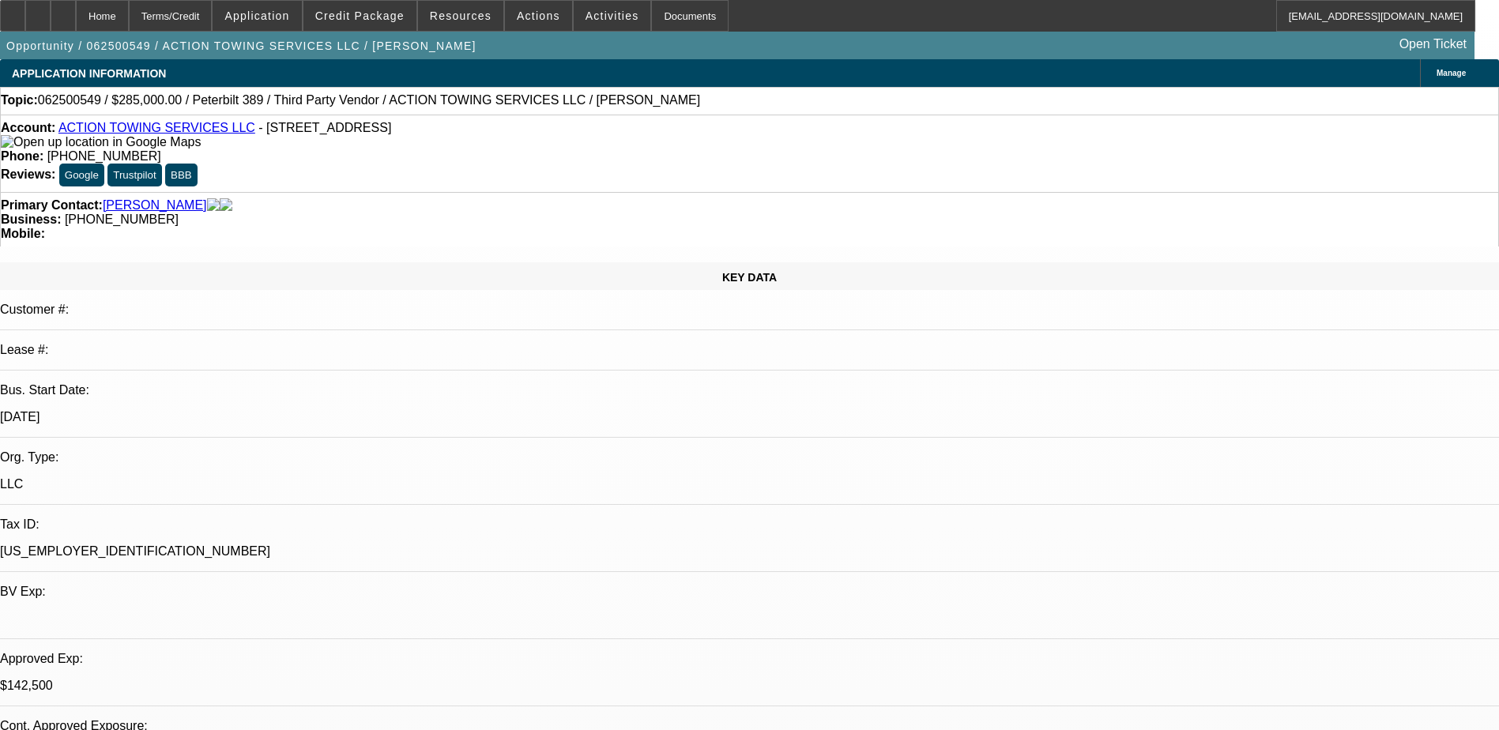
select select "0"
select select "0.1"
select select "0"
select select "0.1"
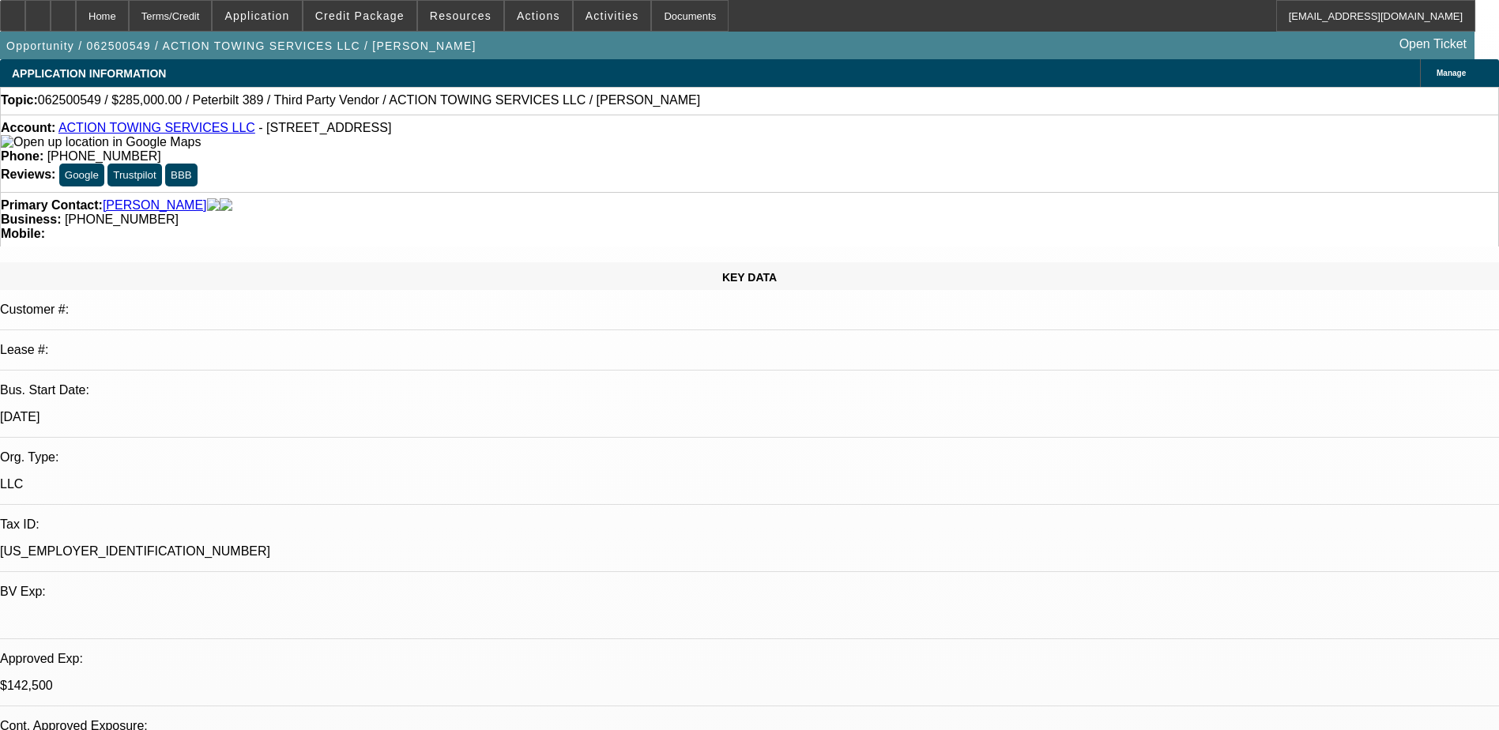
select select "0"
select select "0.1"
select select "0"
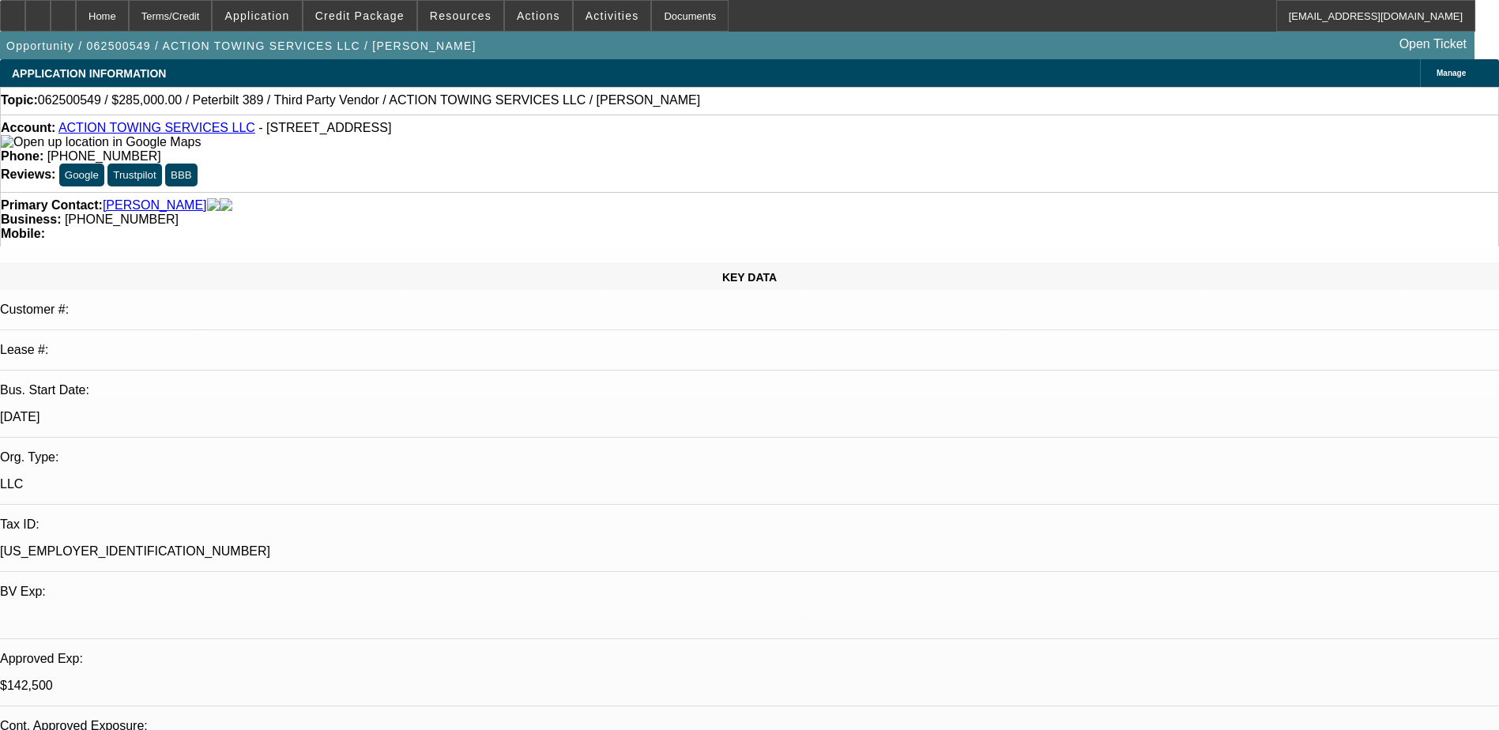
select select "0.1"
select select "1"
select select "3"
select select "4"
select select "1"
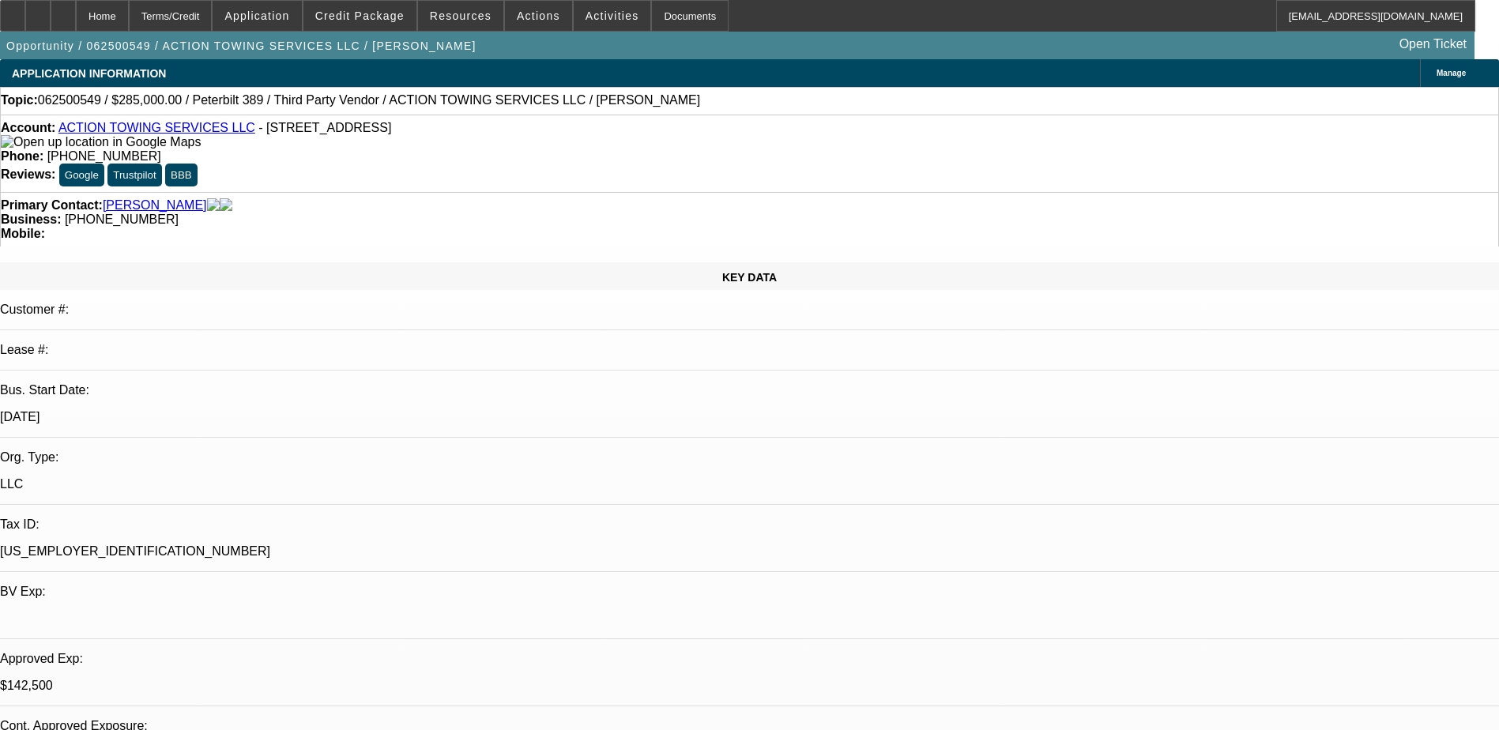
select select "3"
select select "4"
select select "1"
select select "3"
select select "4"
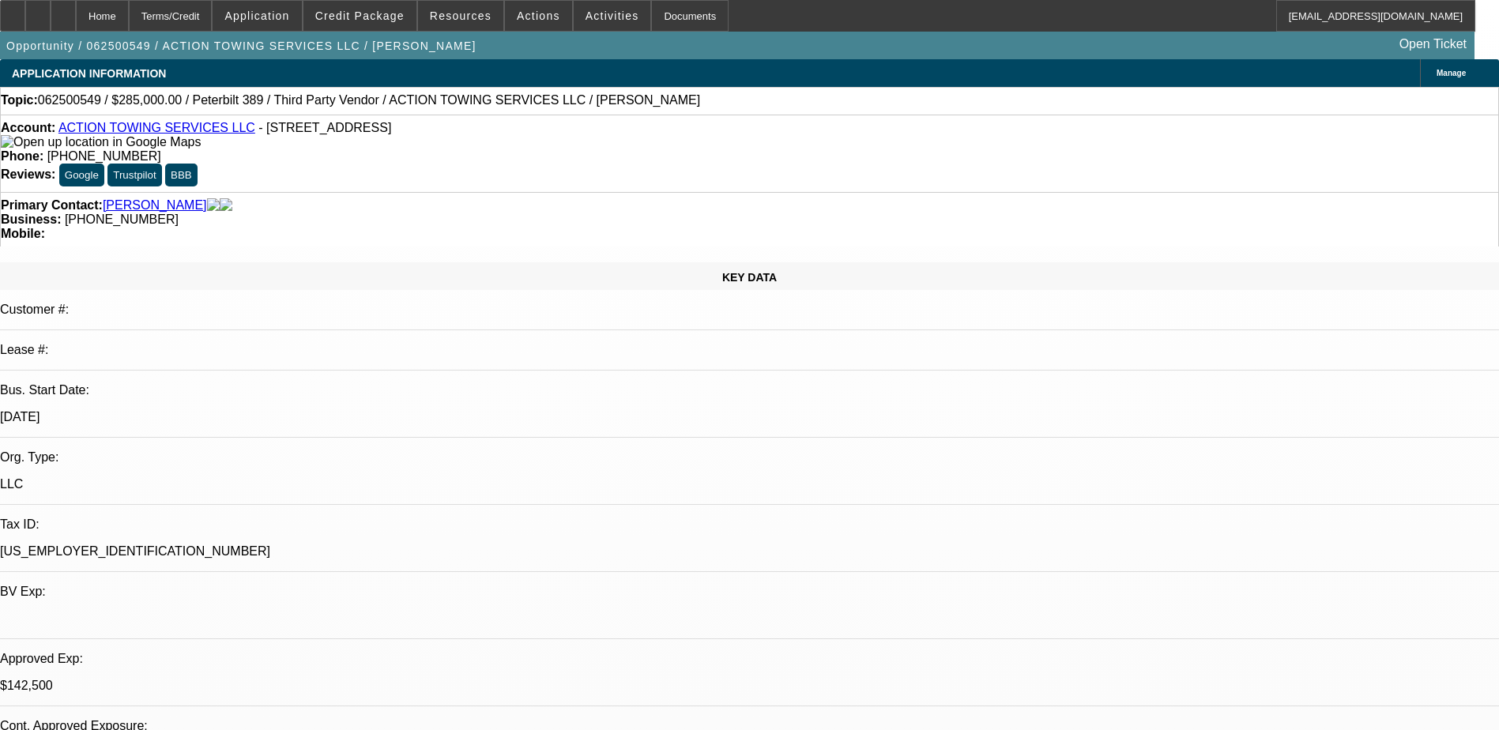
select select "1"
select select "4"
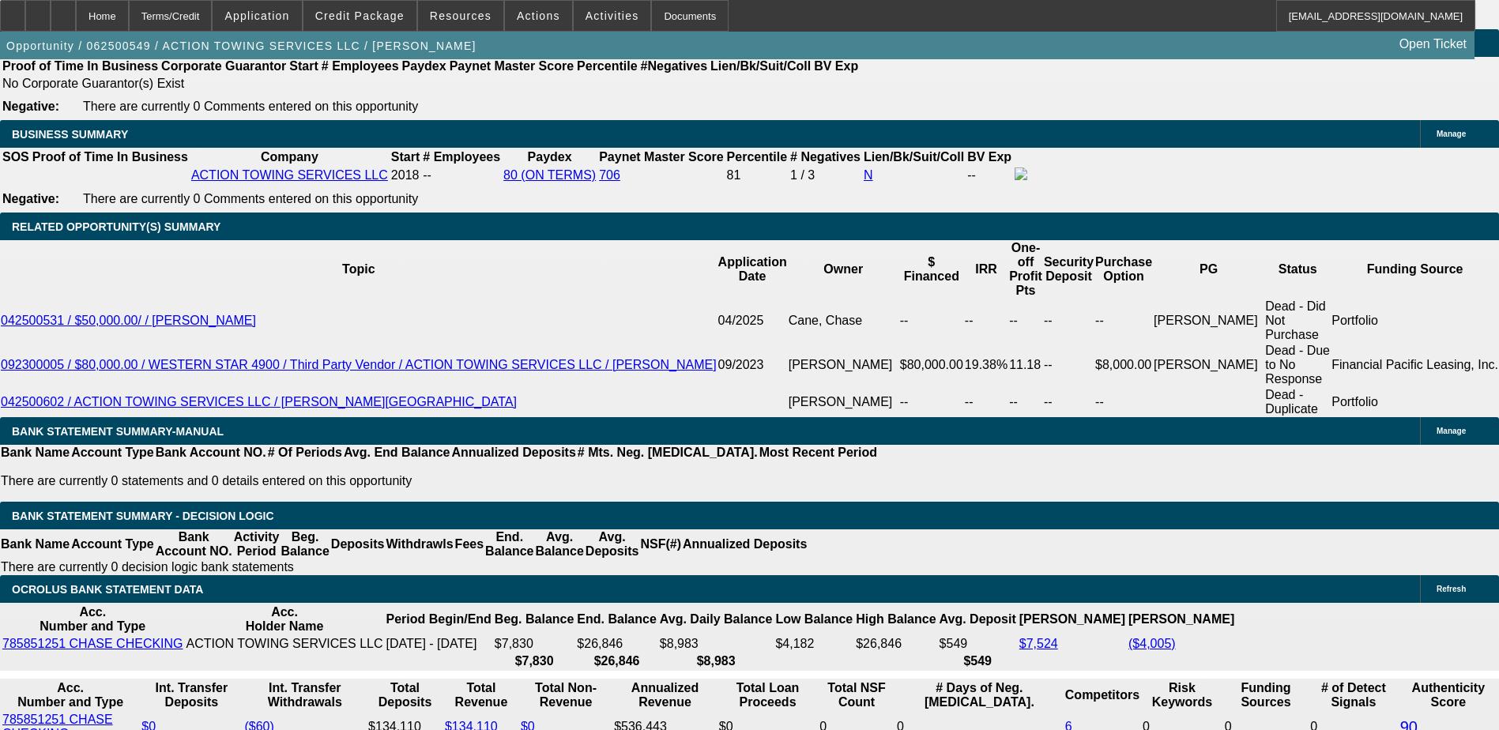
scroll to position [2292, 0]
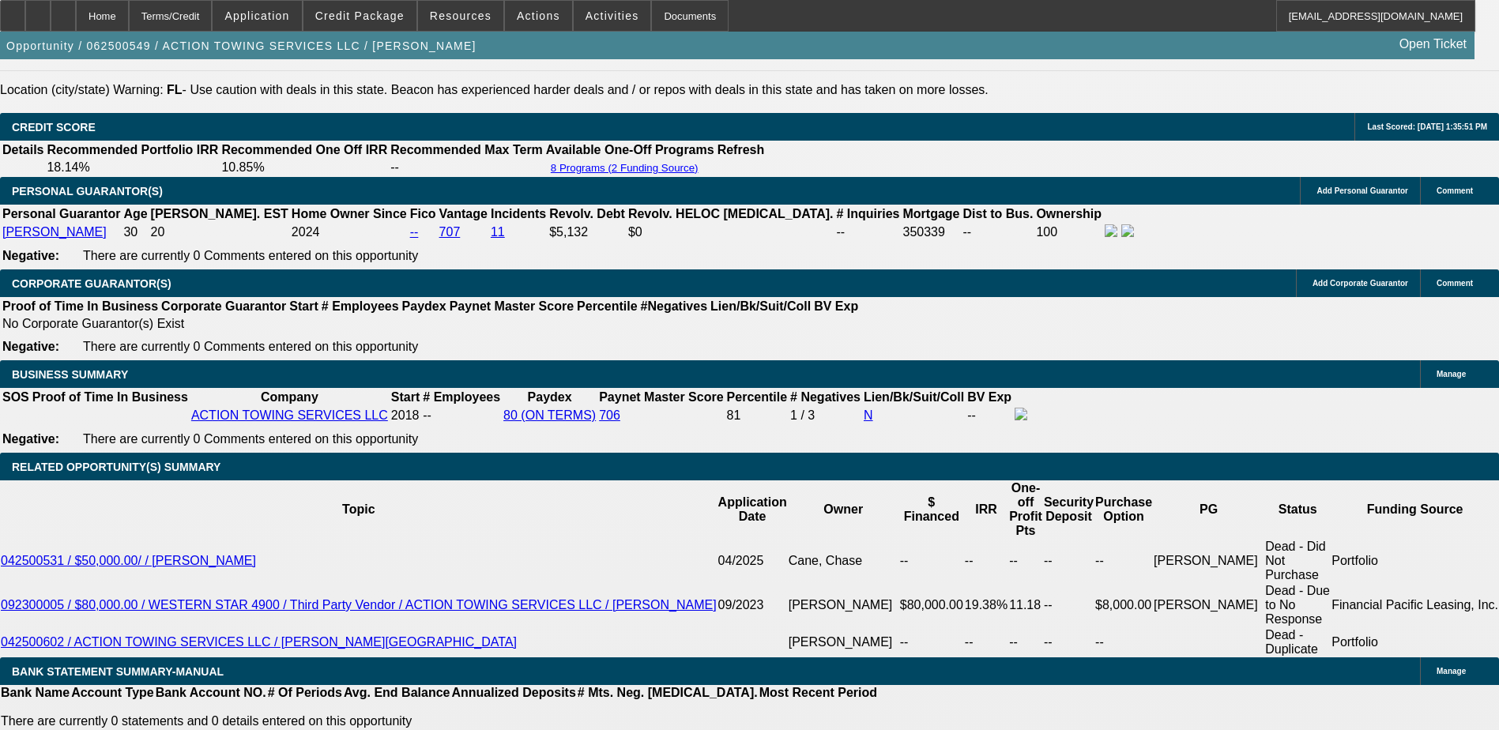
click at [76, 12] on div at bounding box center [63, 16] width 25 height 32
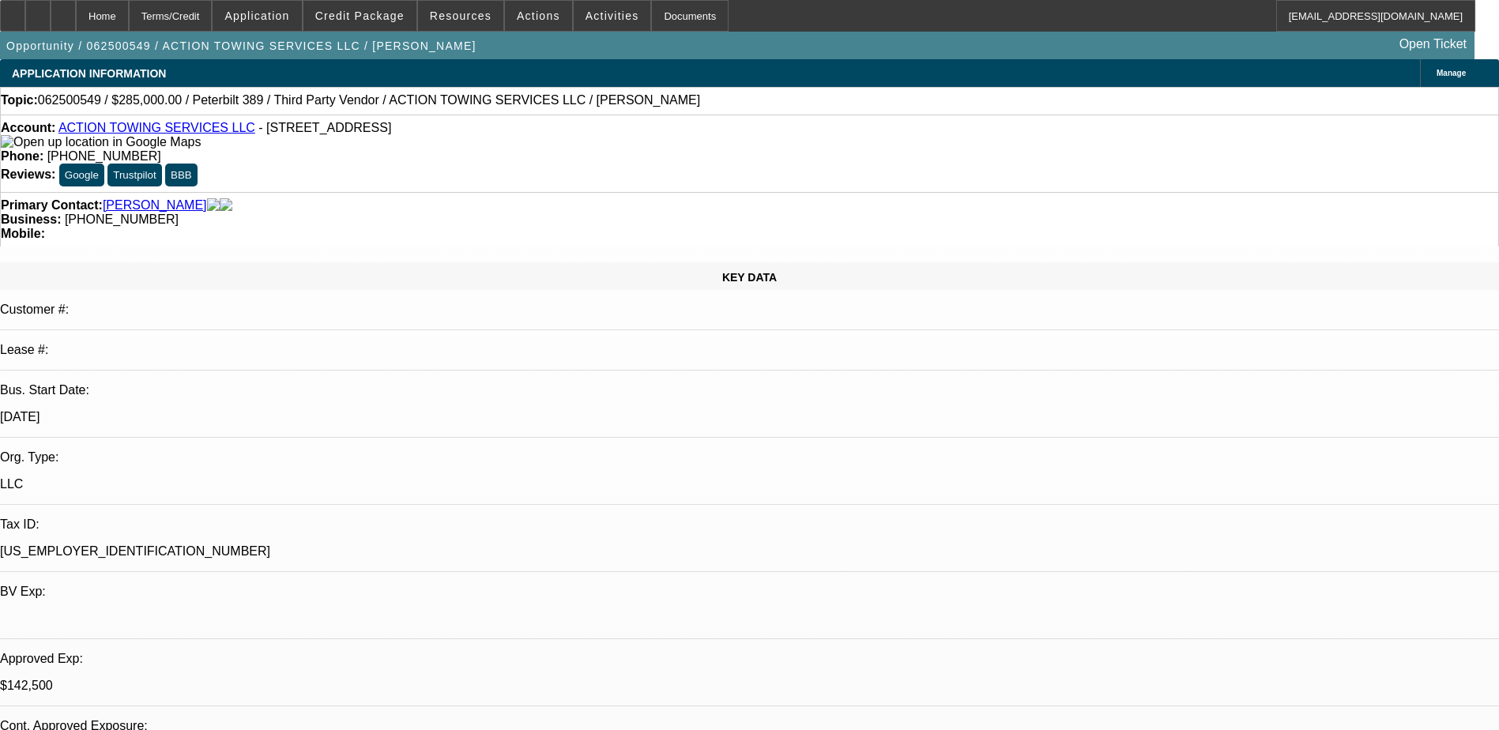
select select "0"
select select "0.1"
select select "0"
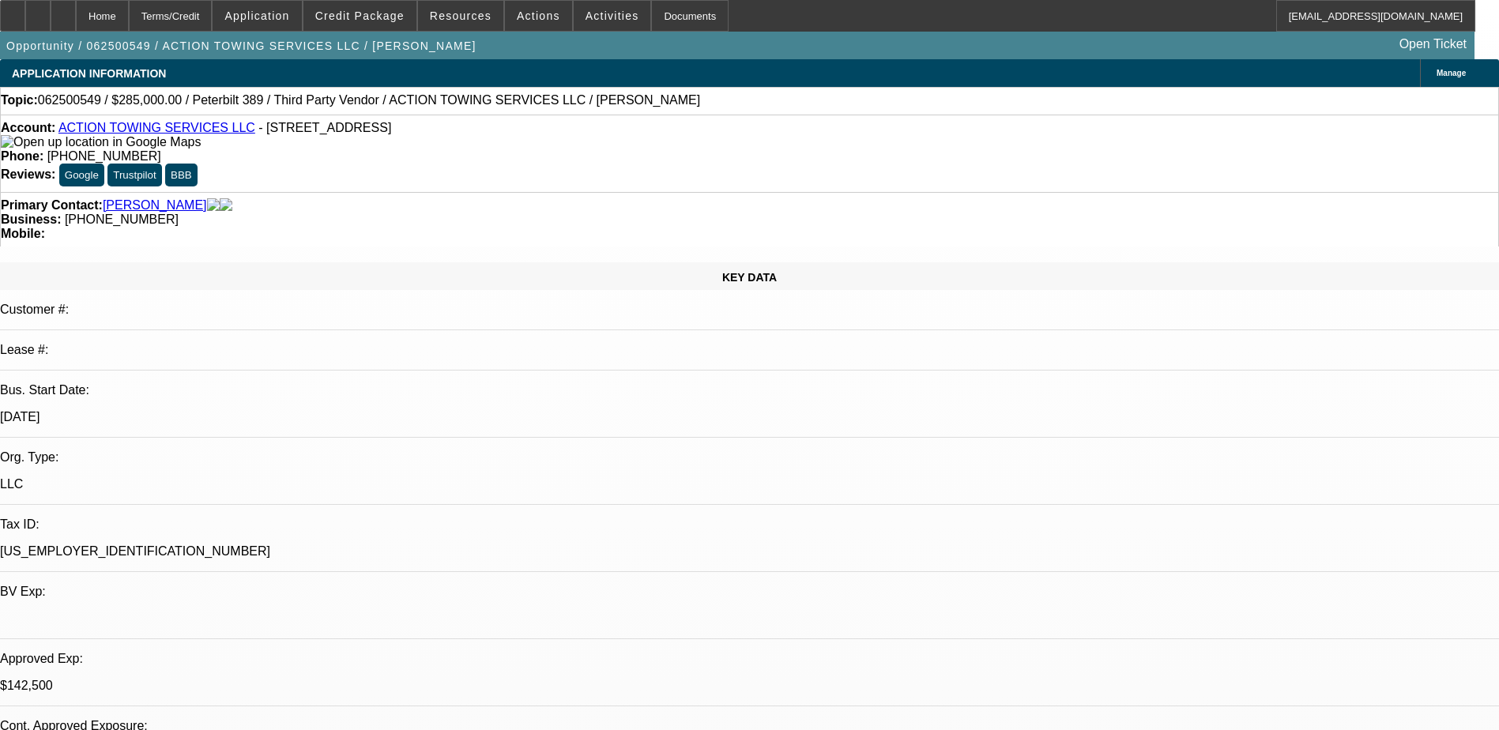
select select "0.1"
select select "0"
select select "0.1"
select select "0"
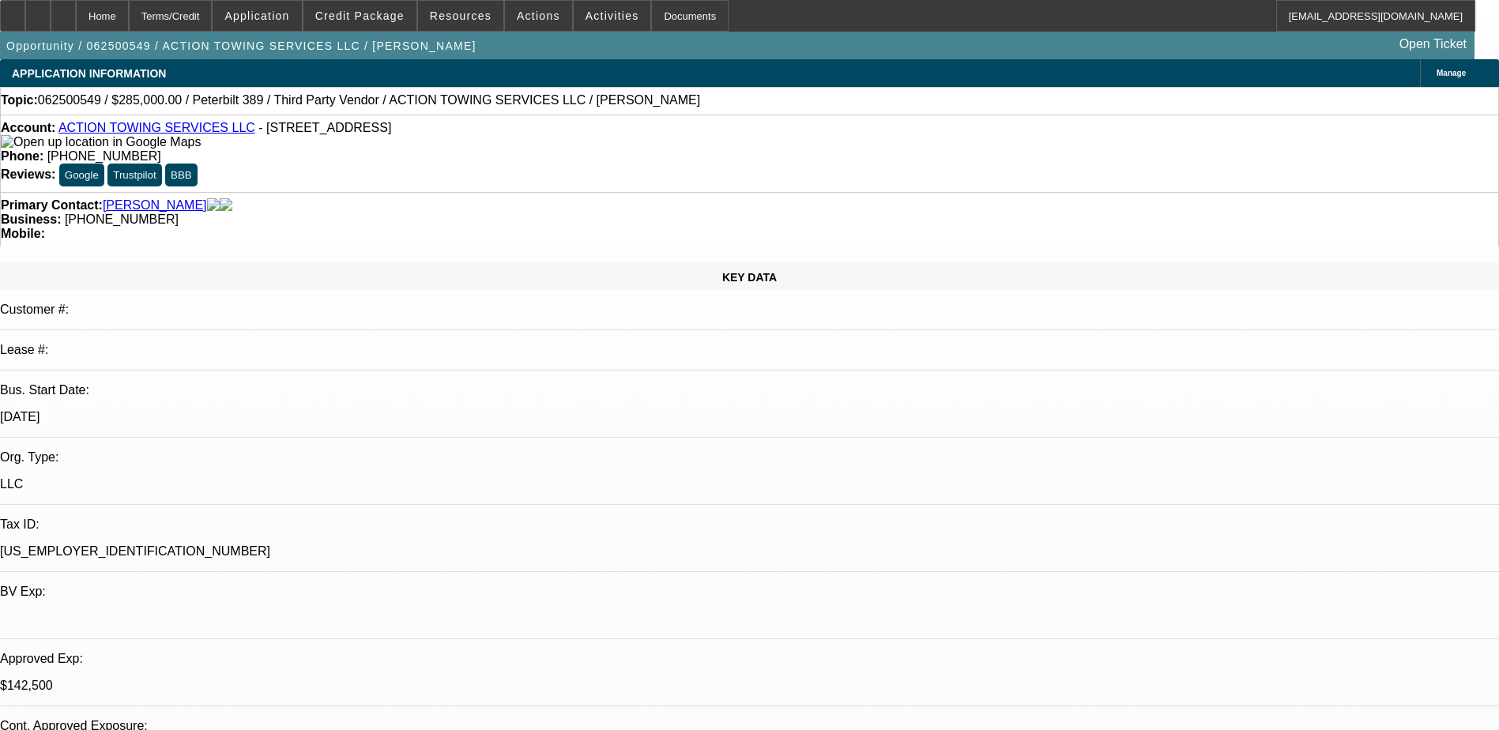
select select "0"
select select "0.1"
select select "1"
select select "3"
select select "4"
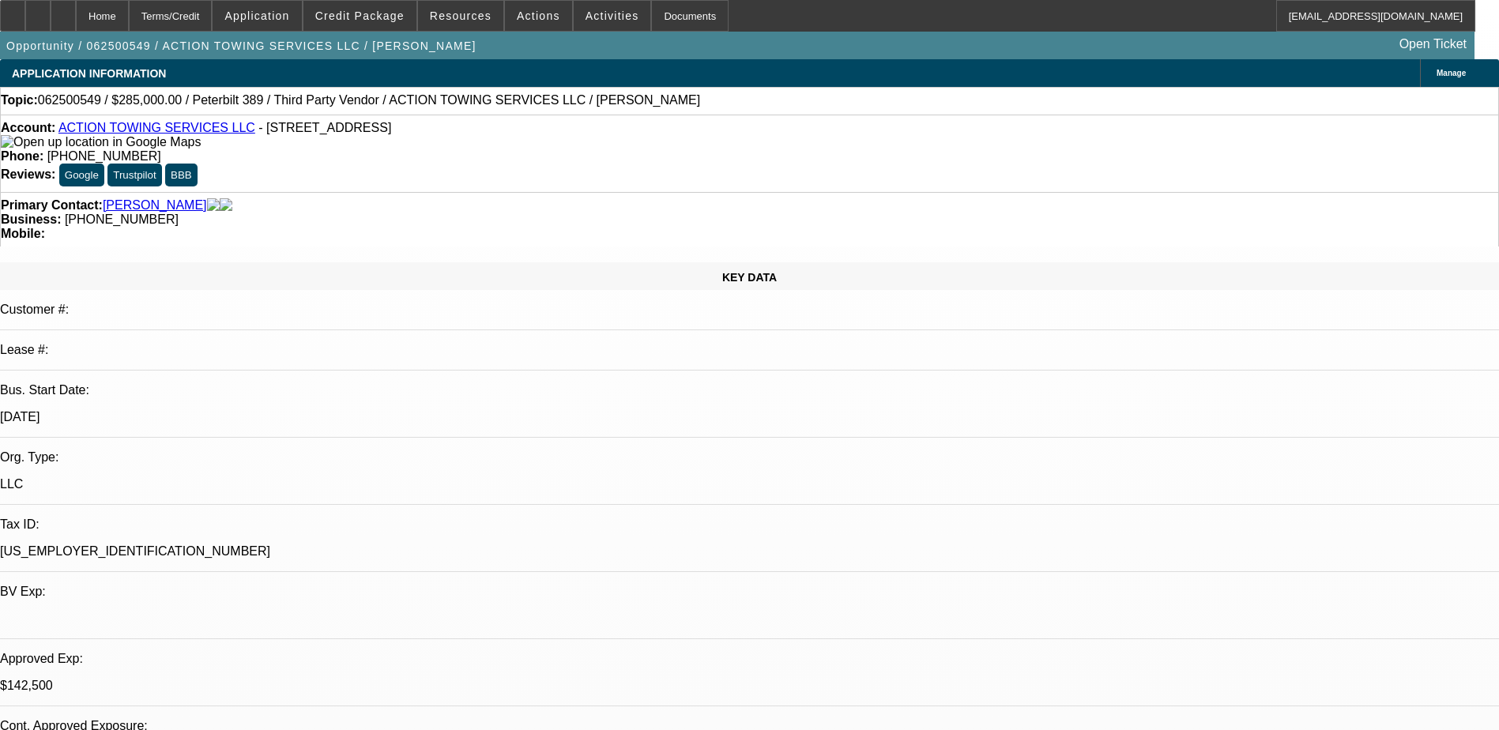
select select "1"
select select "3"
select select "4"
select select "1"
select select "3"
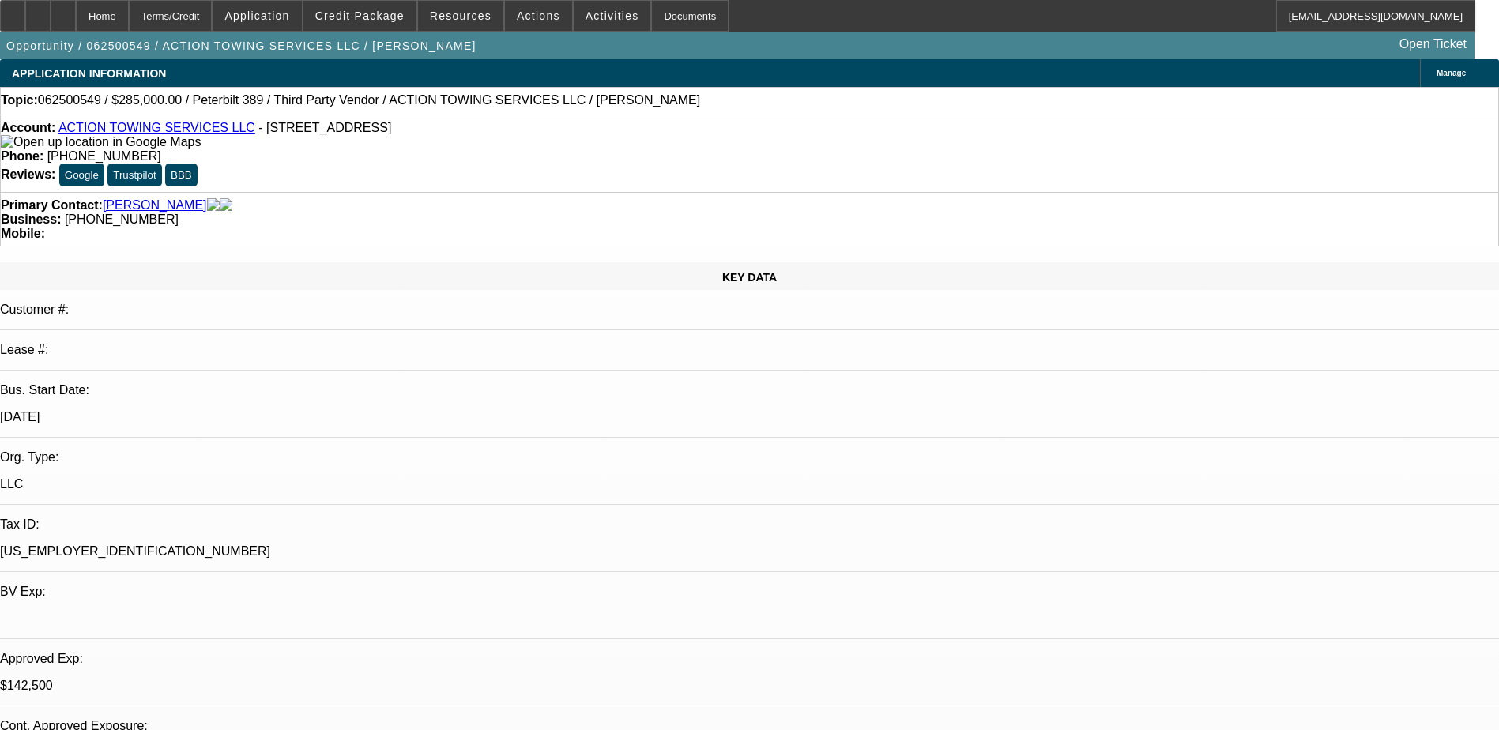
select select "4"
select select "1"
select select "4"
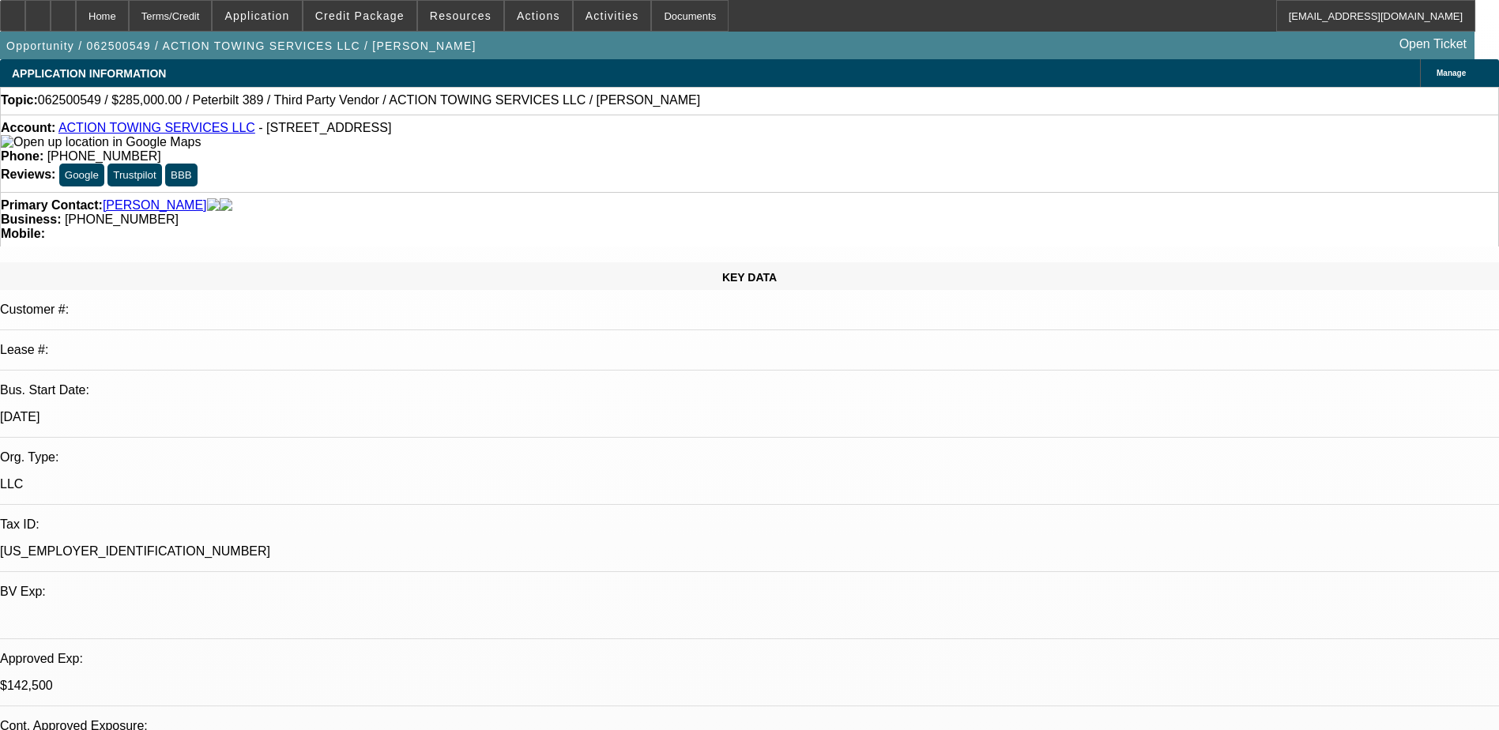
click at [816, 43] on div "Opportunity / 062500549 / ACTION TOWING SERVICES LLC / [PERSON_NAME] Open Ticket" at bounding box center [737, 46] width 1475 height 28
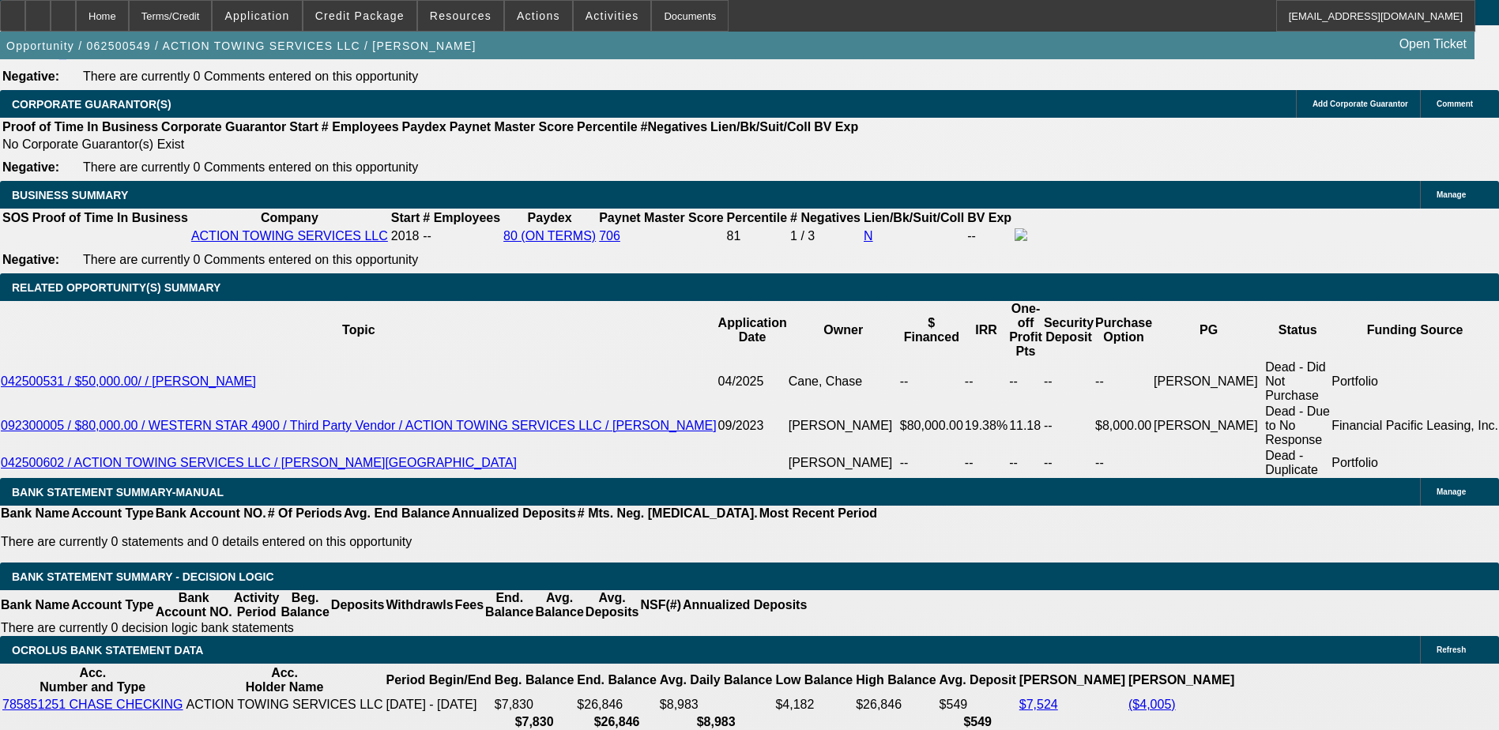
scroll to position [3139, 0]
